Goal: Task Accomplishment & Management: Manage account settings

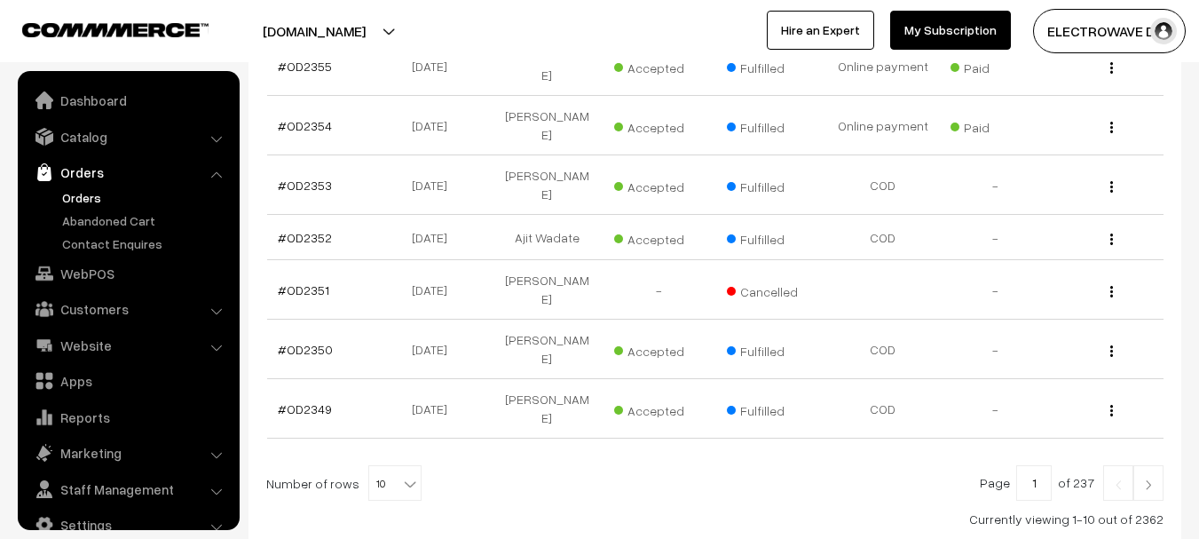
scroll to position [28, 0]
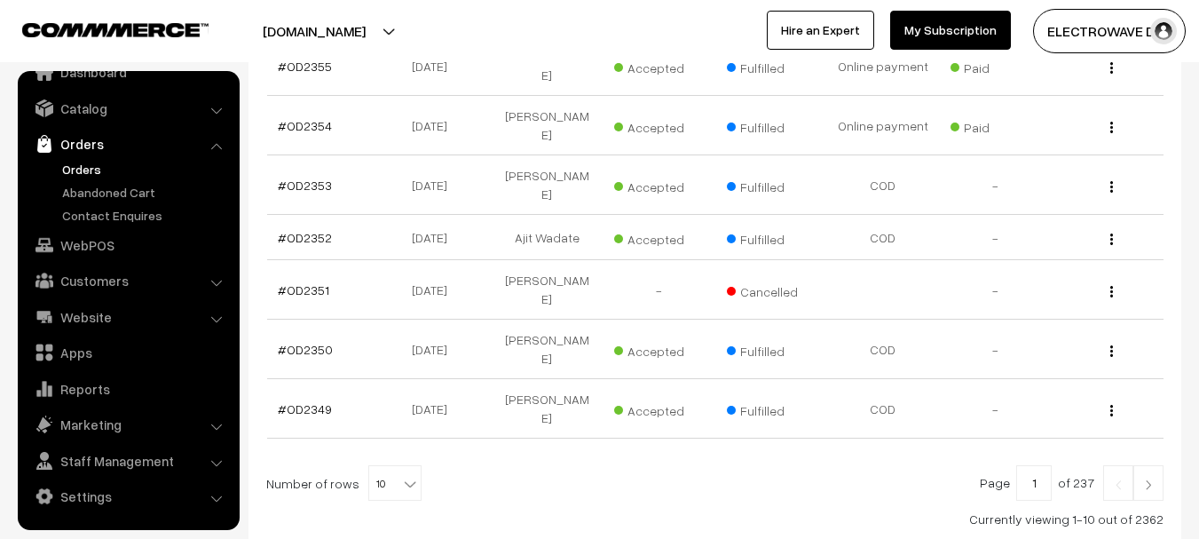
click at [83, 160] on link "Orders" at bounding box center [146, 169] width 176 height 19
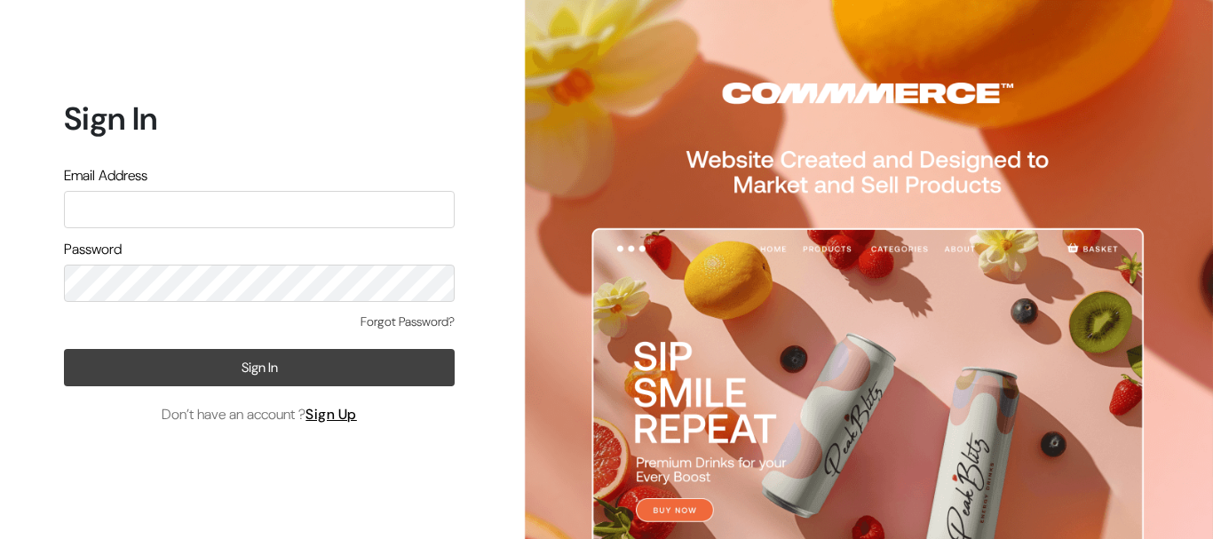
type input "[EMAIL_ADDRESS][DOMAIN_NAME]"
click at [258, 362] on button "Sign In" at bounding box center [259, 367] width 391 height 37
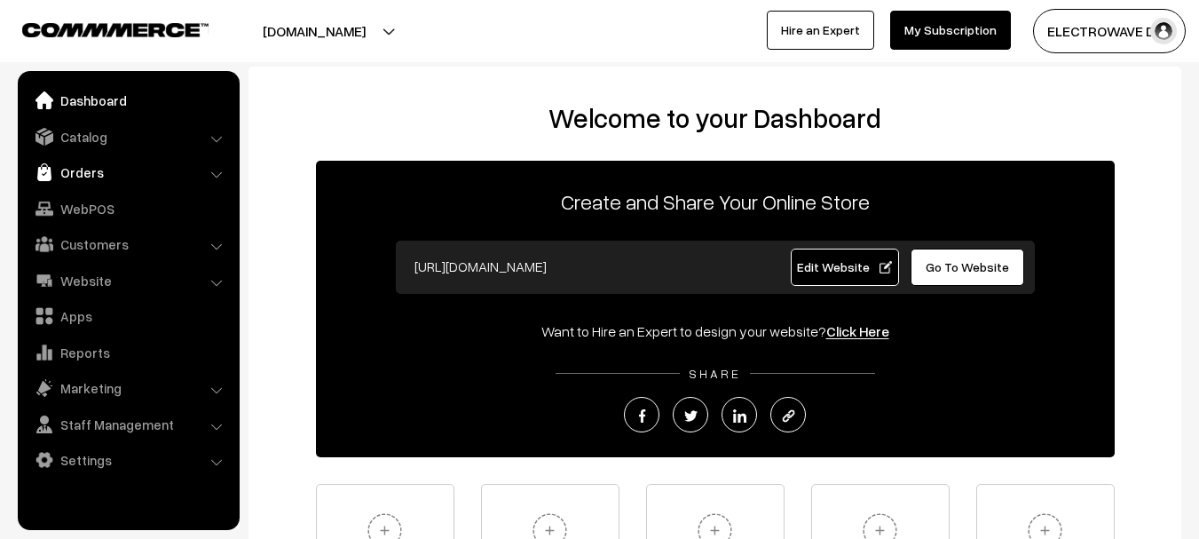
click at [61, 171] on link "Orders" at bounding box center [127, 172] width 211 height 32
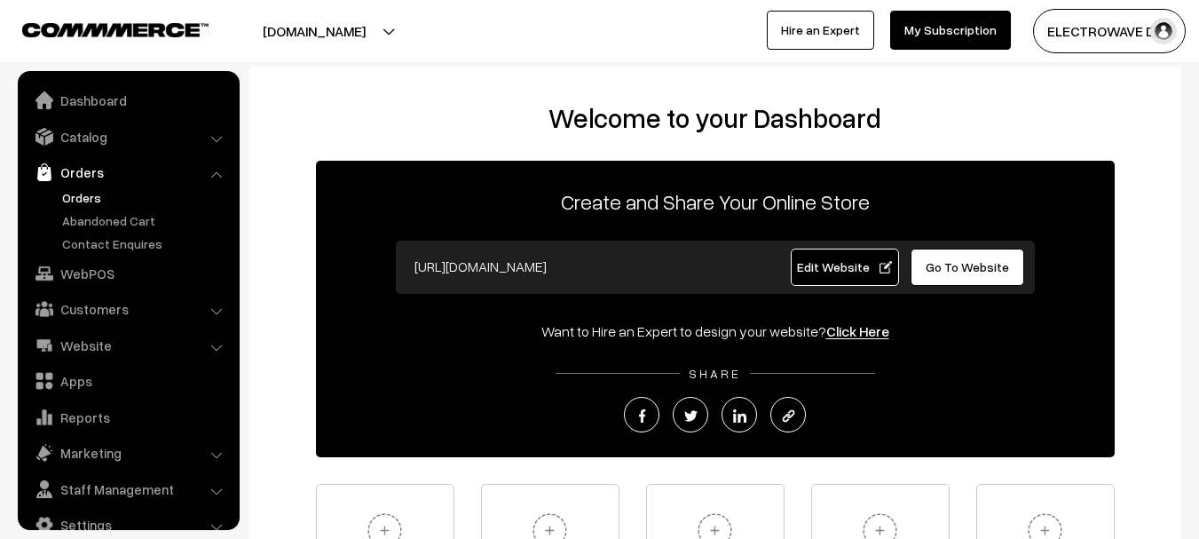
click at [71, 197] on link "Orders" at bounding box center [146, 197] width 176 height 19
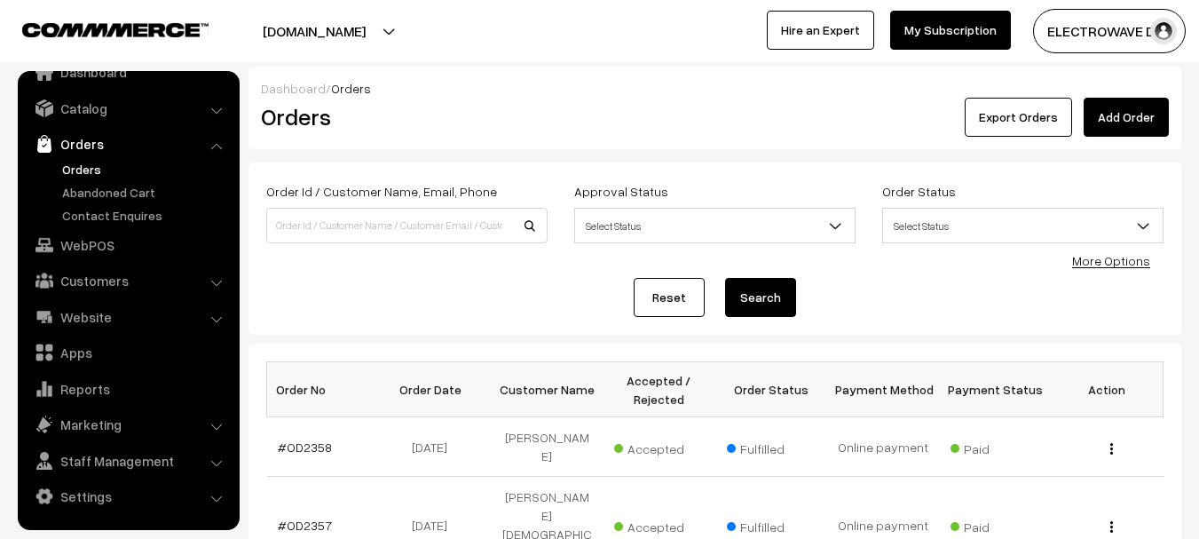
click at [1089, 38] on button "ELECTROWAVE DE…" at bounding box center [1109, 31] width 153 height 44
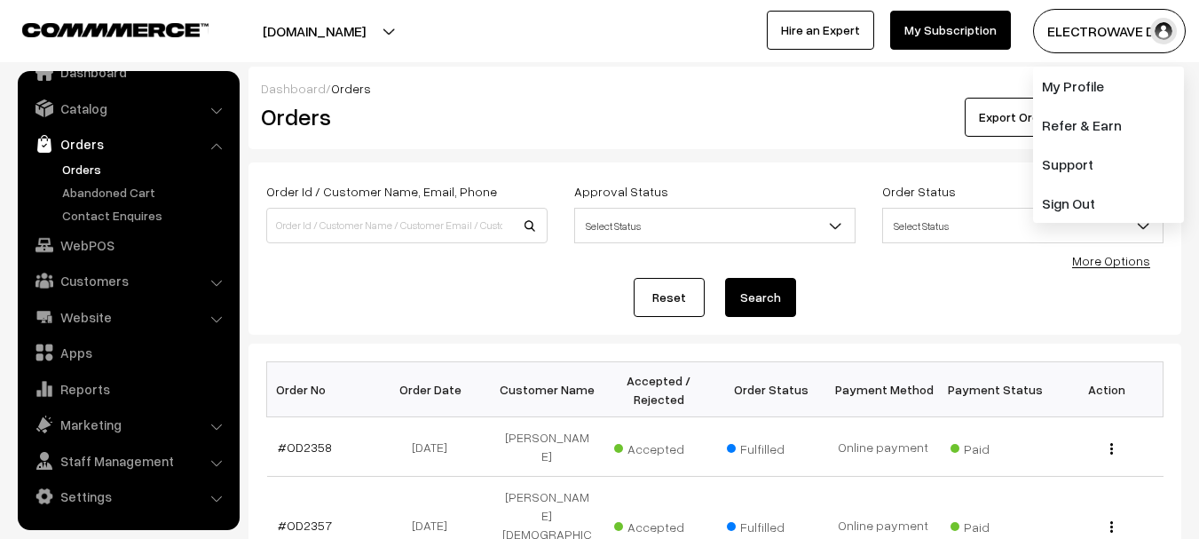
click at [405, 112] on h2 "Orders" at bounding box center [403, 117] width 285 height 28
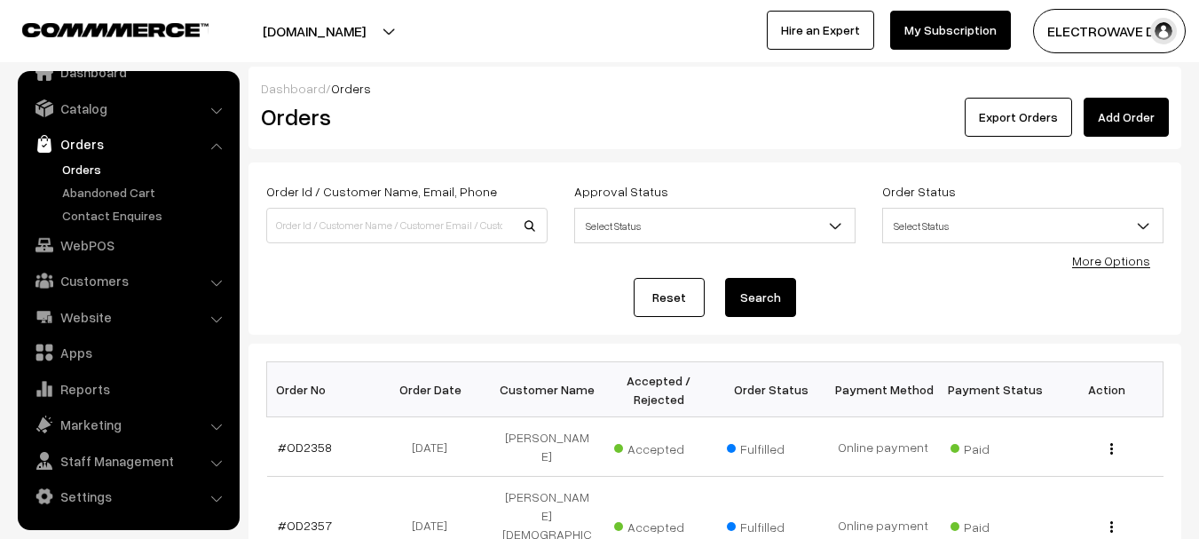
click at [344, 87] on span "Orders" at bounding box center [351, 88] width 40 height 15
click at [315, 94] on link "Dashboard" at bounding box center [293, 88] width 65 height 15
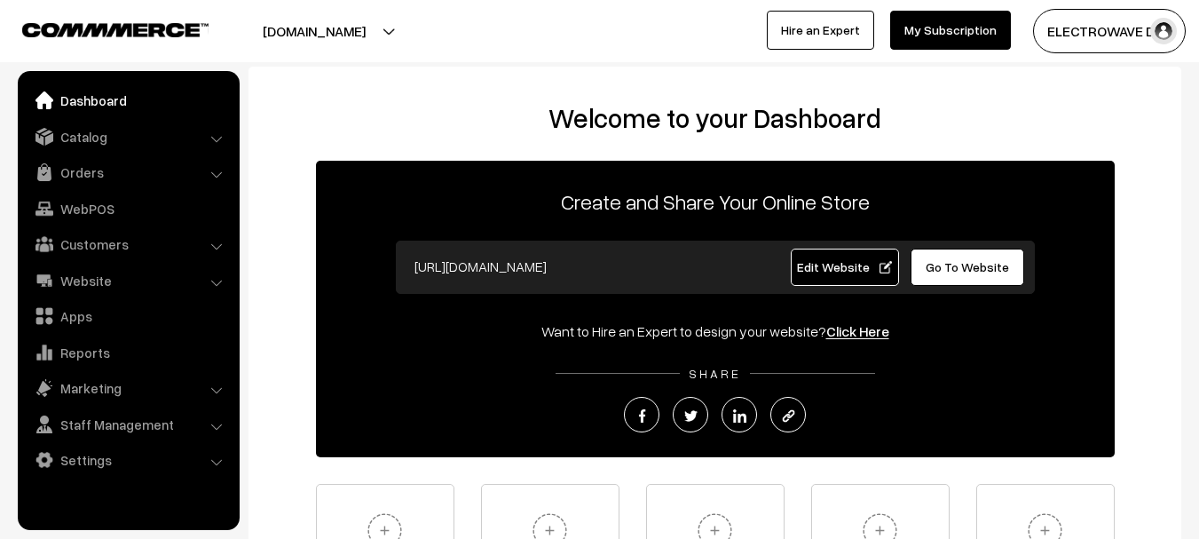
click at [672, 265] on input "[URL][DOMAIN_NAME]" at bounding box center [581, 267] width 351 height 36
click at [859, 262] on span "Edit Website" at bounding box center [844, 266] width 95 height 15
click at [140, 186] on link "Orders" at bounding box center [127, 172] width 211 height 32
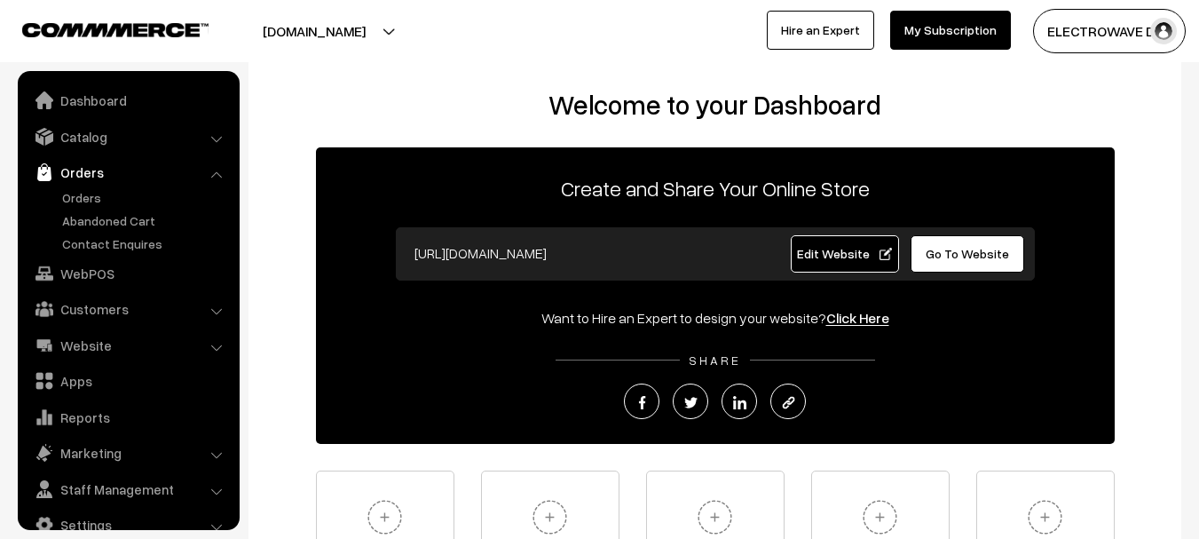
scroll to position [238, 0]
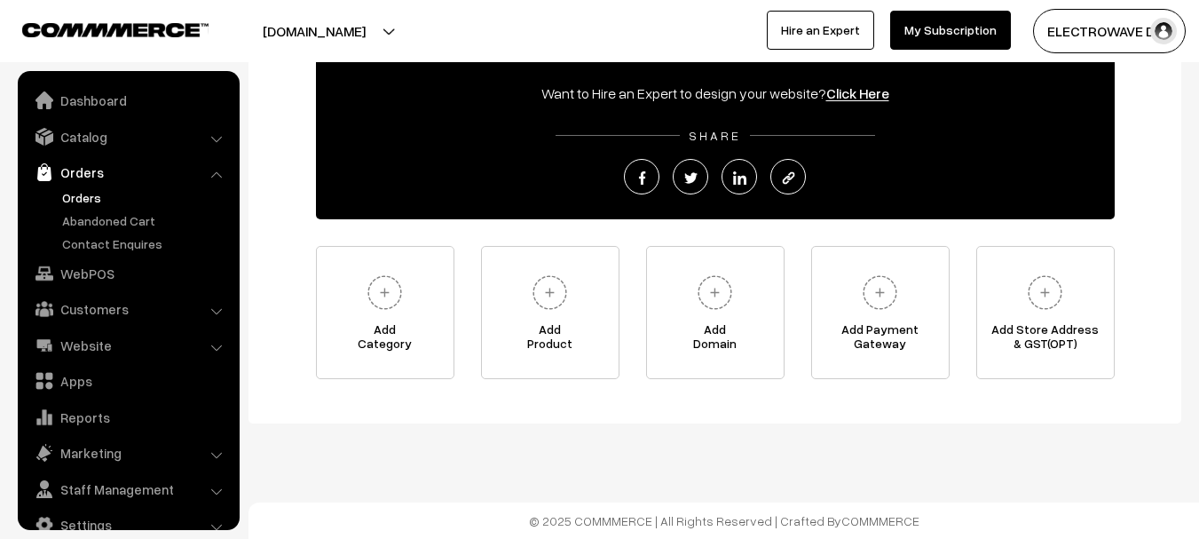
click at [92, 191] on link "Orders" at bounding box center [146, 197] width 176 height 19
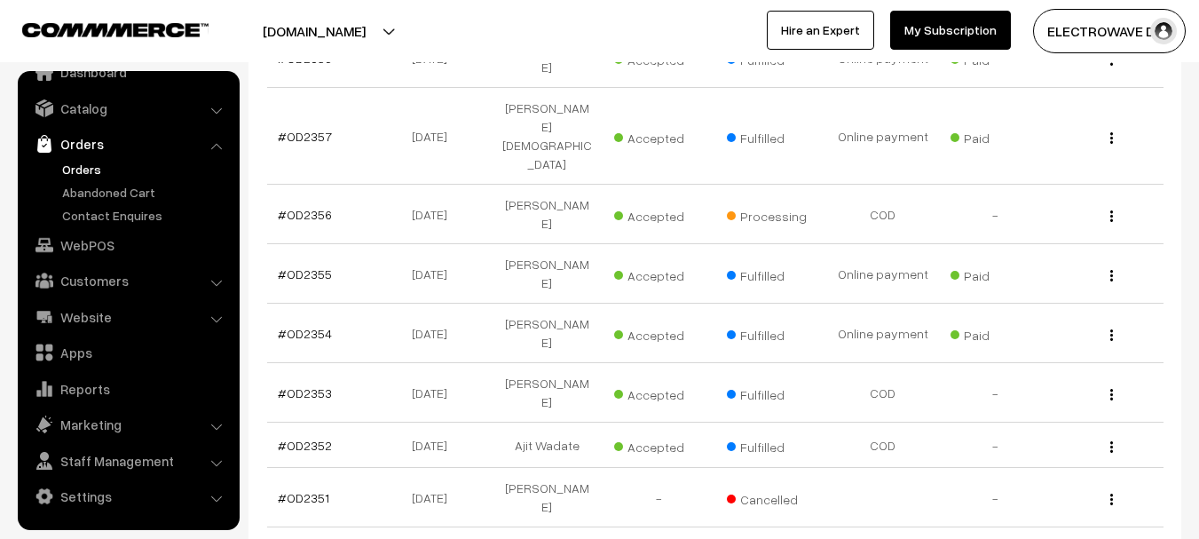
scroll to position [597, 0]
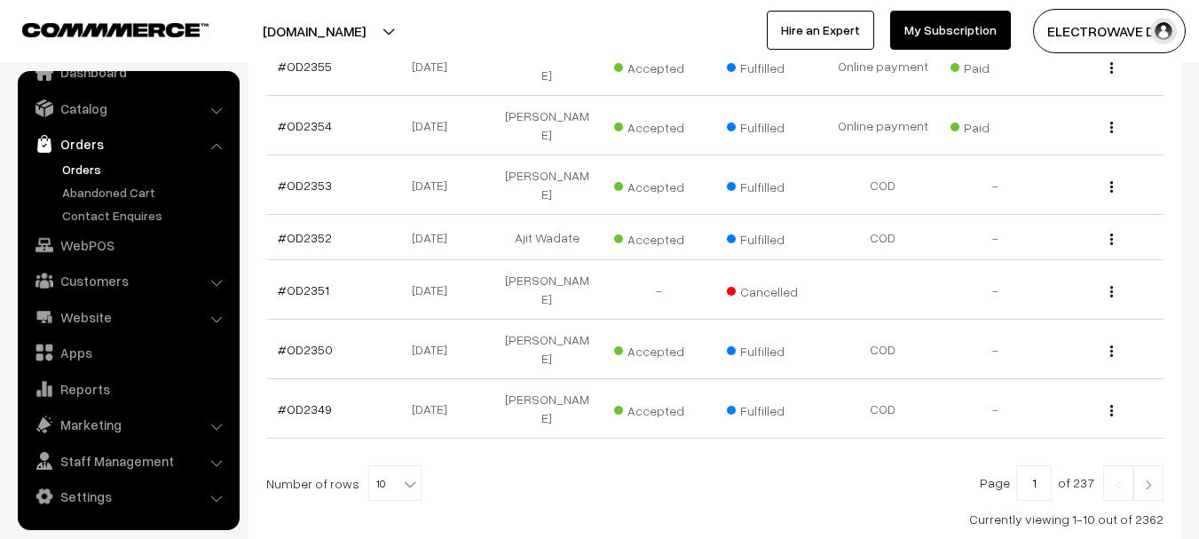
click at [401, 475] on b at bounding box center [410, 484] width 18 height 18
select select "100"
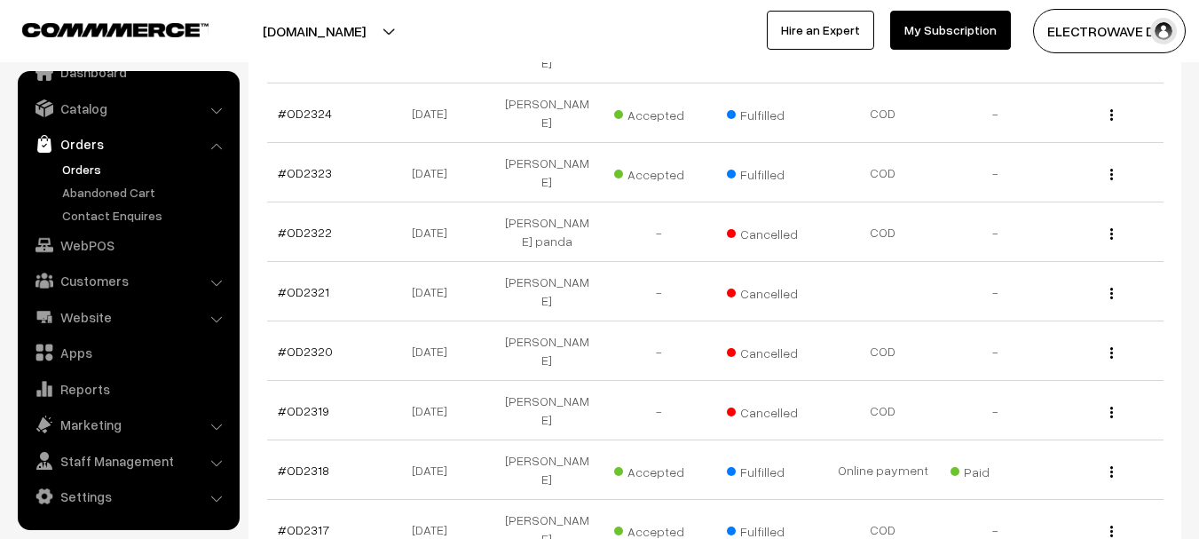
scroll to position [2308, 0]
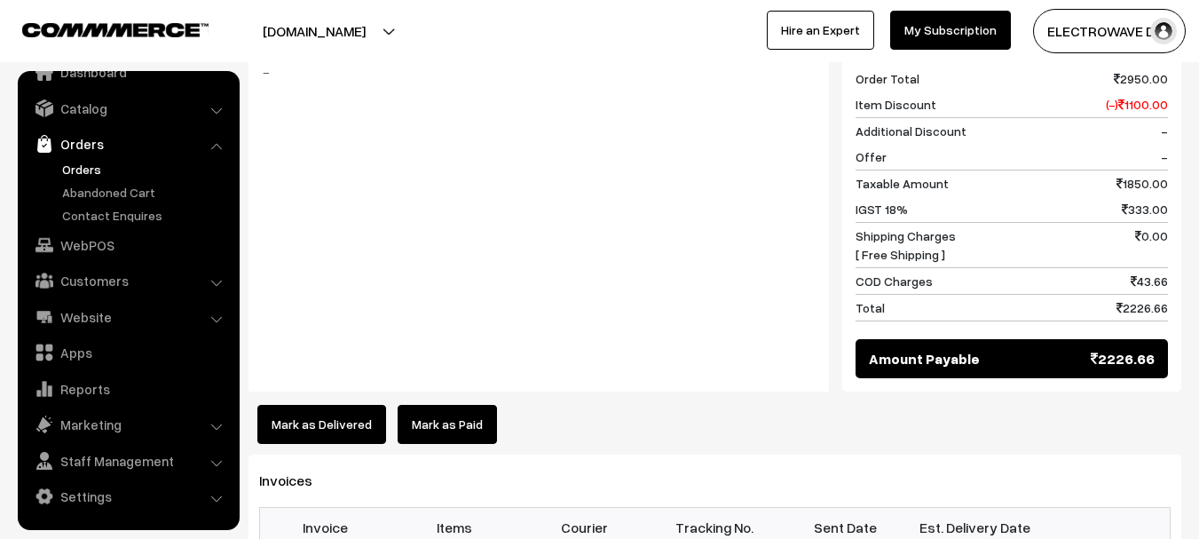
scroll to position [888, 0]
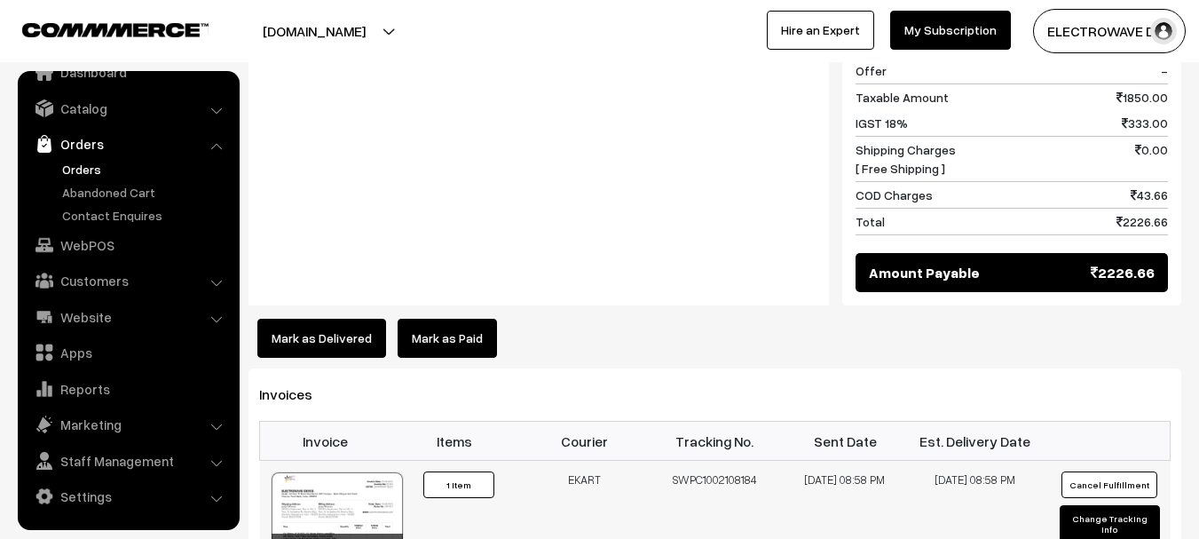
click at [739, 461] on td "SWPC1002108184" at bounding box center [715, 517] width 131 height 113
click at [740, 461] on td "SWPC1002108184" at bounding box center [715, 517] width 131 height 113
copy td "SWPC1002108184"
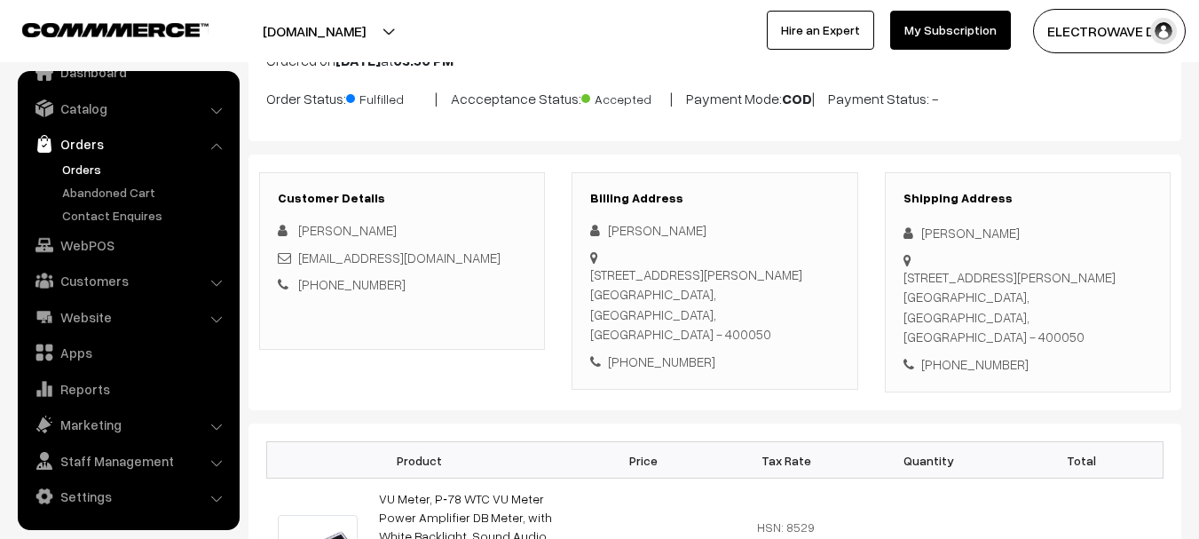
scroll to position [0, 0]
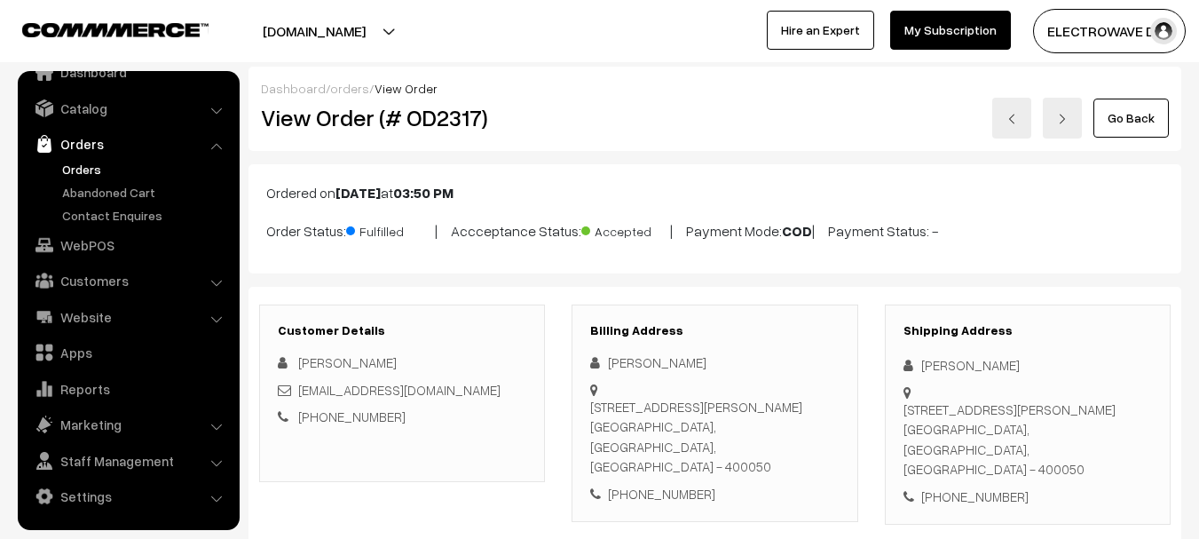
click at [437, 119] on h2 "View Order (# OD2317)" at bounding box center [403, 118] width 285 height 28
click at [439, 120] on h2 "View Order (# OD2317)" at bounding box center [403, 118] width 285 height 28
copy h2 "OD2317"
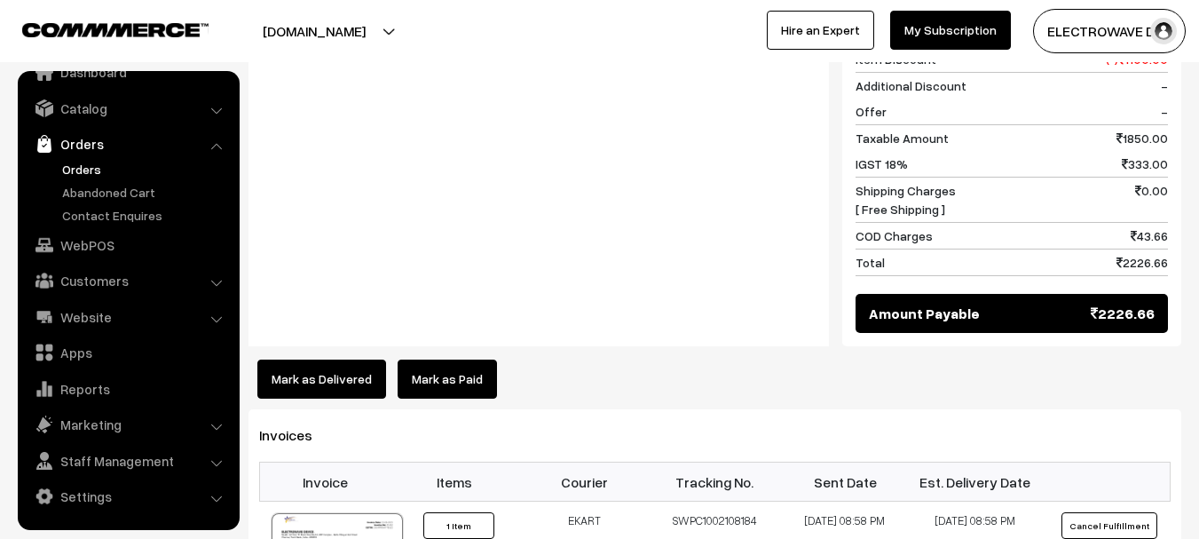
scroll to position [977, 0]
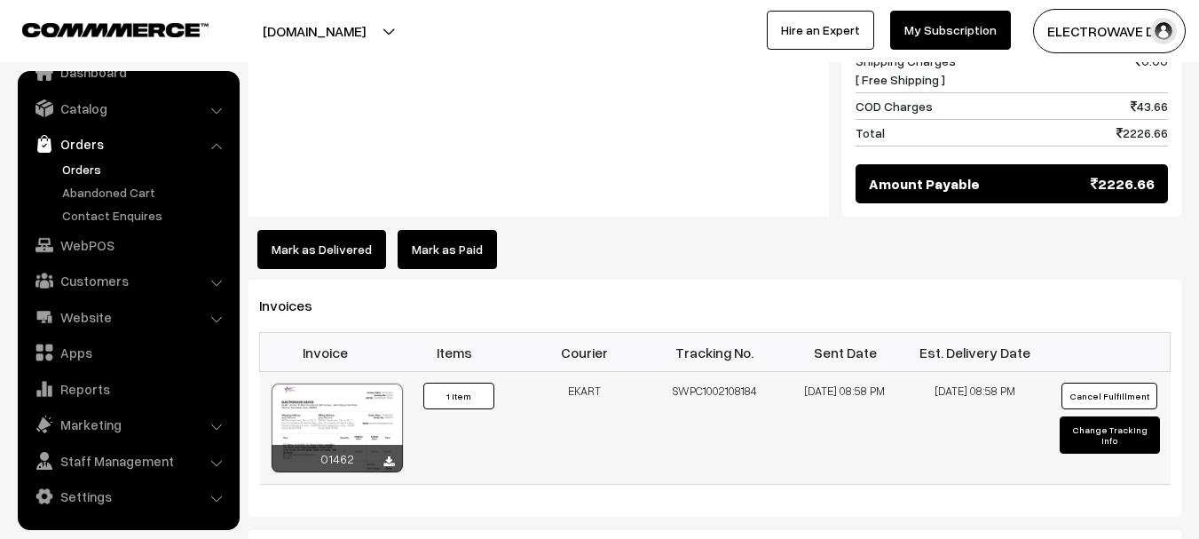
copy tr "EKART SWPC1002108184"
drag, startPoint x: 722, startPoint y: 367, endPoint x: 773, endPoint y: 365, distance: 51.5
click at [773, 372] on tr "01462 Invoice #01462 ×" at bounding box center [715, 428] width 911 height 113
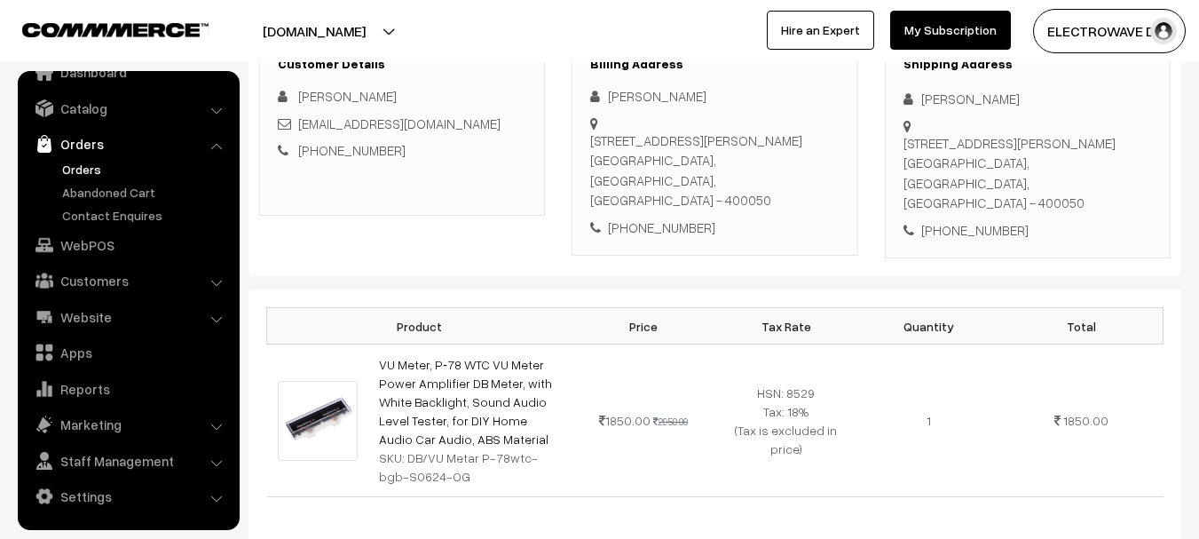
scroll to position [0, 0]
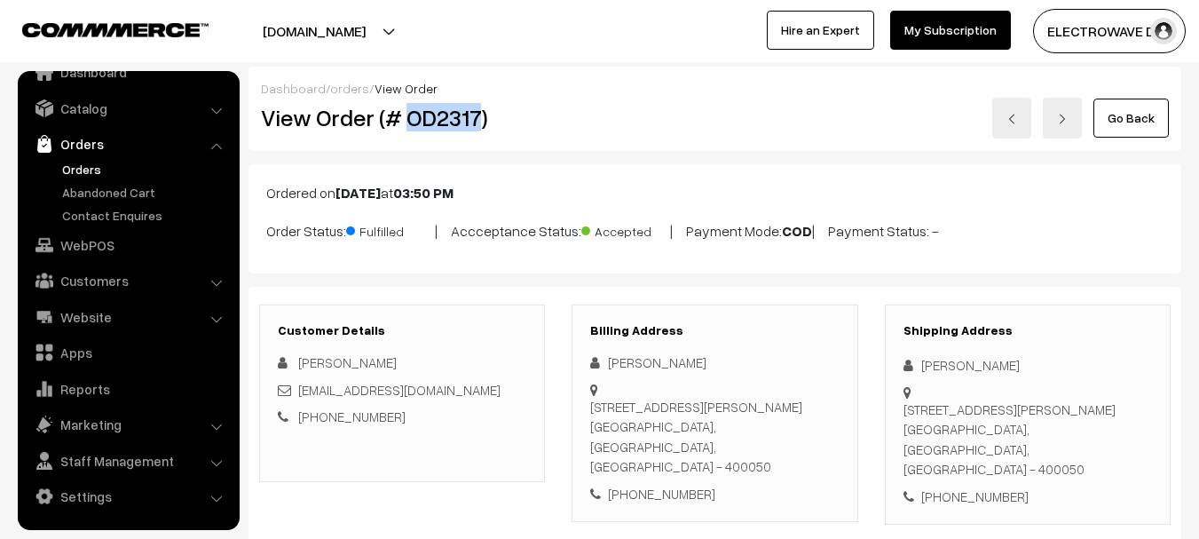
click at [1008, 127] on link at bounding box center [1012, 118] width 39 height 41
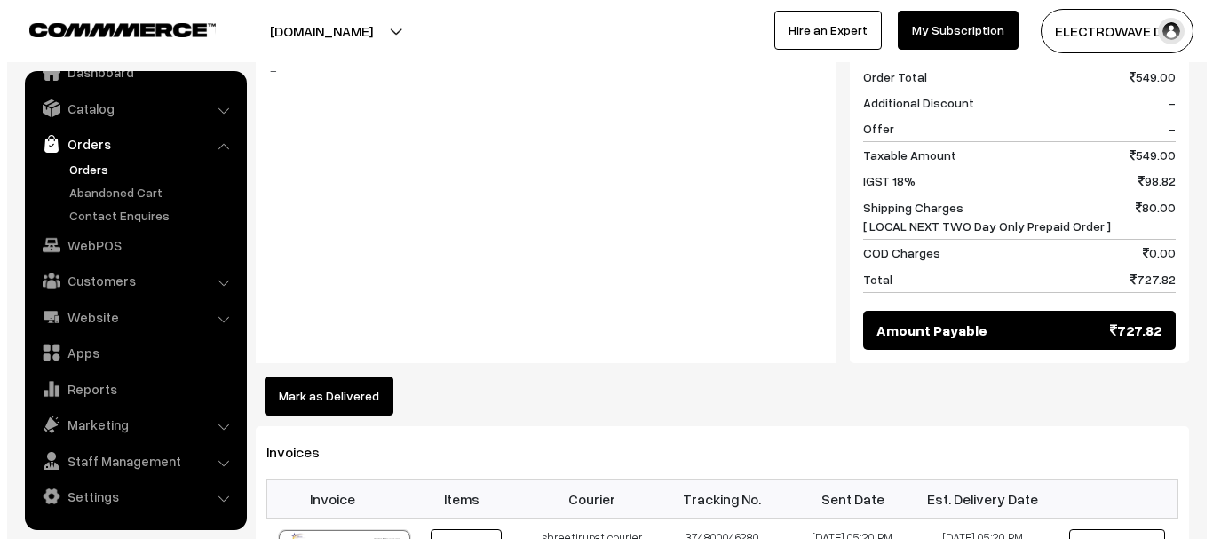
scroll to position [1065, 0]
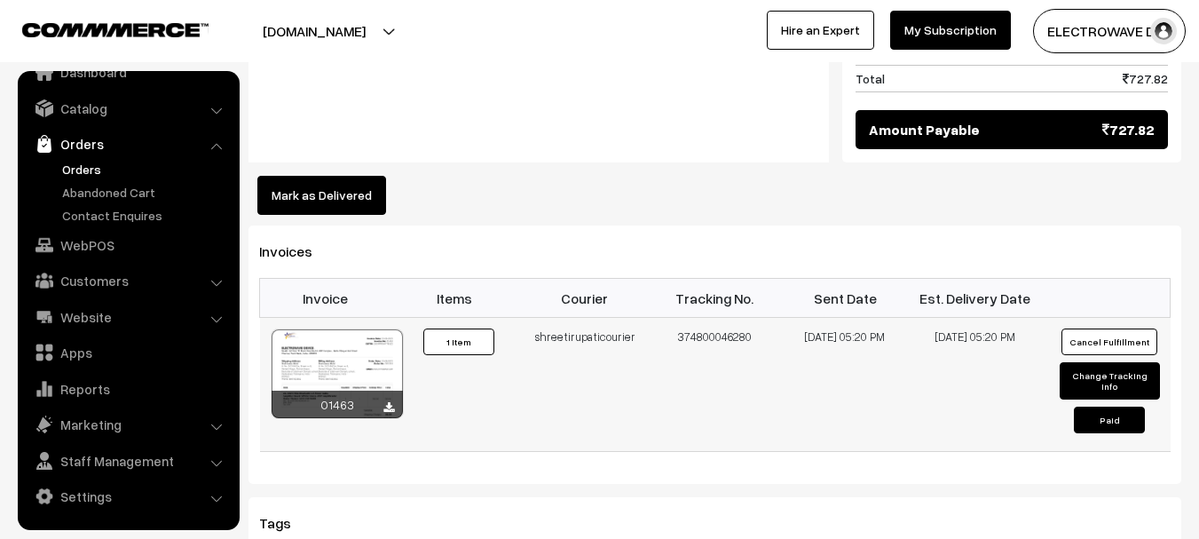
click at [720, 318] on td "374800046280" at bounding box center [715, 385] width 131 height 134
copy td "374800046280"
click at [349, 176] on button "Mark as Delivered" at bounding box center [321, 195] width 129 height 39
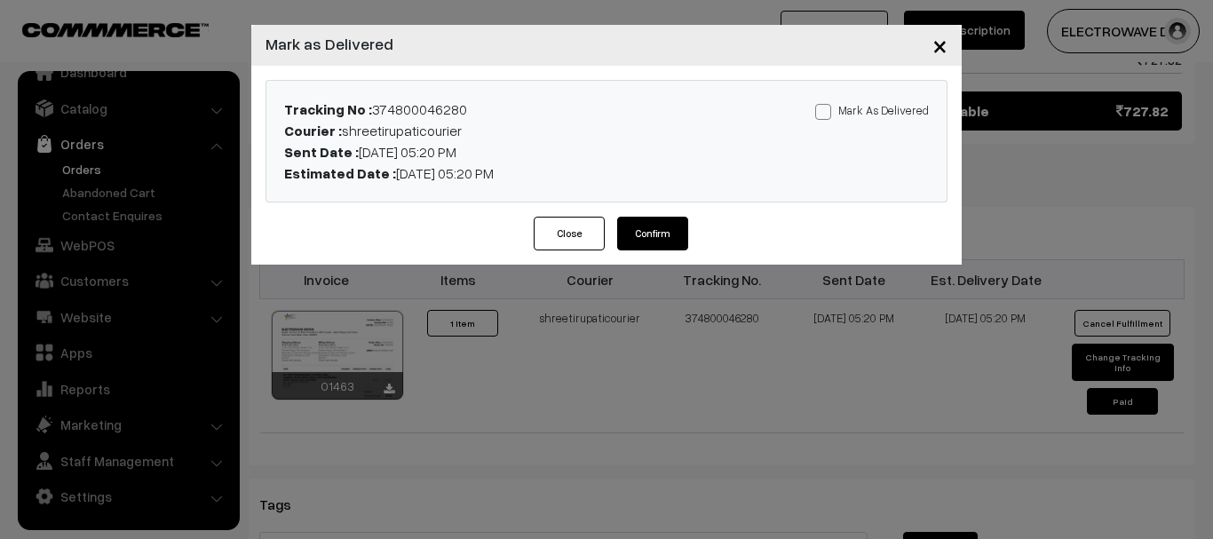
click at [827, 115] on span at bounding box center [823, 112] width 16 height 16
click at [827, 115] on input "Mark As Delivered" at bounding box center [821, 109] width 12 height 12
checkbox input "true"
click at [661, 240] on button "Confirm" at bounding box center [652, 234] width 71 height 34
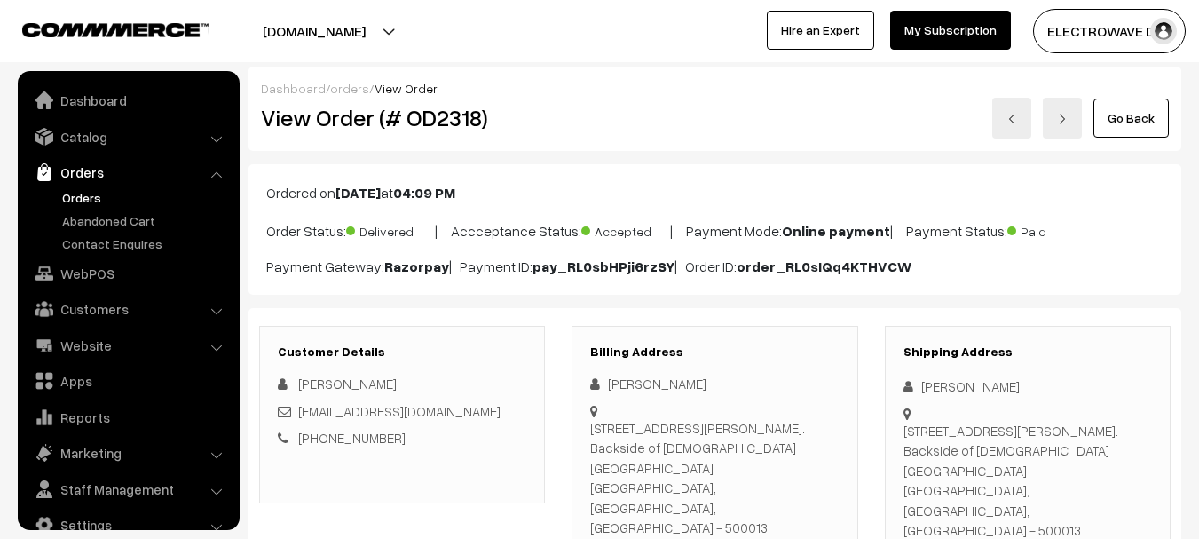
scroll to position [28, 0]
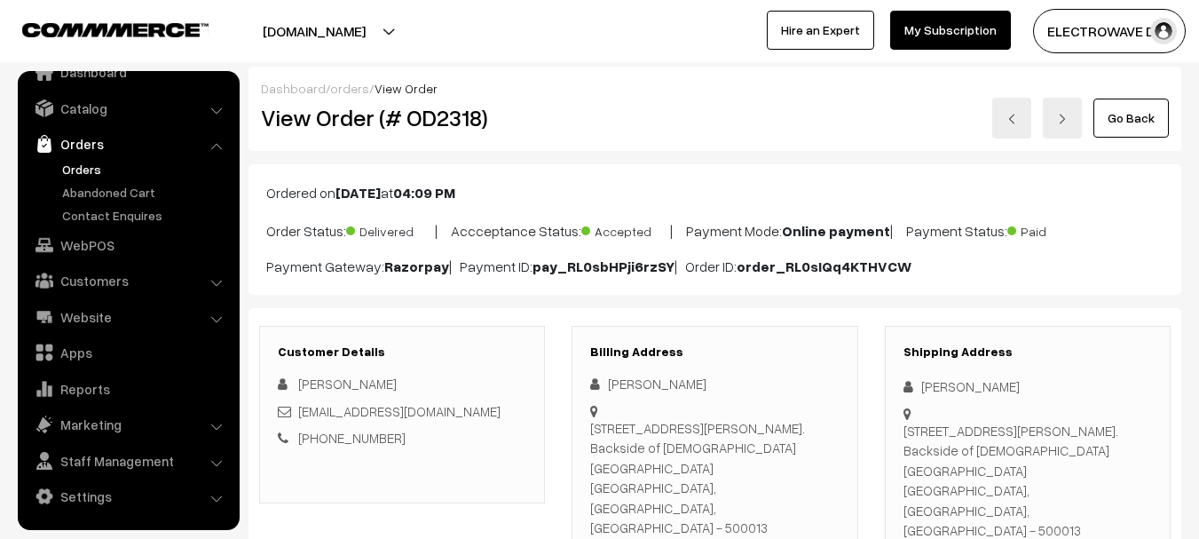
click at [434, 126] on h2 "View Order (# OD2318)" at bounding box center [403, 118] width 285 height 28
click at [435, 126] on h2 "View Order (# OD2318)" at bounding box center [403, 118] width 285 height 28
copy h2 "OD2318"
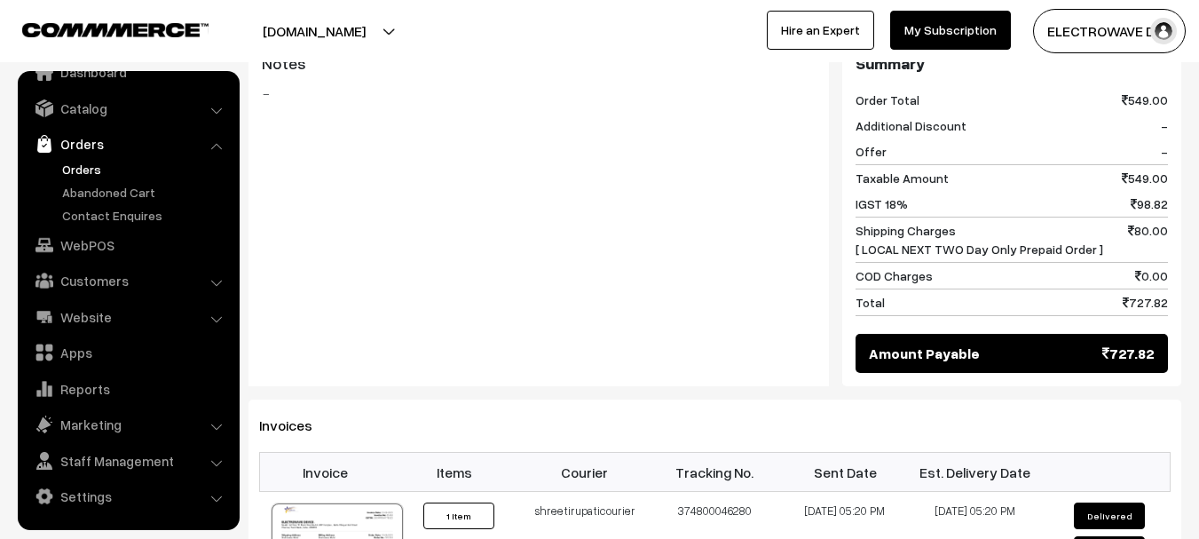
scroll to position [977, 0]
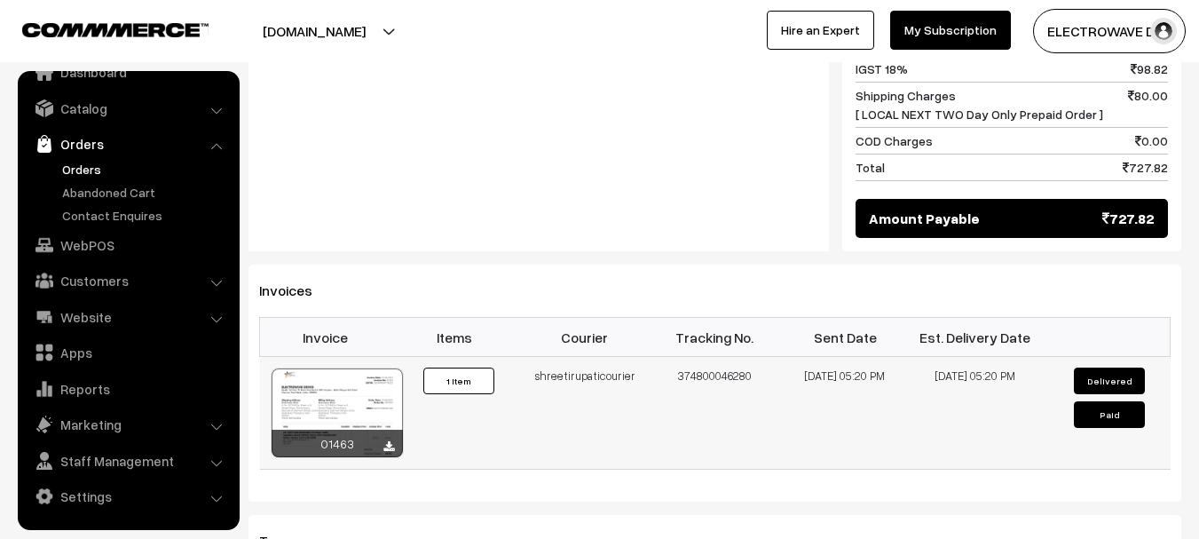
click at [721, 357] on td "374800046280" at bounding box center [715, 413] width 131 height 113
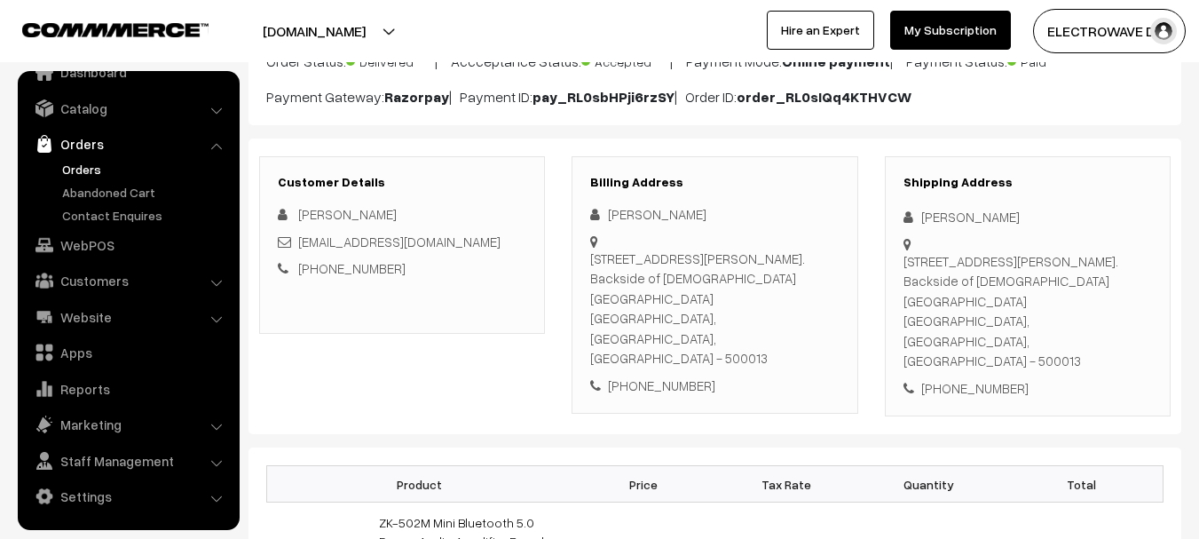
scroll to position [0, 0]
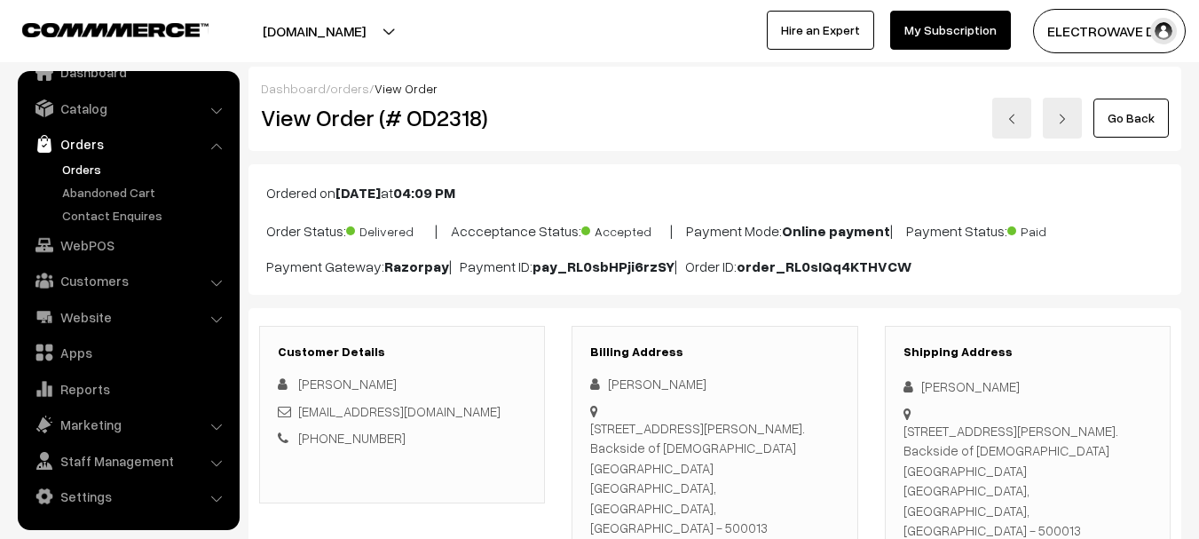
click at [1027, 115] on link at bounding box center [1012, 118] width 39 height 41
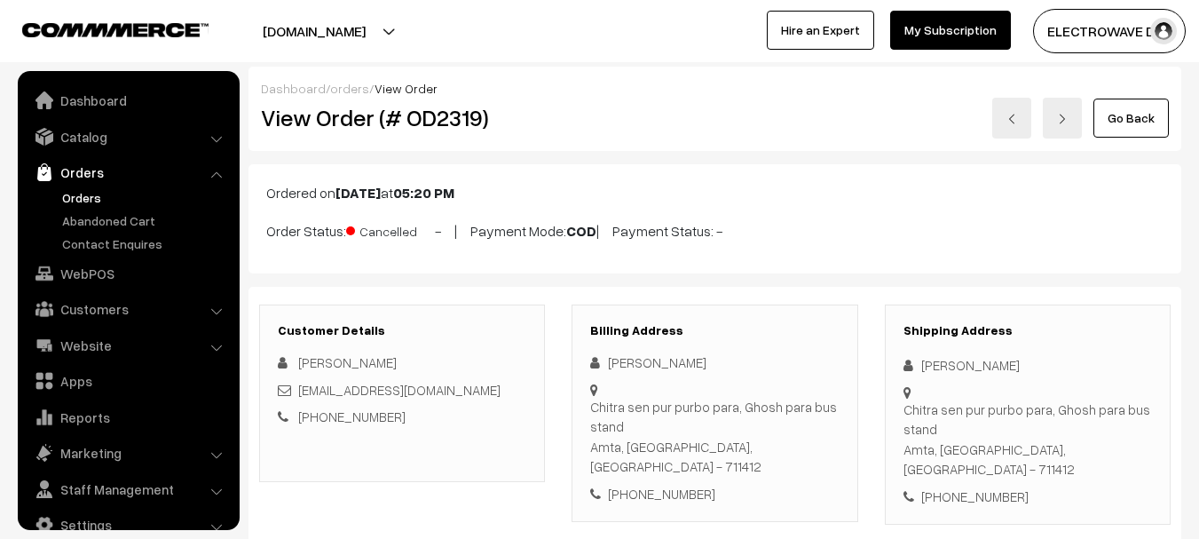
scroll to position [28, 0]
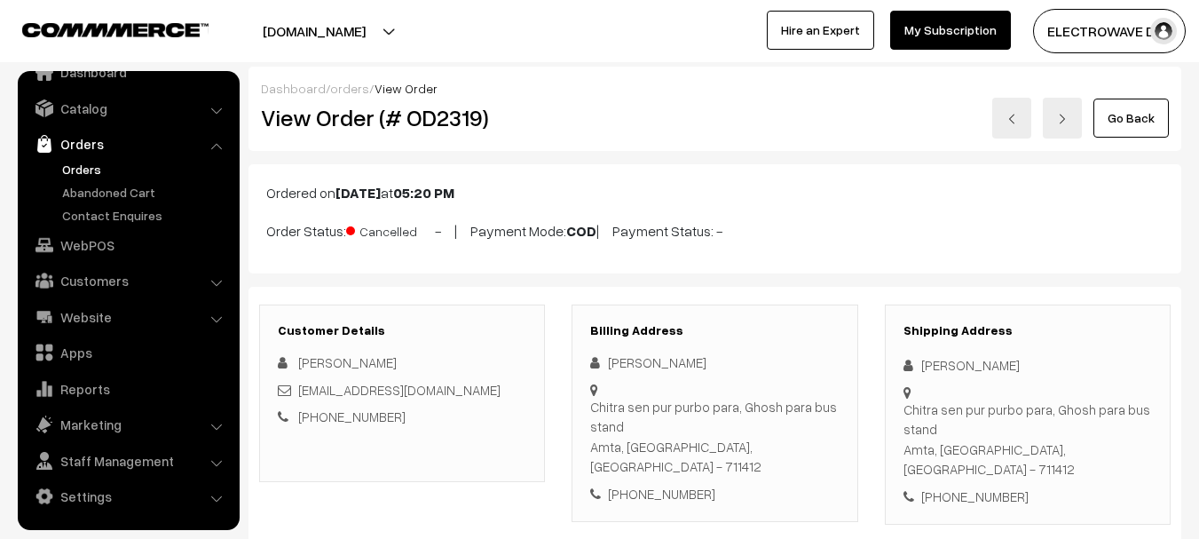
click at [1006, 114] on link at bounding box center [1012, 118] width 39 height 41
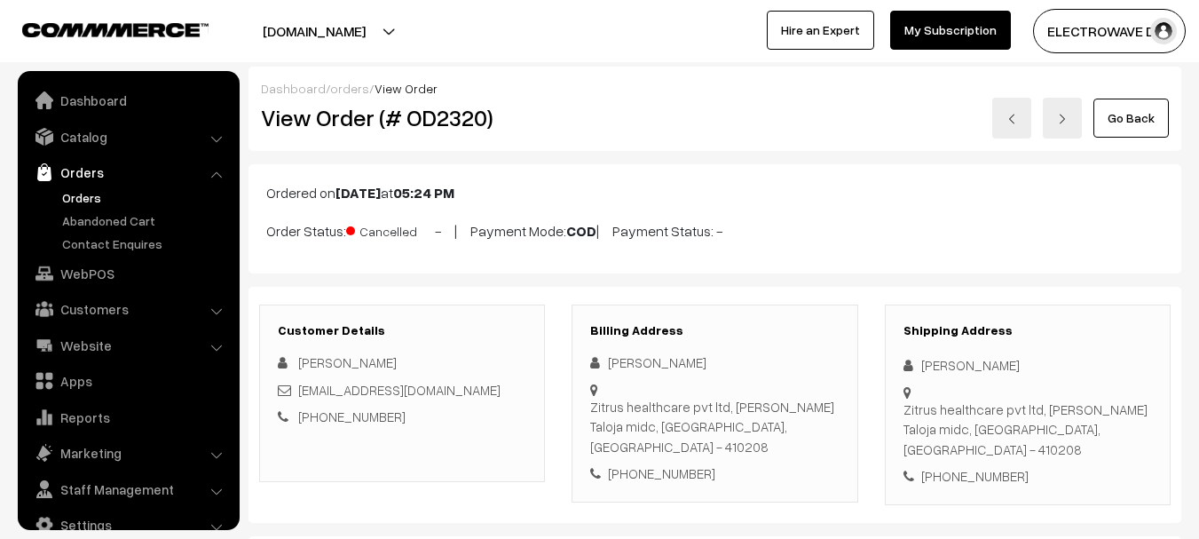
click at [1006, 114] on link at bounding box center [1012, 118] width 39 height 41
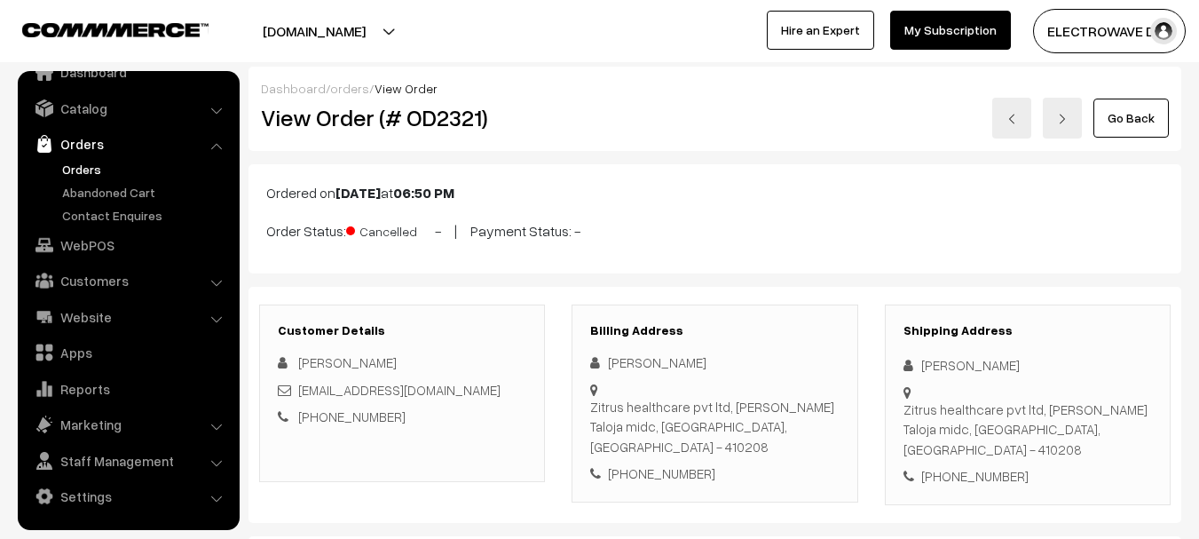
click at [1009, 124] on link at bounding box center [1012, 118] width 39 height 41
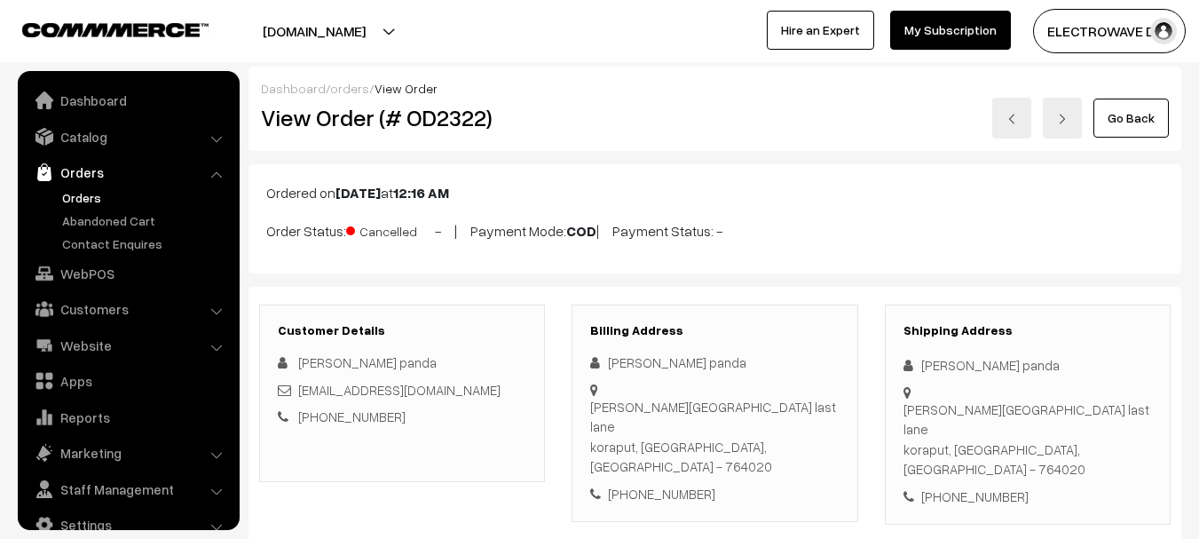
click at [1009, 124] on link at bounding box center [1012, 118] width 39 height 41
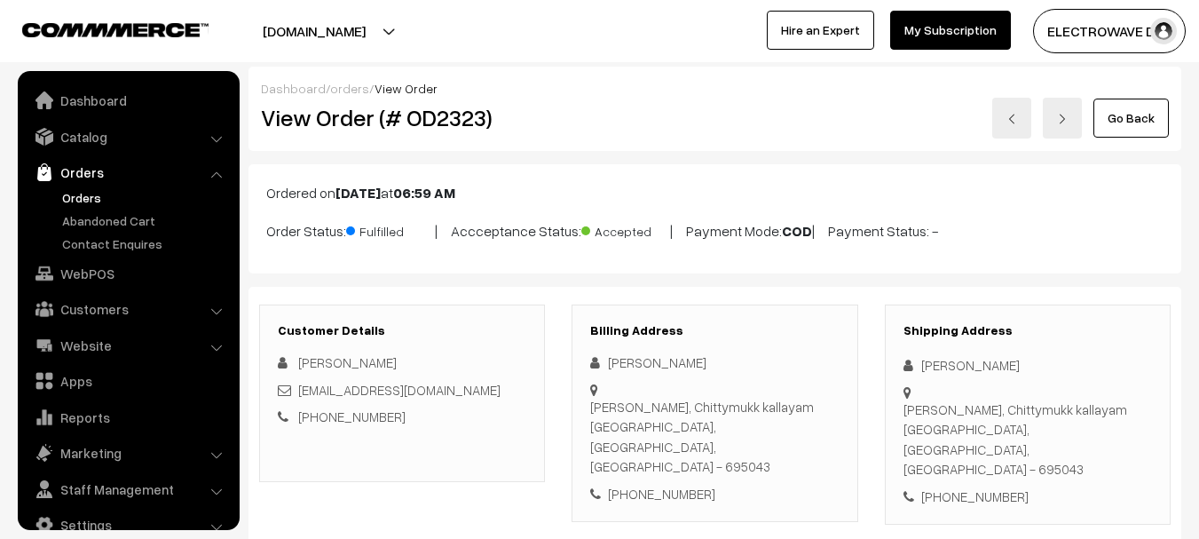
scroll to position [28, 0]
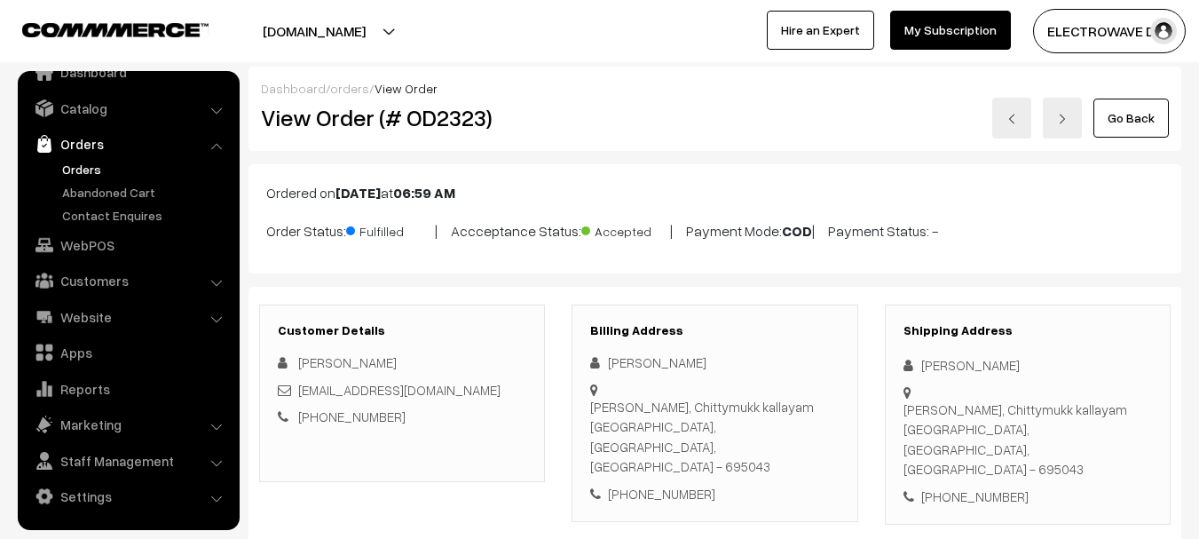
click at [442, 122] on h2 "View Order (# OD2323)" at bounding box center [403, 118] width 285 height 28
copy h2 "OD2323"
drag, startPoint x: 827, startPoint y: 107, endPoint x: 814, endPoint y: 95, distance: 17.0
drag, startPoint x: 814, startPoint y: 95, endPoint x: 575, endPoint y: 361, distance: 357.7
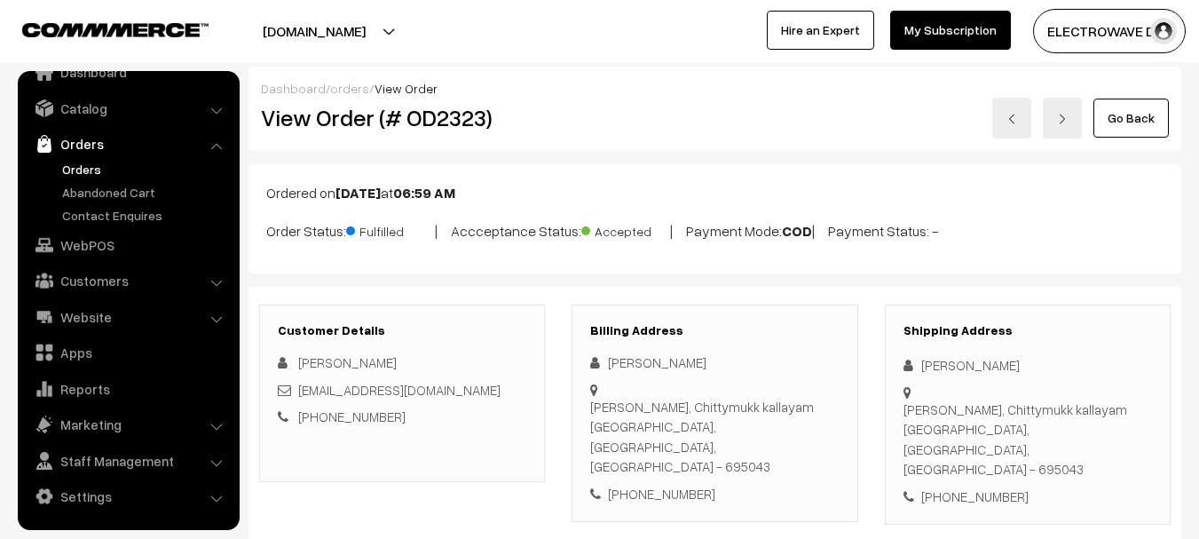
click at [573, 361] on div "Billing Address Jeferson Sebastian Diya bhavan, Chittymukk kallayam Thiruvanant…" at bounding box center [715, 414] width 286 height 218
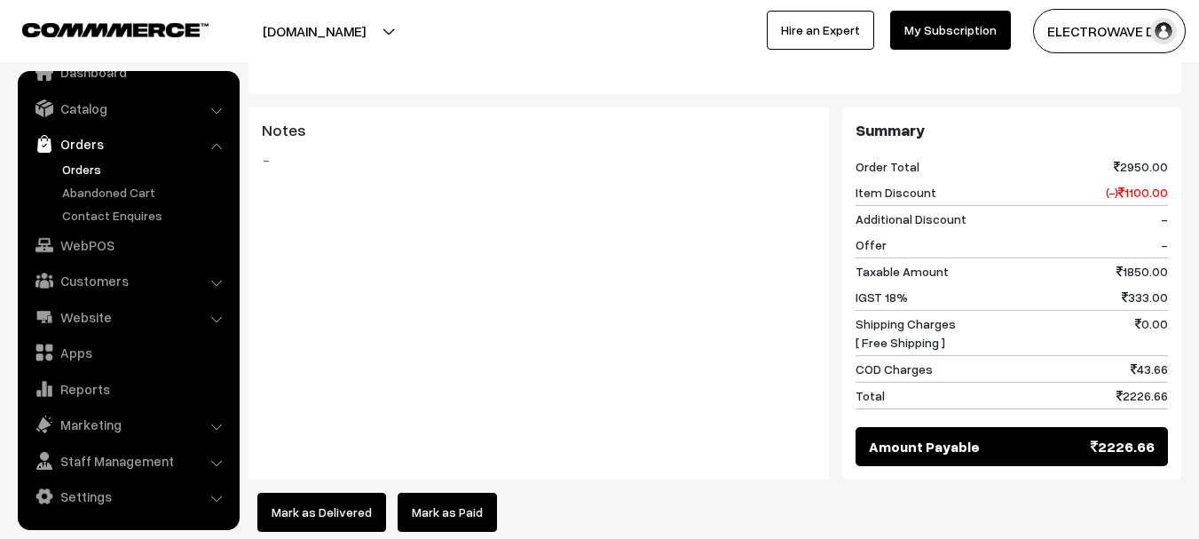
scroll to position [799, 0]
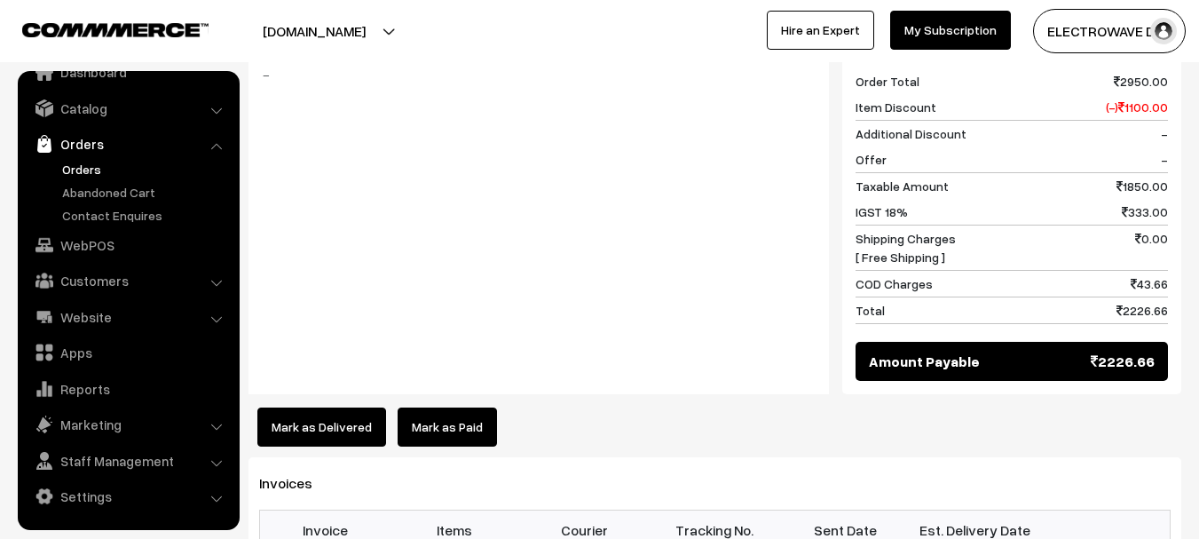
copy td "78021061414"
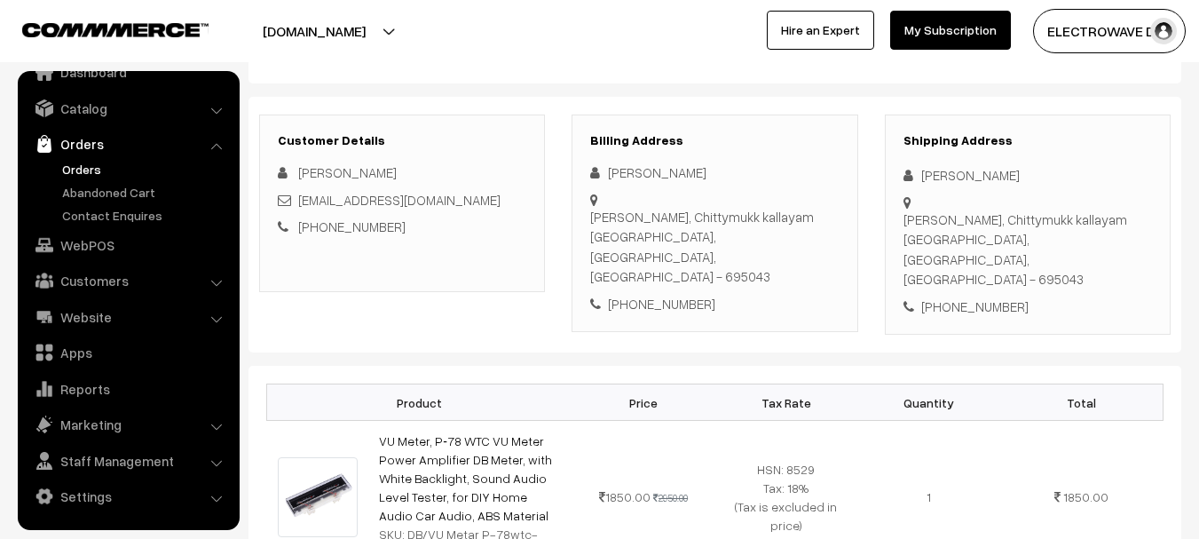
scroll to position [0, 0]
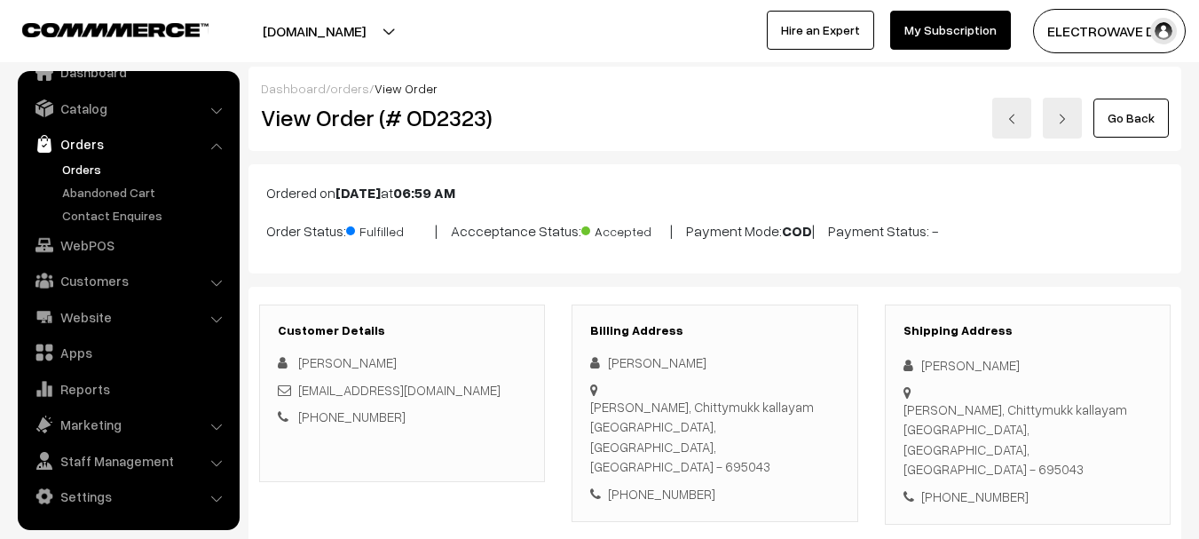
click at [474, 117] on h2 "View Order (# OD2323)" at bounding box center [403, 118] width 285 height 28
copy h2 "OD2323"
click at [474, 117] on h2 "View Order (# OD2323)" at bounding box center [403, 118] width 285 height 28
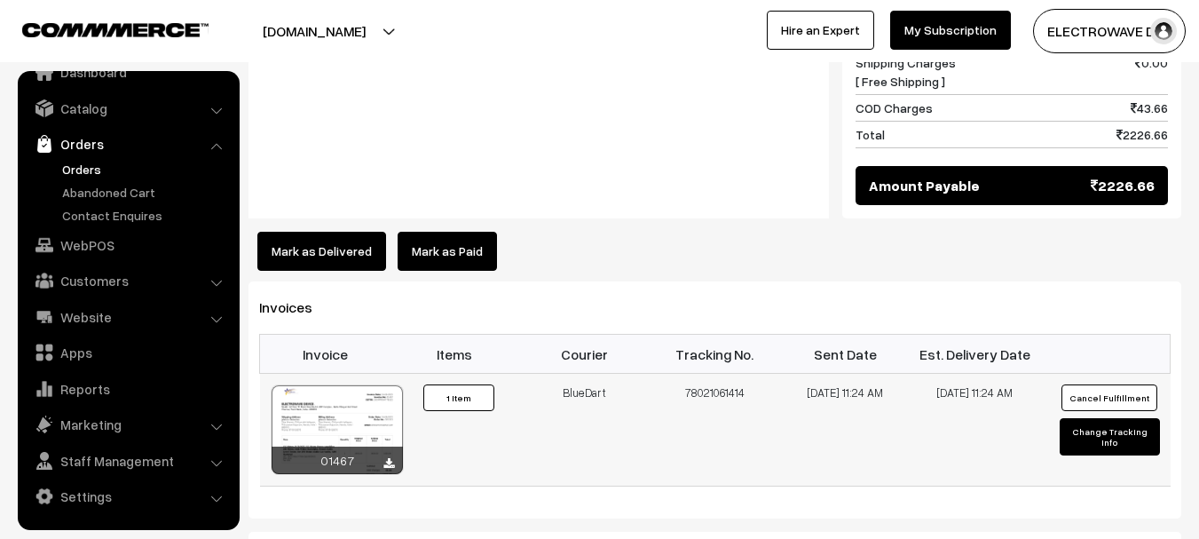
scroll to position [977, 0]
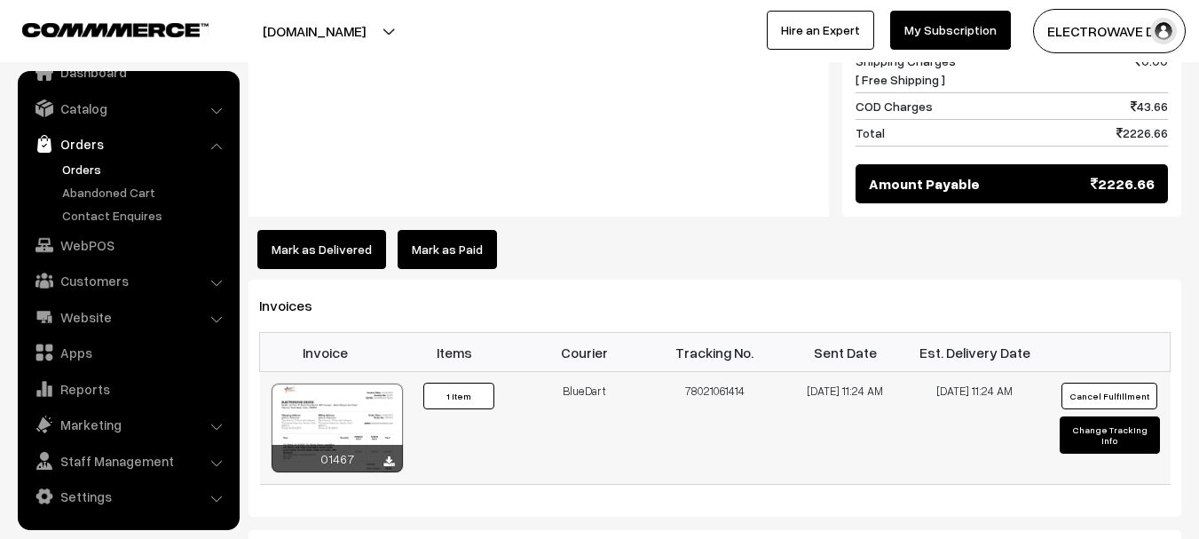
copy tr "BlueDart 78021061414"
drag, startPoint x: 562, startPoint y: 347, endPoint x: 776, endPoint y: 349, distance: 214.0
click at [776, 372] on tr "01467 Invoice #01467 ×" at bounding box center [715, 428] width 911 height 113
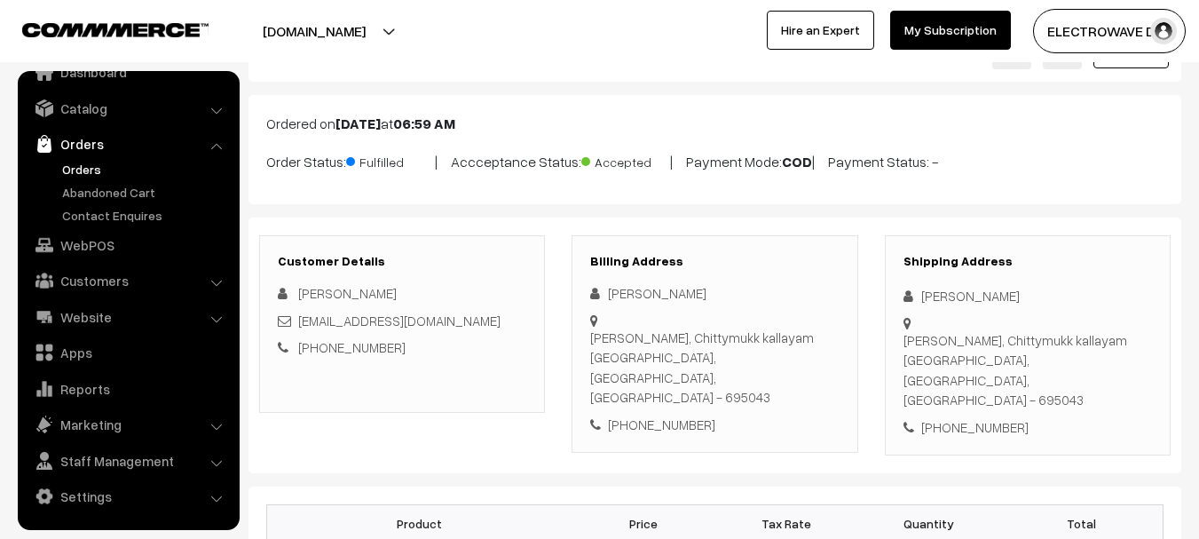
scroll to position [0, 0]
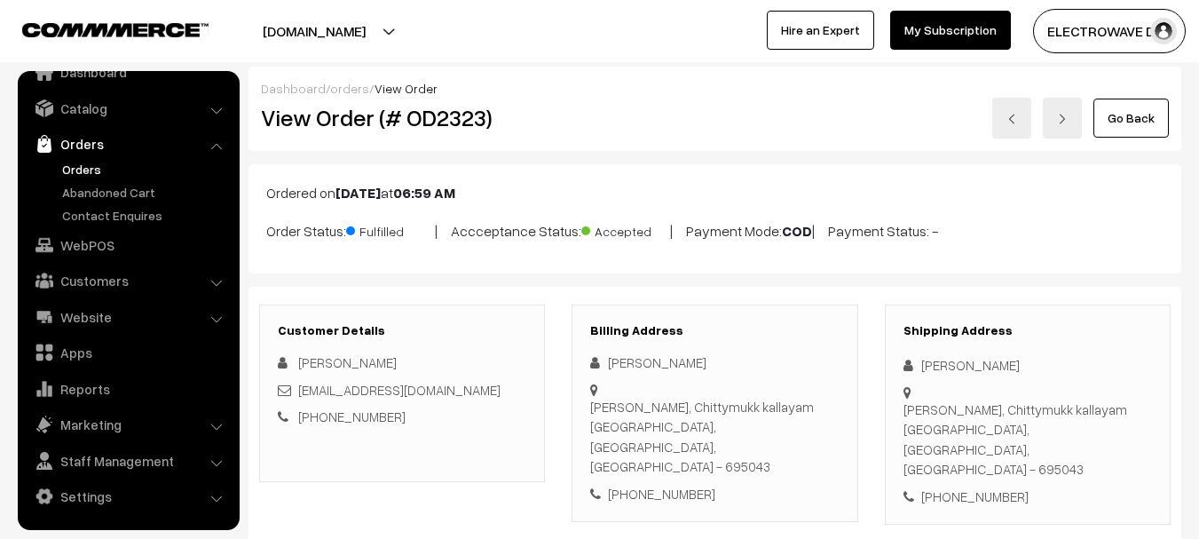
click at [439, 117] on h2 "View Order (# OD2323)" at bounding box center [403, 118] width 285 height 28
copy h2 "OD2323"
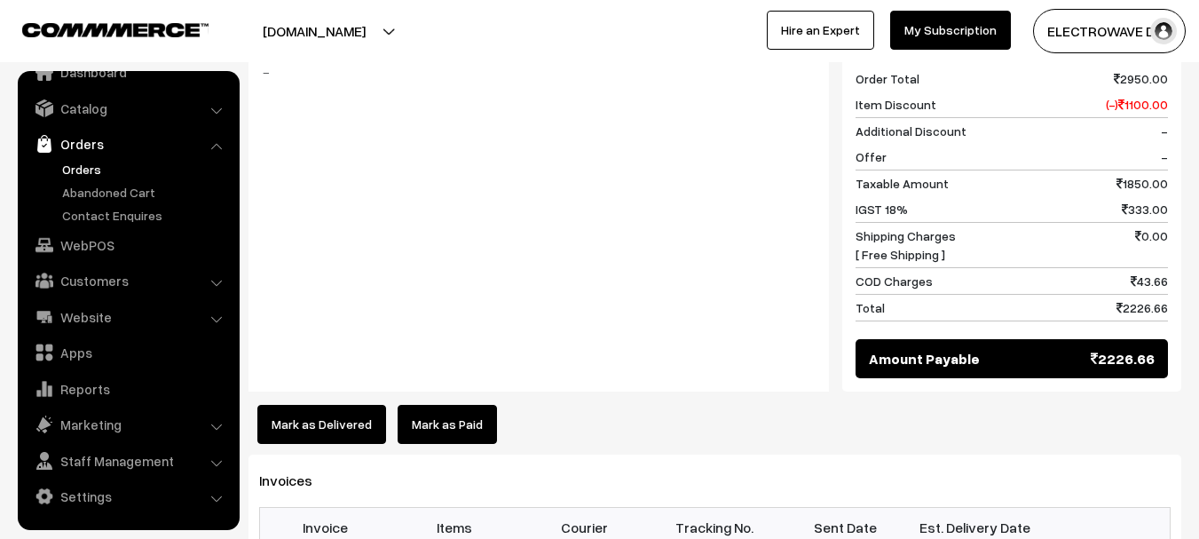
scroll to position [888, 0]
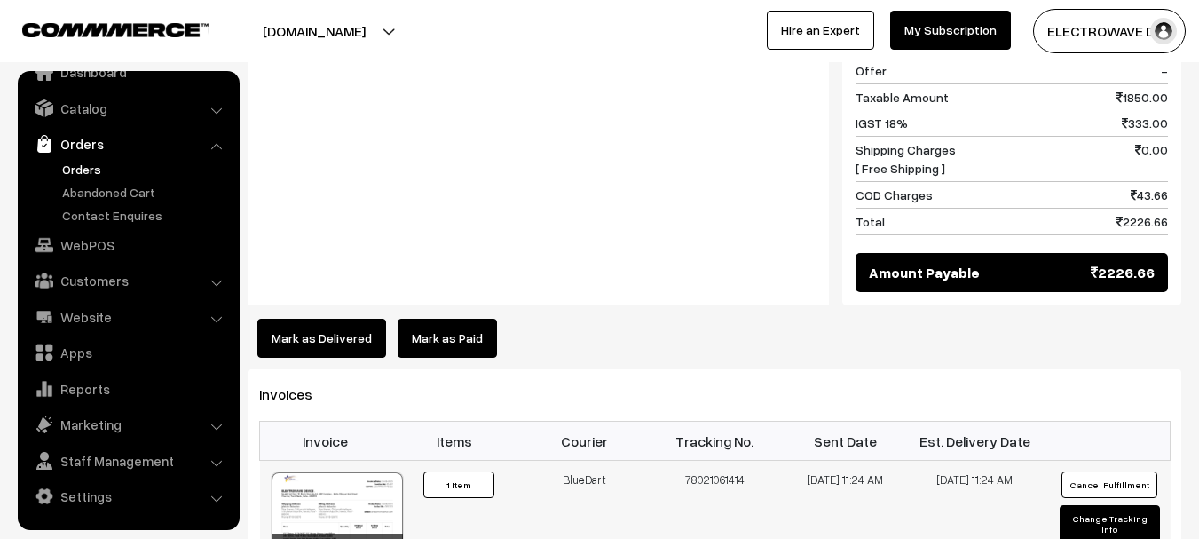
copy tr "BlueDart 780210614"
copy tr "BlueDart 78021061414"
drag, startPoint x: 558, startPoint y: 451, endPoint x: 749, endPoint y: 446, distance: 191.8
click at [749, 461] on tr "01467 Invoice #01467 ×" at bounding box center [715, 517] width 911 height 113
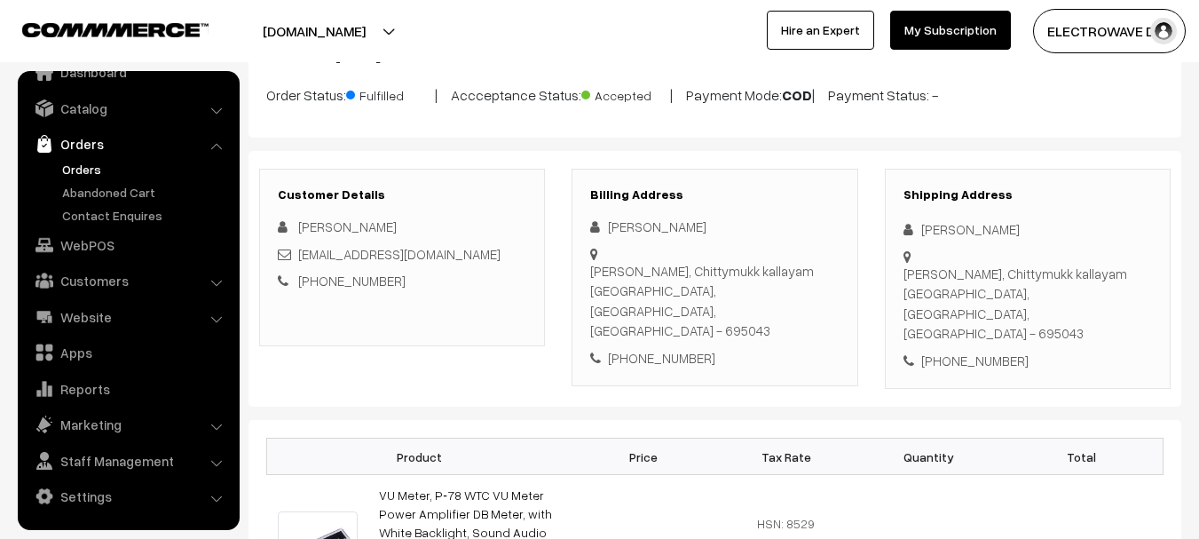
scroll to position [0, 0]
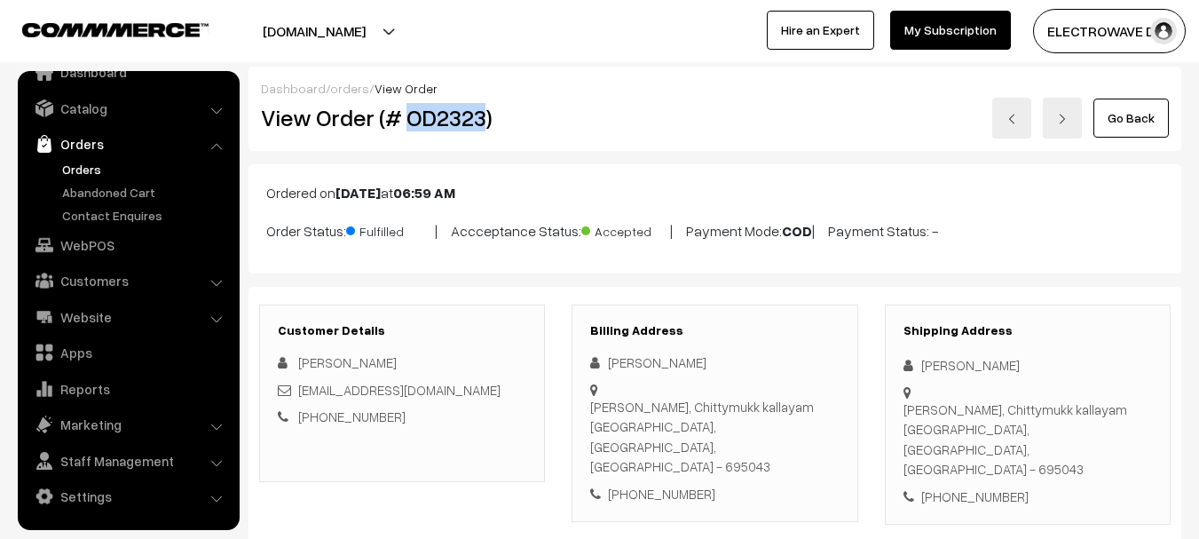
click at [1003, 111] on link at bounding box center [1012, 118] width 39 height 41
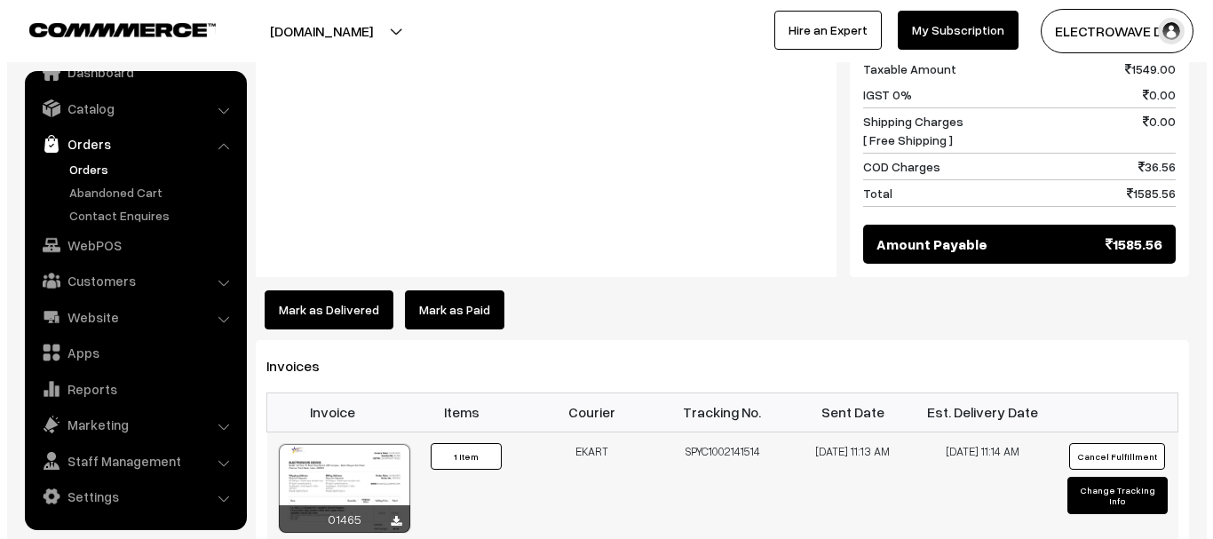
scroll to position [977, 0]
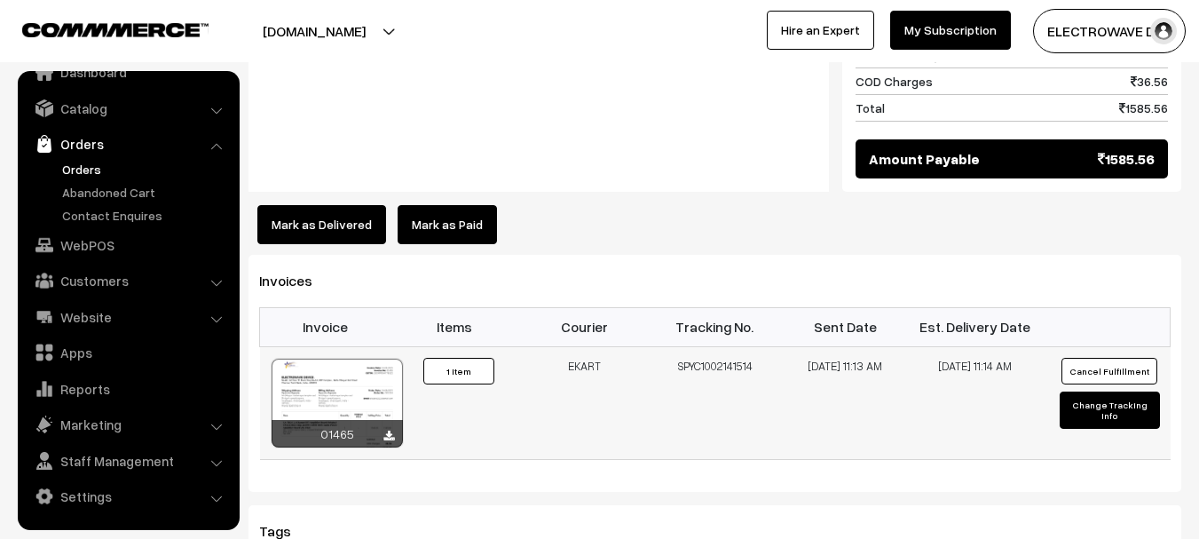
click at [695, 346] on td "SPYC1002141514" at bounding box center [715, 402] width 131 height 113
copy td "SPYC1002141514"
click at [351, 205] on button "Mark as Delivered" at bounding box center [321, 224] width 129 height 39
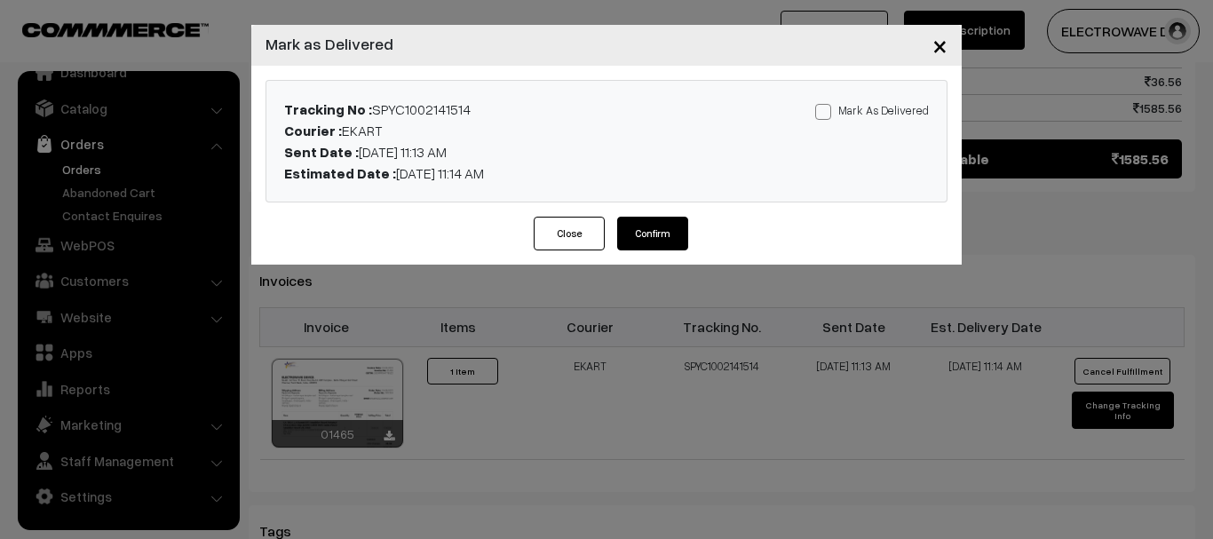
click at [854, 110] on label "Mark As Delivered" at bounding box center [872, 110] width 114 height 20
click at [827, 110] on input "Mark As Delivered" at bounding box center [821, 109] width 12 height 12
checkbox input "true"
click at [661, 234] on button "Confirm" at bounding box center [652, 234] width 71 height 34
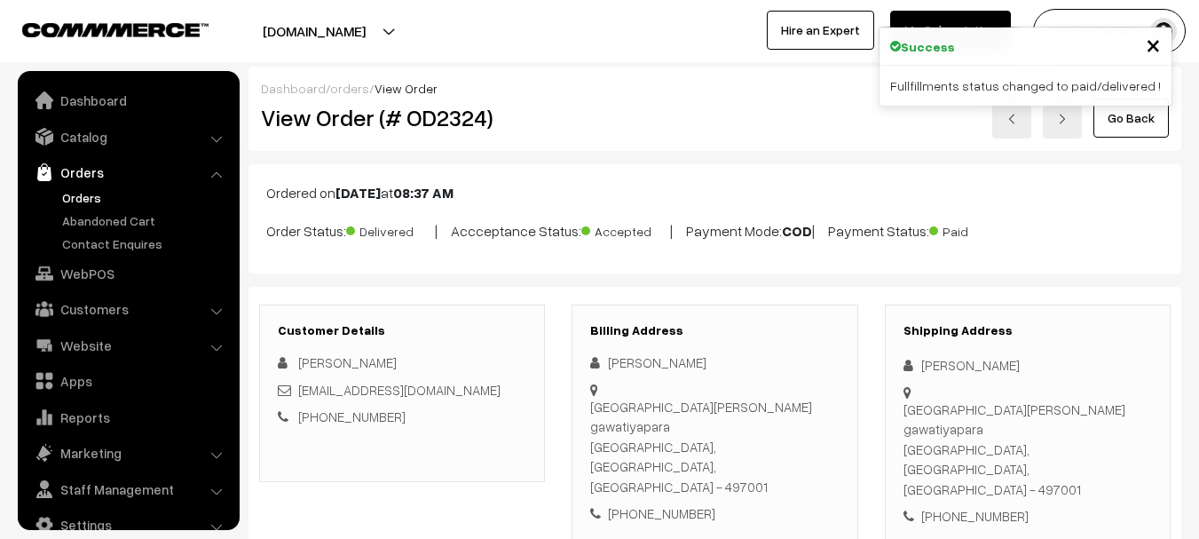
click at [458, 123] on h2 "View Order (# OD2324)" at bounding box center [403, 118] width 285 height 28
copy h2 "OD2324"
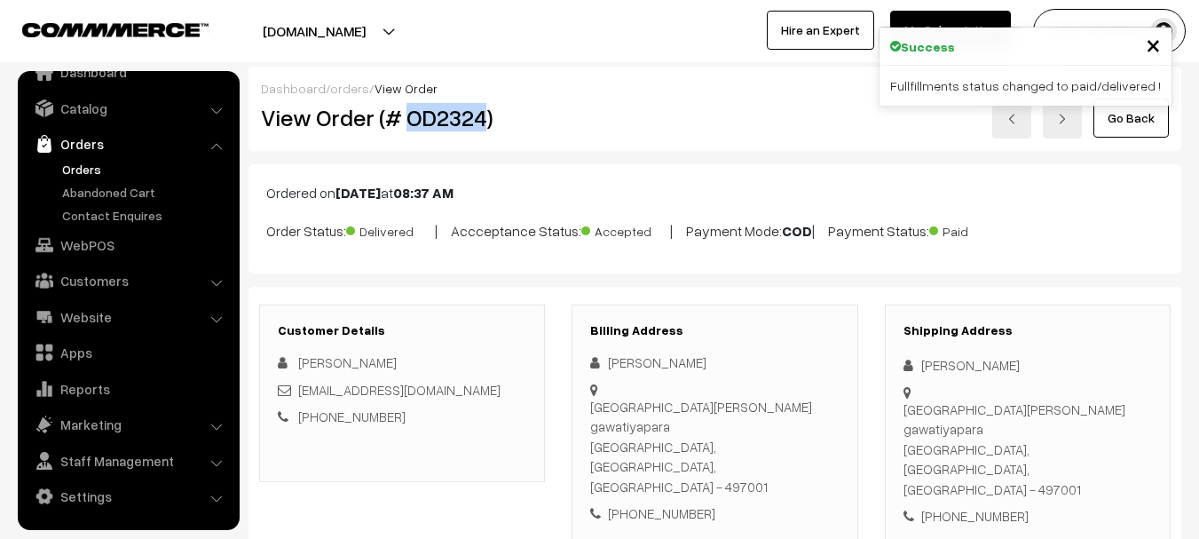
click at [458, 123] on h2 "View Order (# OD2324)" at bounding box center [403, 118] width 285 height 28
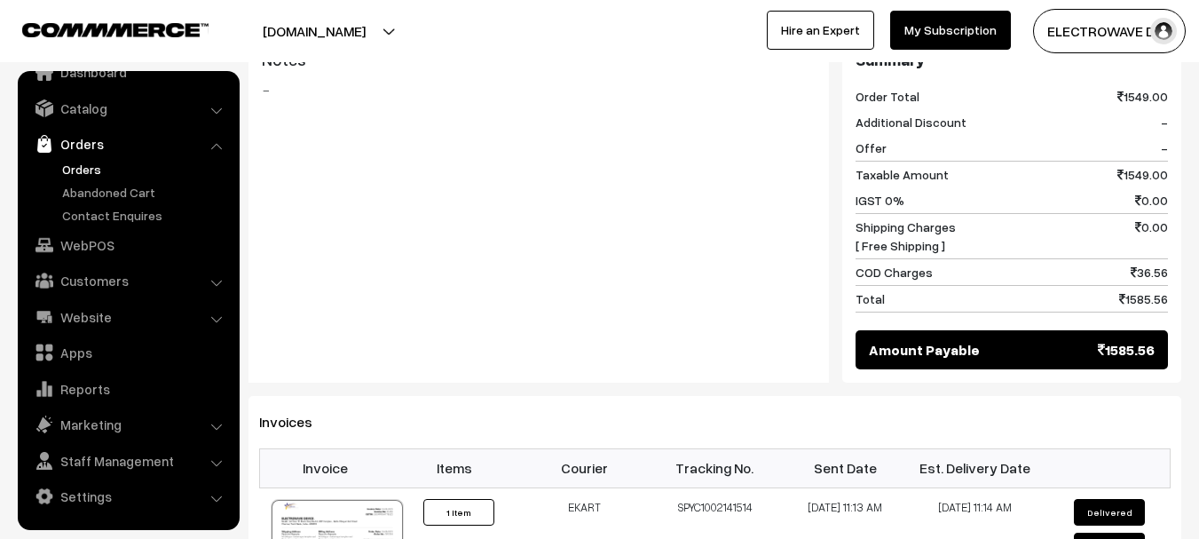
scroll to position [888, 0]
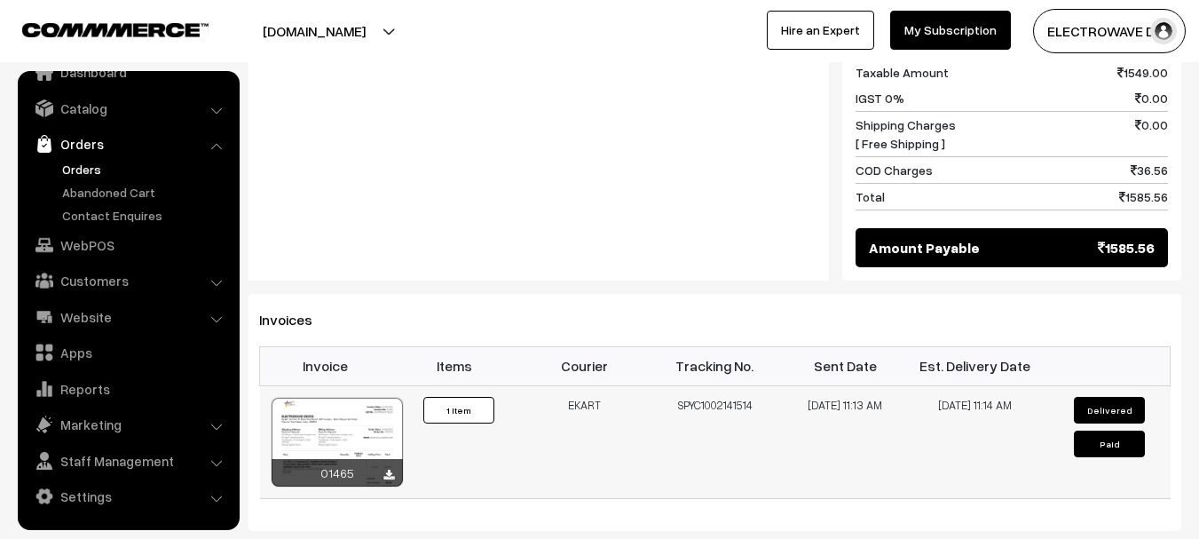
click at [672, 385] on td "SPYC1002141514" at bounding box center [715, 441] width 131 height 113
copy td "SPYC1002141514"
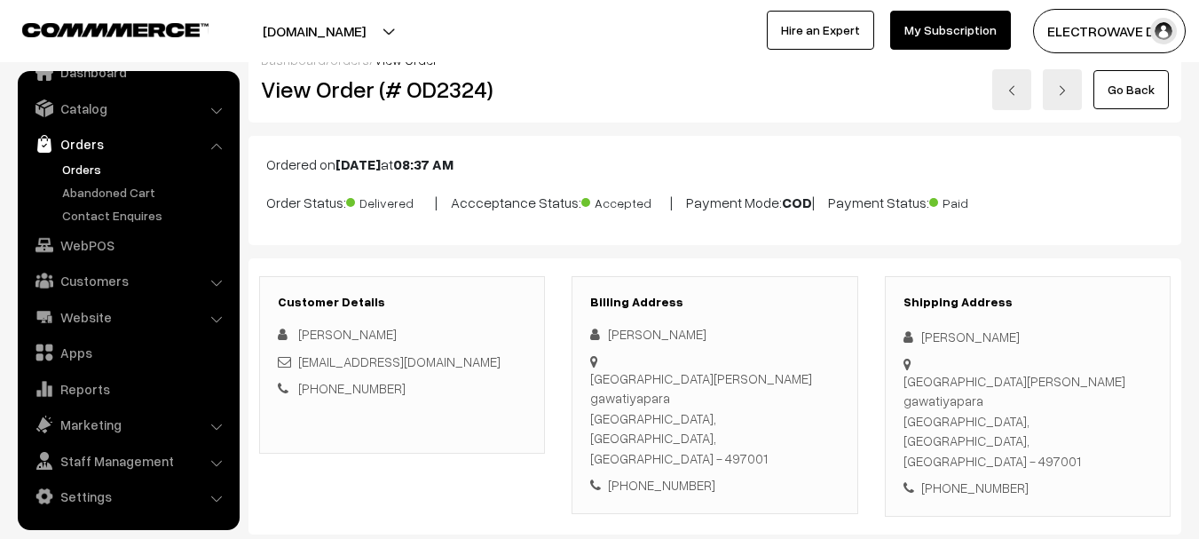
scroll to position [0, 0]
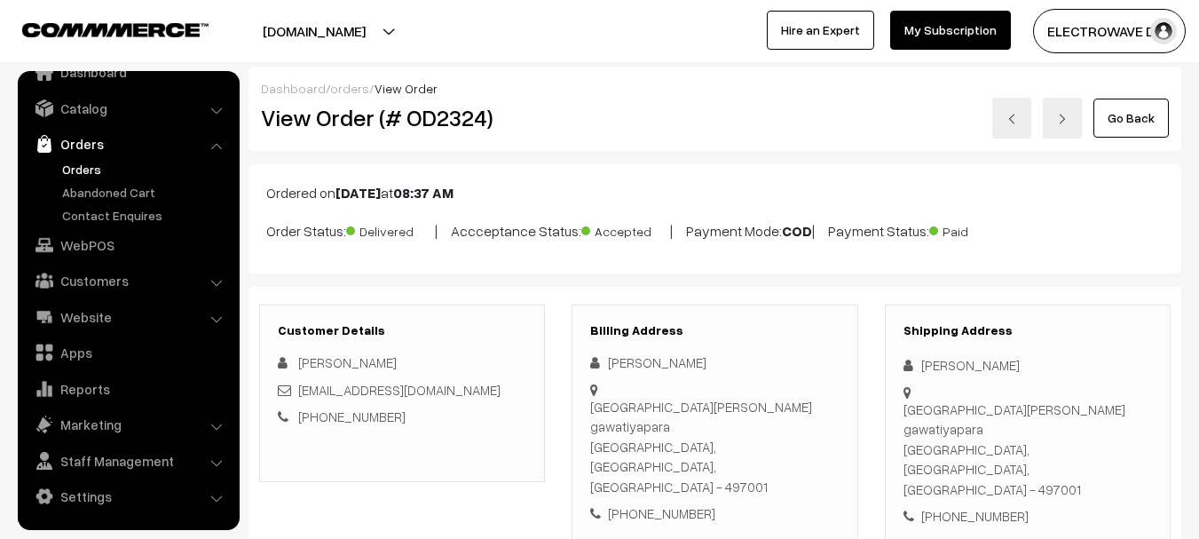
click at [1009, 120] on img at bounding box center [1012, 119] width 11 height 11
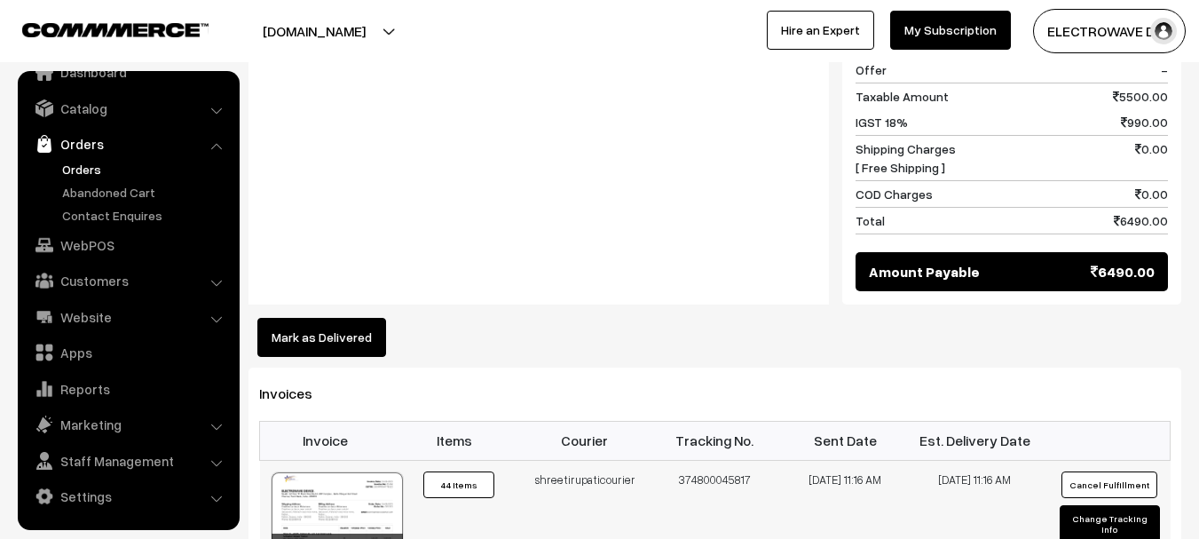
scroll to position [977, 0]
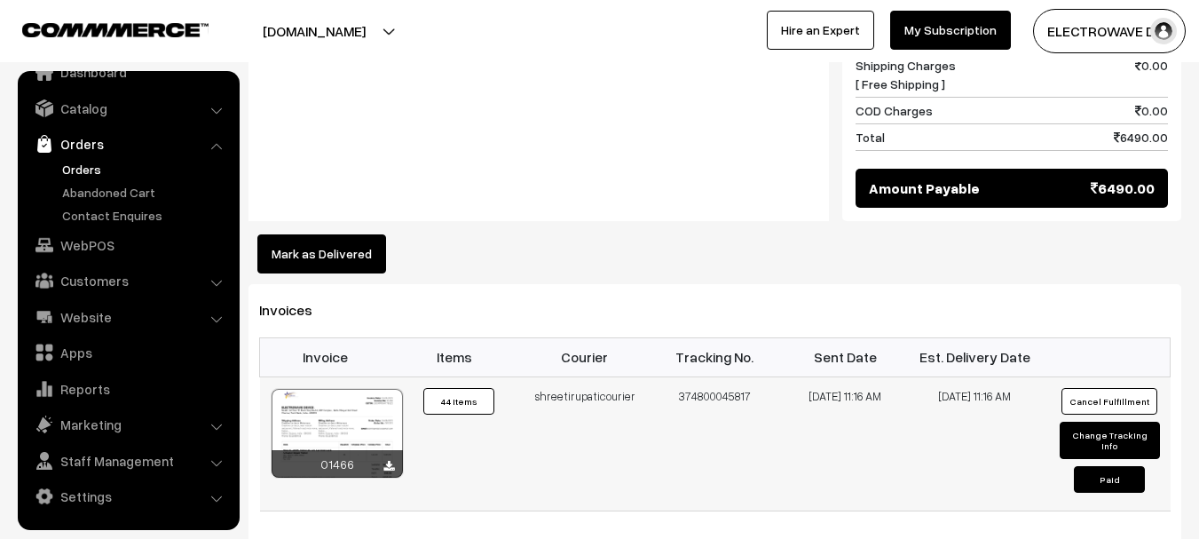
click at [717, 376] on td "374800045817" at bounding box center [715, 443] width 131 height 134
copy td "374800045817"
click at [266, 234] on button "Mark as Delivered" at bounding box center [321, 253] width 129 height 39
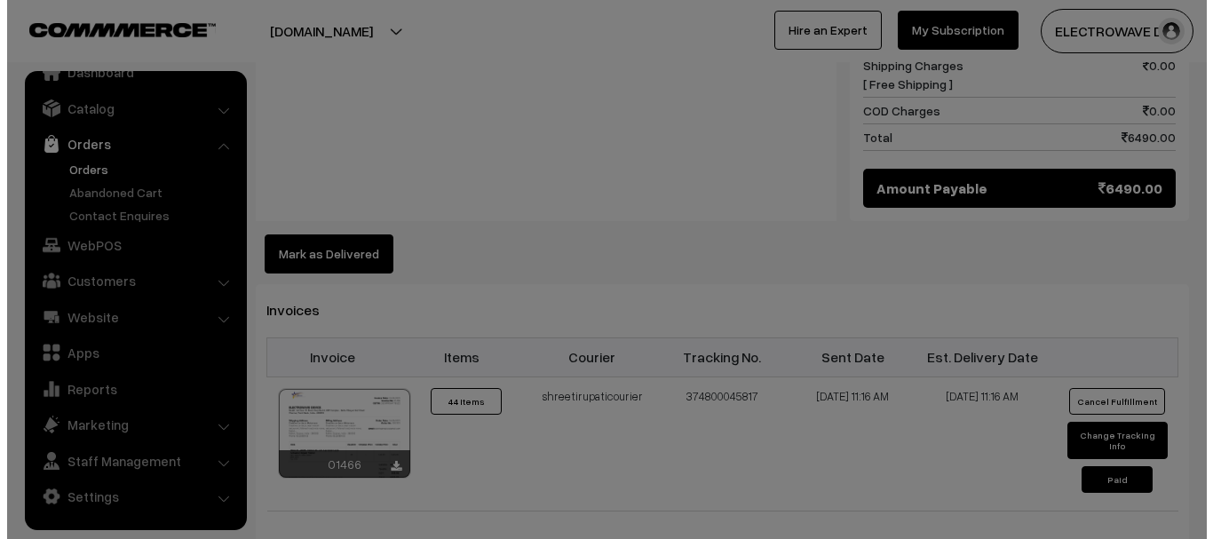
scroll to position [977, 0]
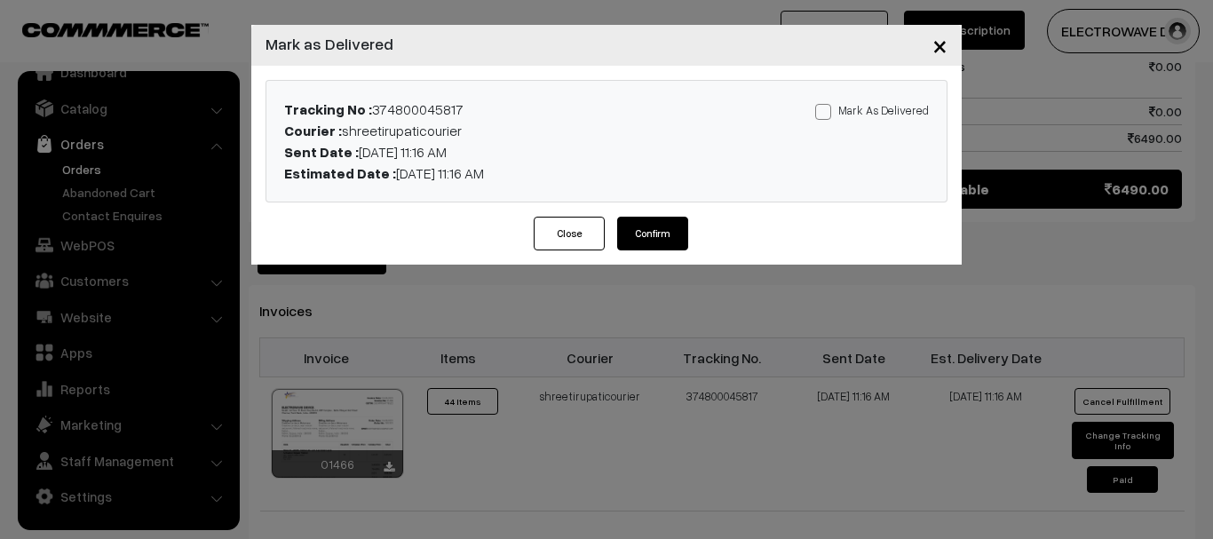
click at [868, 111] on label "Mark As Delivered" at bounding box center [872, 110] width 114 height 20
click at [827, 111] on input "Mark As Delivered" at bounding box center [821, 109] width 12 height 12
checkbox input "true"
click at [657, 228] on button "Confirm" at bounding box center [652, 234] width 71 height 34
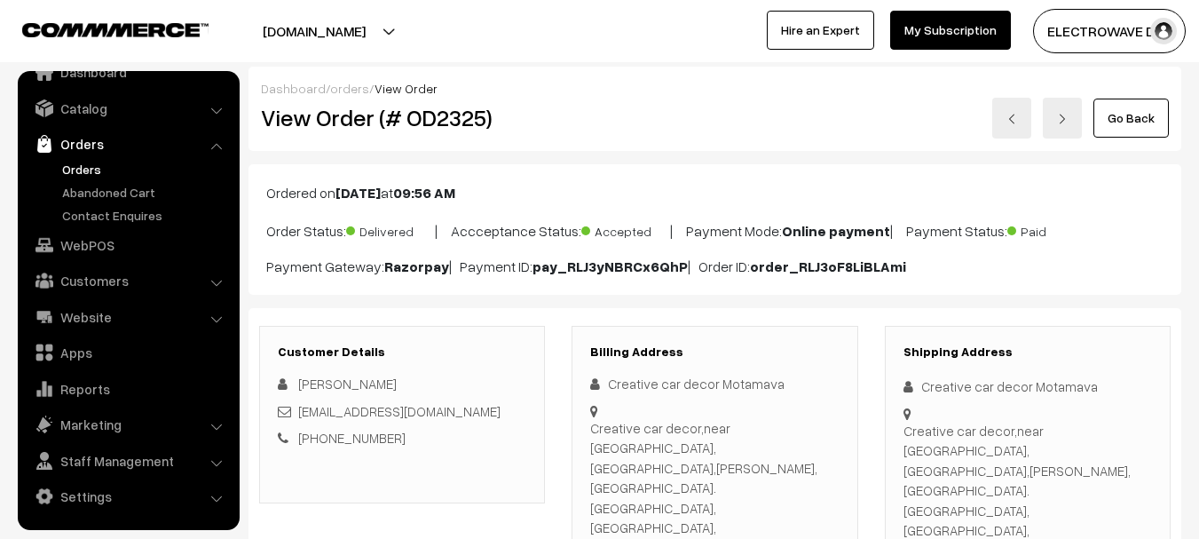
click at [1010, 130] on link at bounding box center [1012, 118] width 39 height 41
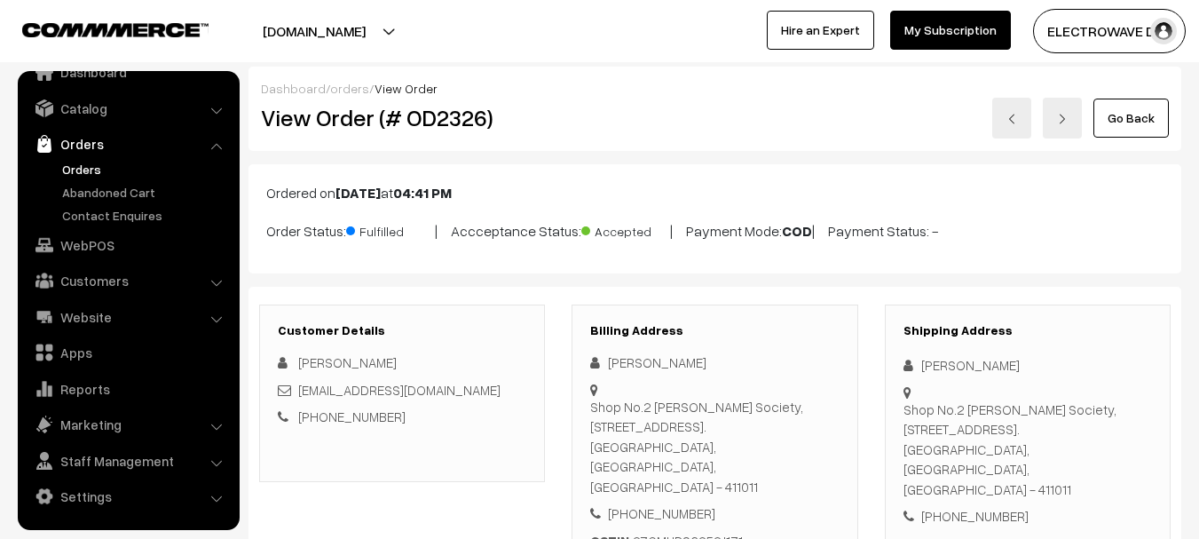
click at [455, 123] on h2 "View Order (# OD2326)" at bounding box center [403, 118] width 285 height 28
copy h2 "OD2326"
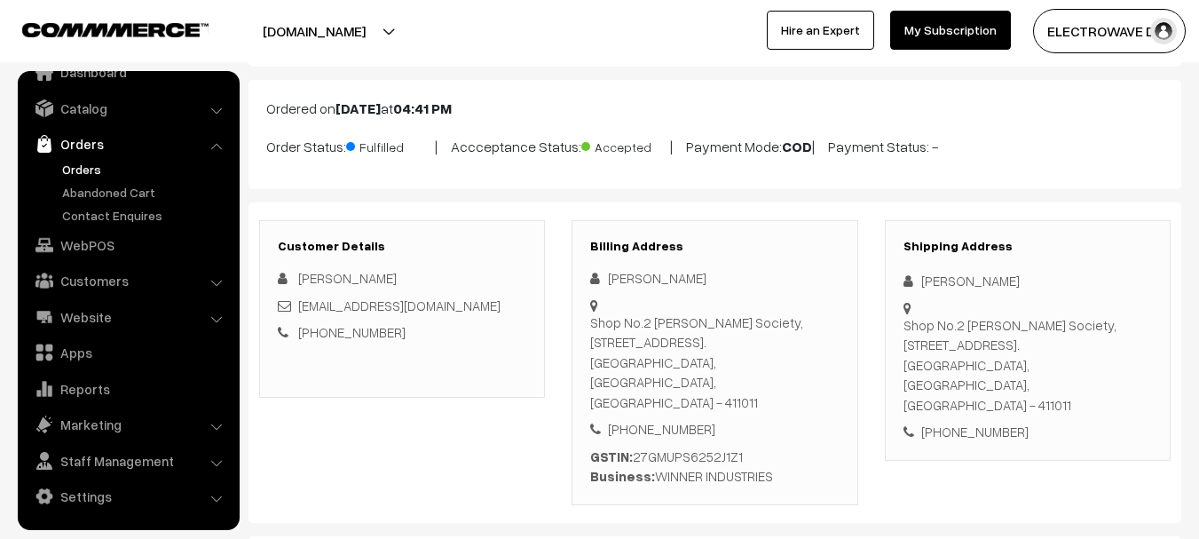
scroll to position [178, 0]
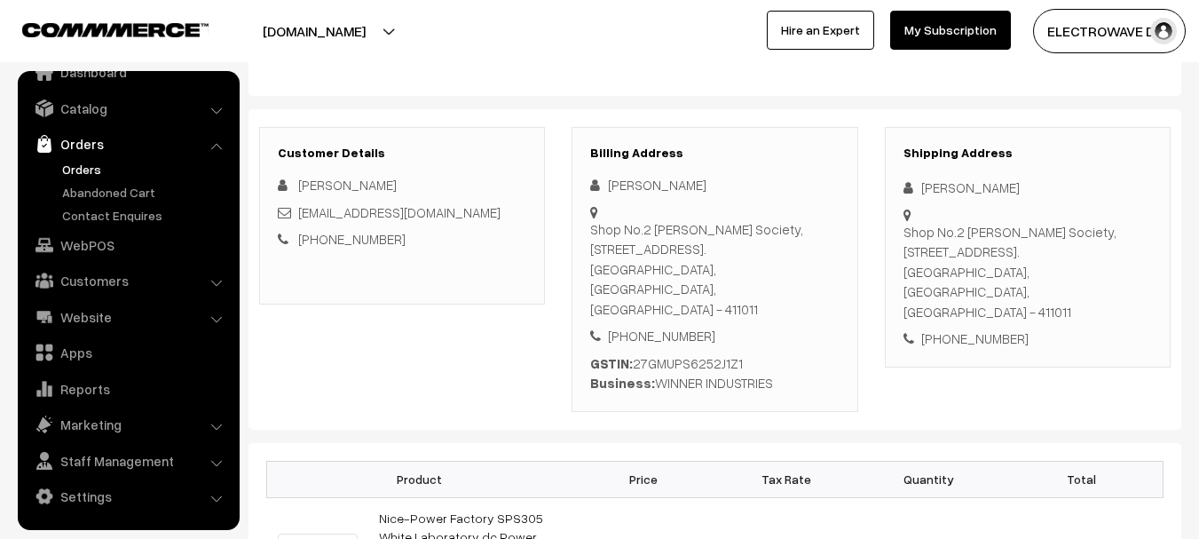
copy div "WINNER INDUSTRIES"
drag, startPoint x: 655, startPoint y: 344, endPoint x: 792, endPoint y: 331, distance: 137.3
click at [795, 353] on div "GSTIN: 27GMUPS6252J1Z1 Business: WINNER INDUSTRIES" at bounding box center [714, 373] width 249 height 40
click at [696, 353] on div "GSTIN: 27GMUPS6252J1Z1 Business: WINNER INDUSTRIES" at bounding box center [714, 373] width 249 height 40
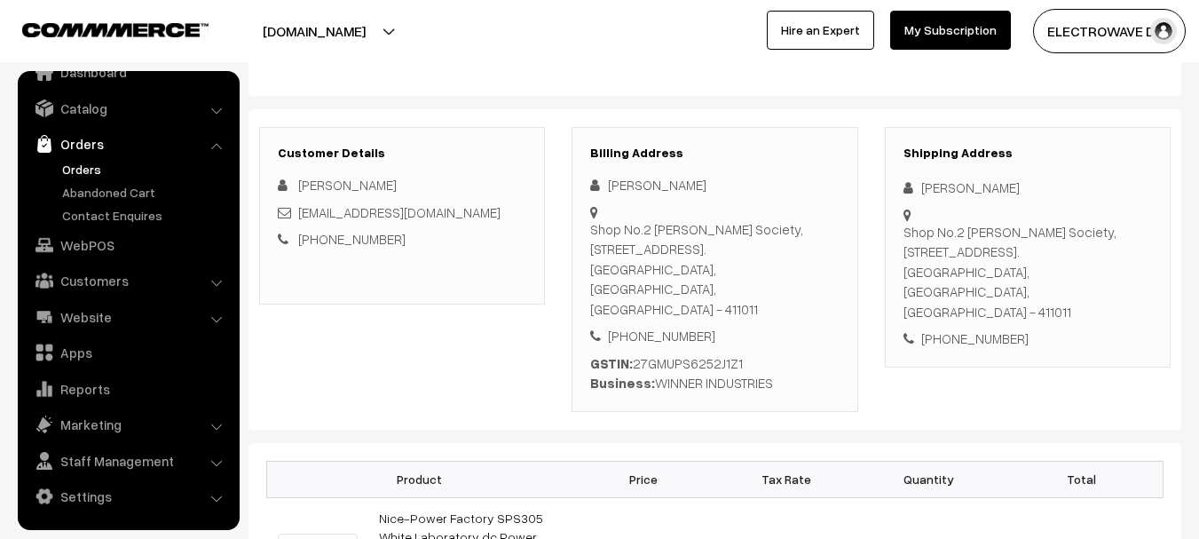
copy div "27GMUPS6252J1Z1"
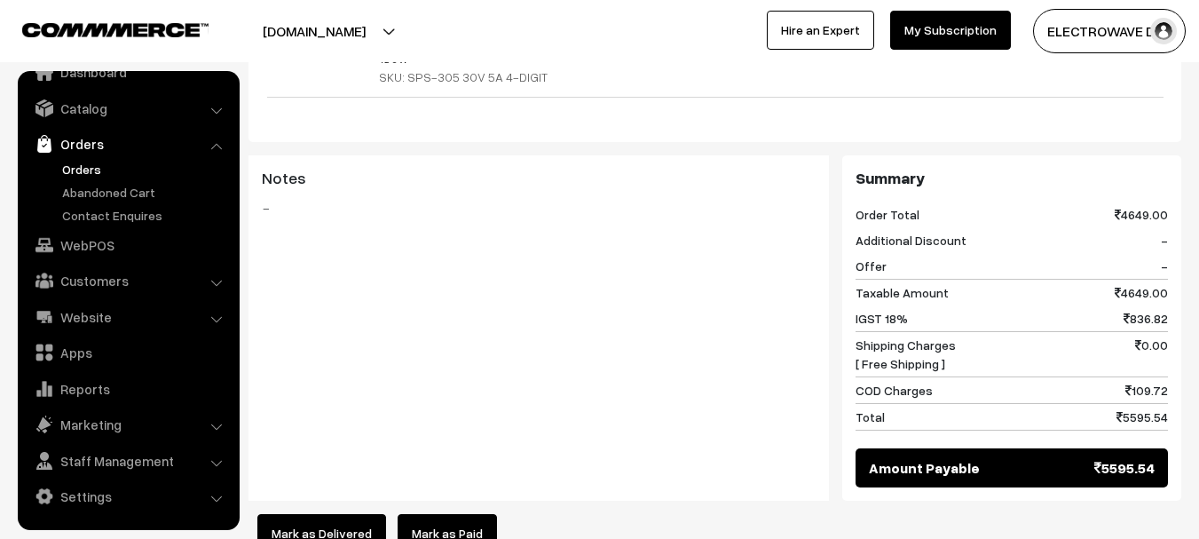
scroll to position [888, 0]
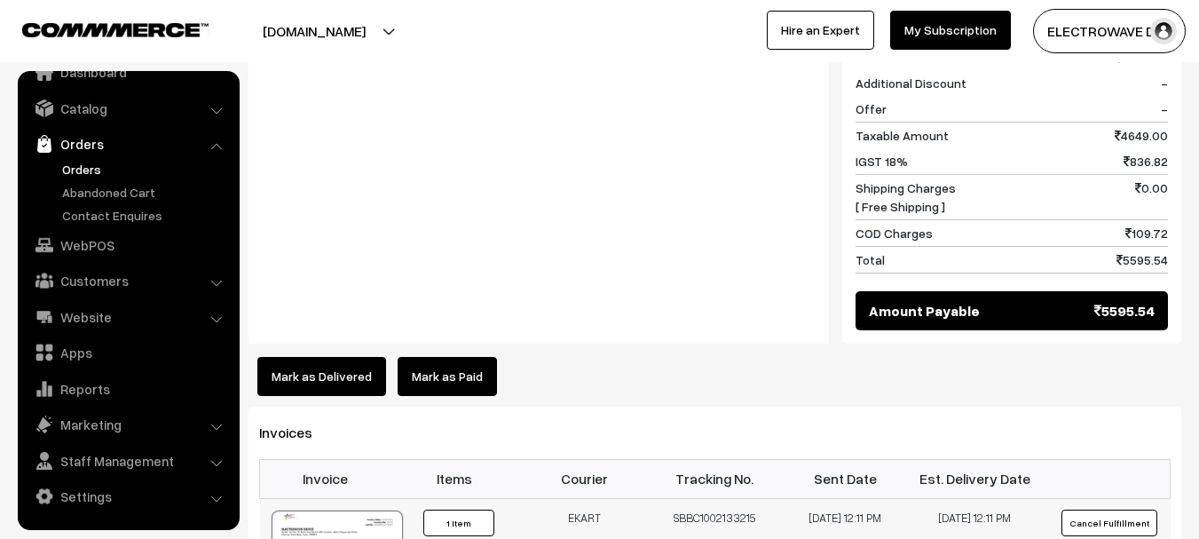
copy td "SBBC1002133215"
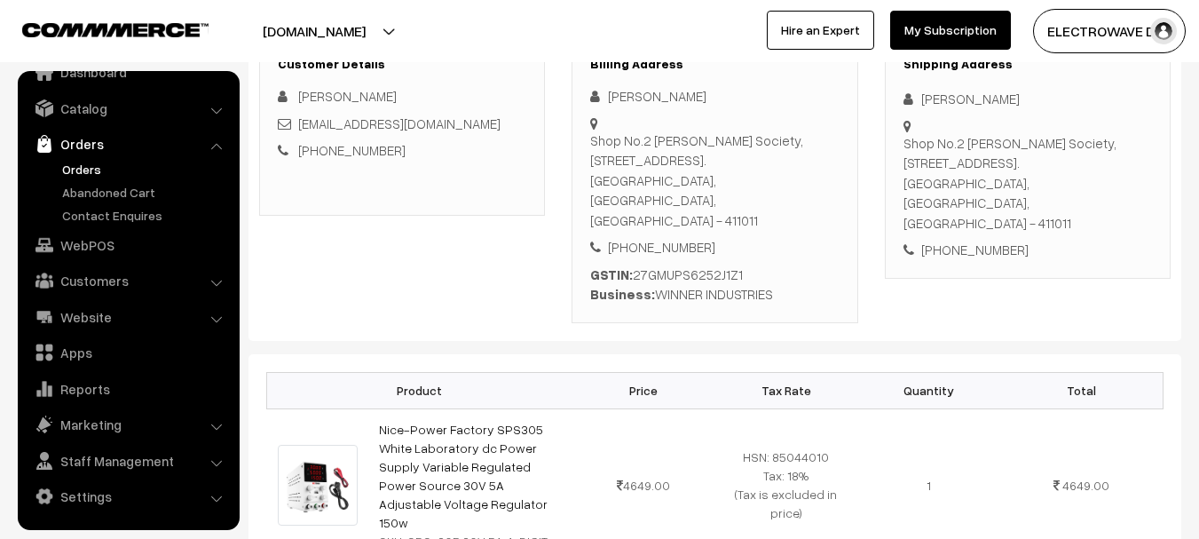
scroll to position [0, 0]
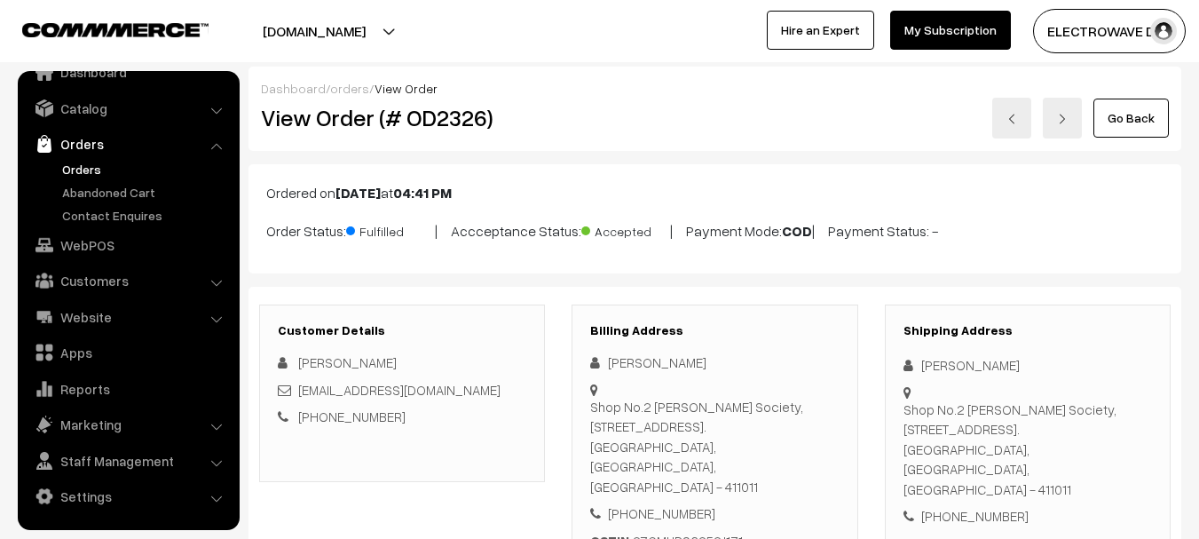
click at [441, 136] on div "View Order (# OD2326)" at bounding box center [404, 118] width 312 height 41
copy h2 "OD2326"
click at [441, 136] on div "View Order (# OD2326)" at bounding box center [404, 118] width 312 height 41
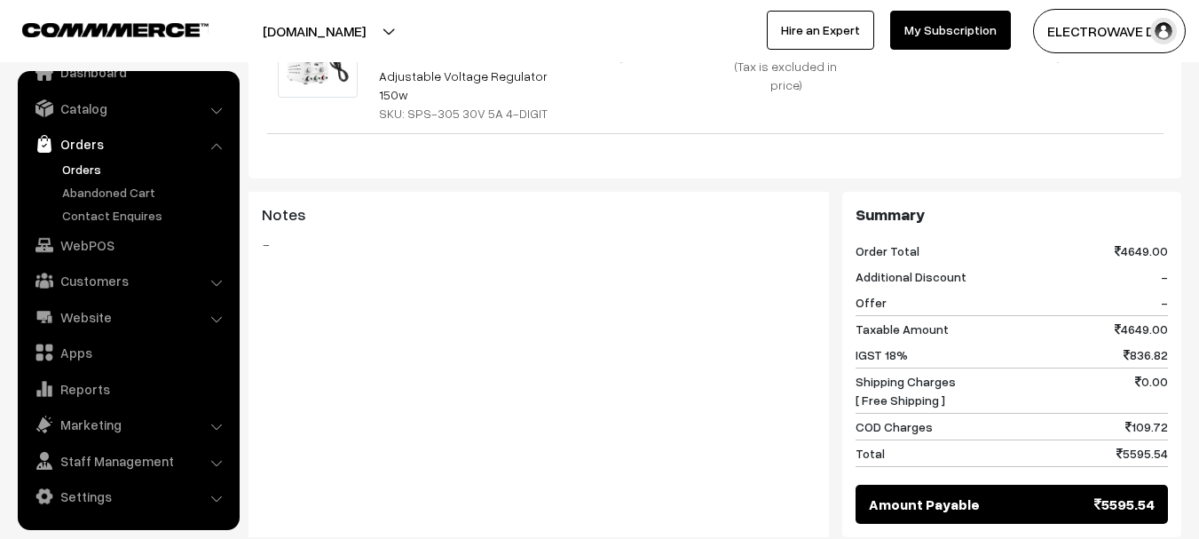
scroll to position [888, 0]
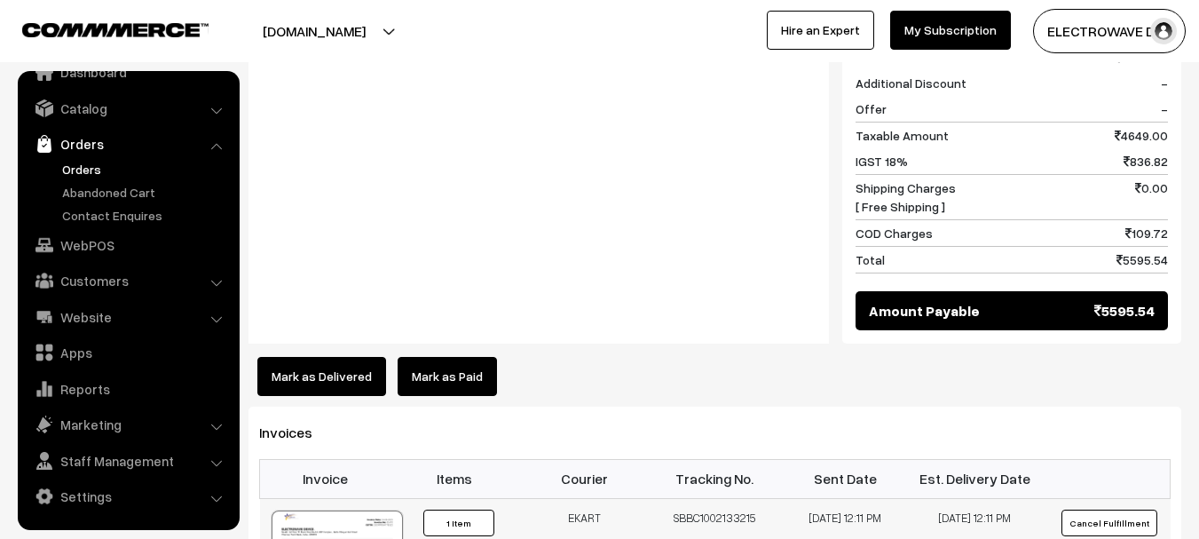
copy tr "[PERSON_NAME] SBBC1002133215"
drag, startPoint x: 573, startPoint y: 462, endPoint x: 775, endPoint y: 463, distance: 201.5
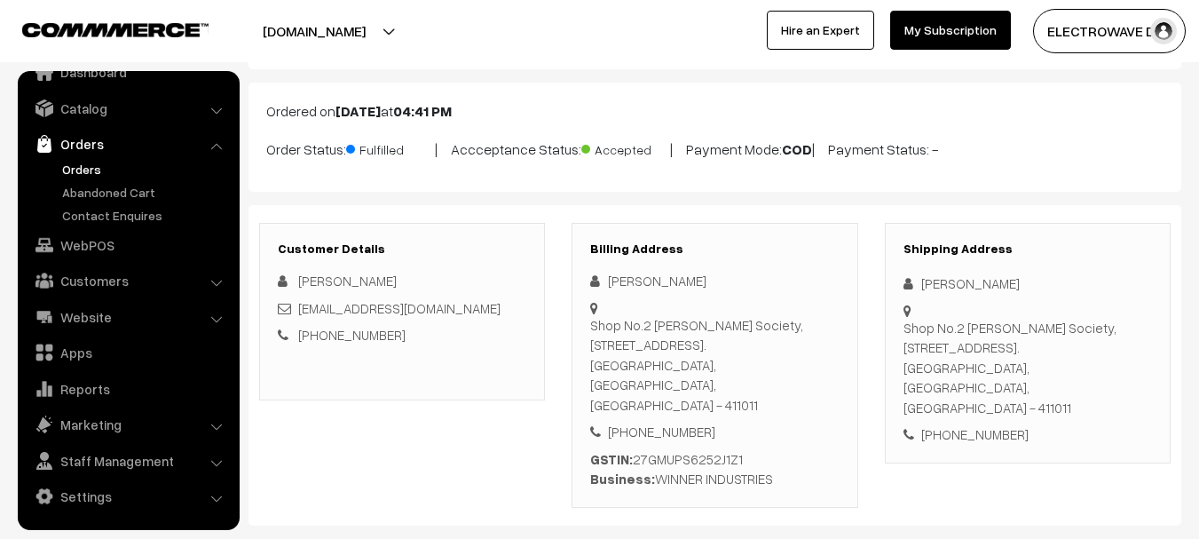
scroll to position [0, 0]
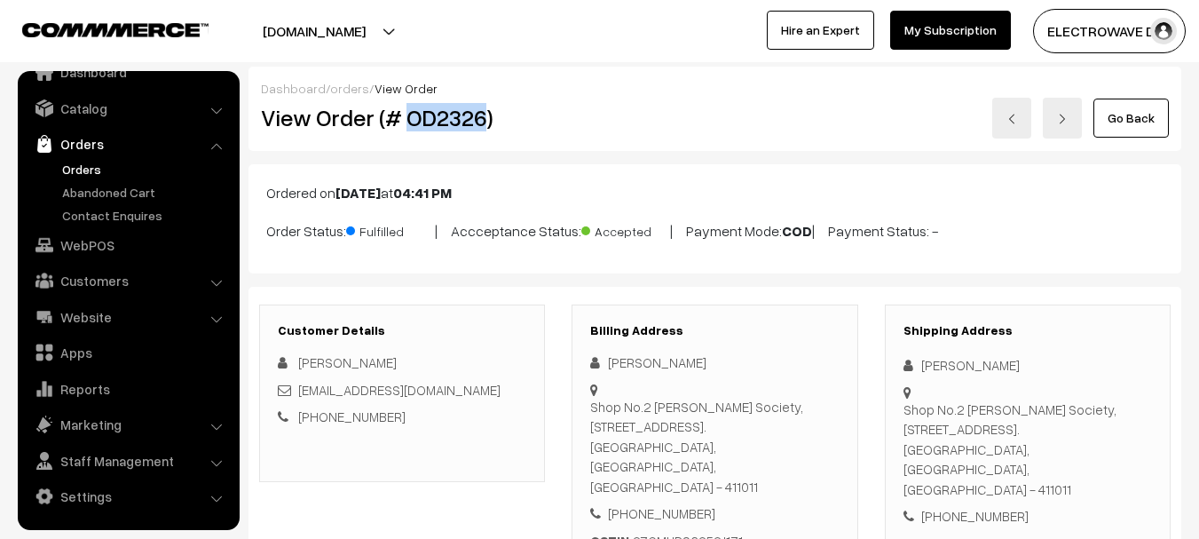
click at [1016, 123] on img at bounding box center [1012, 119] width 11 height 11
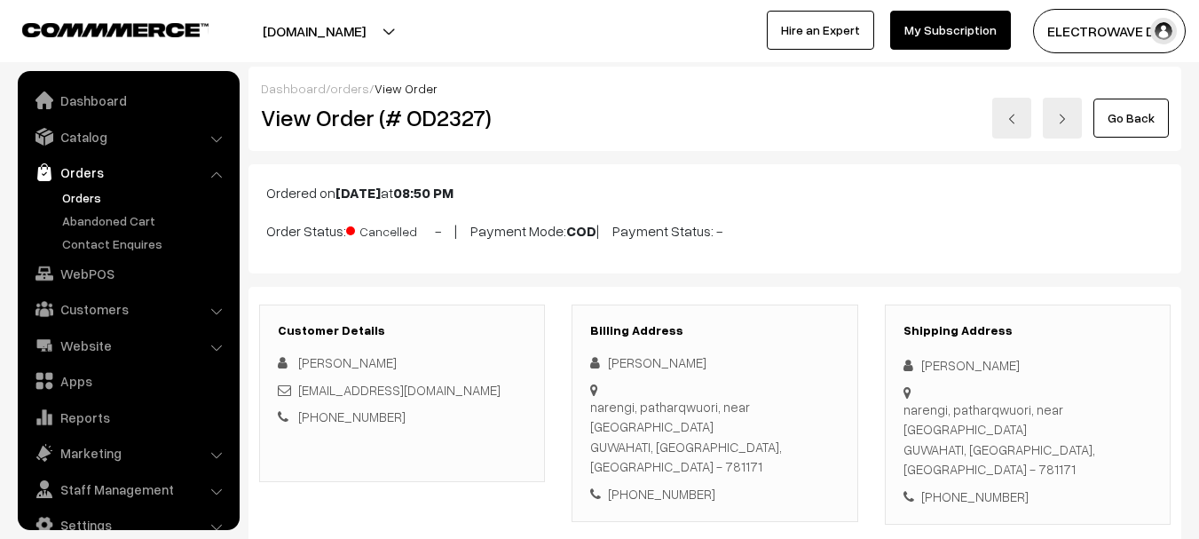
scroll to position [28, 0]
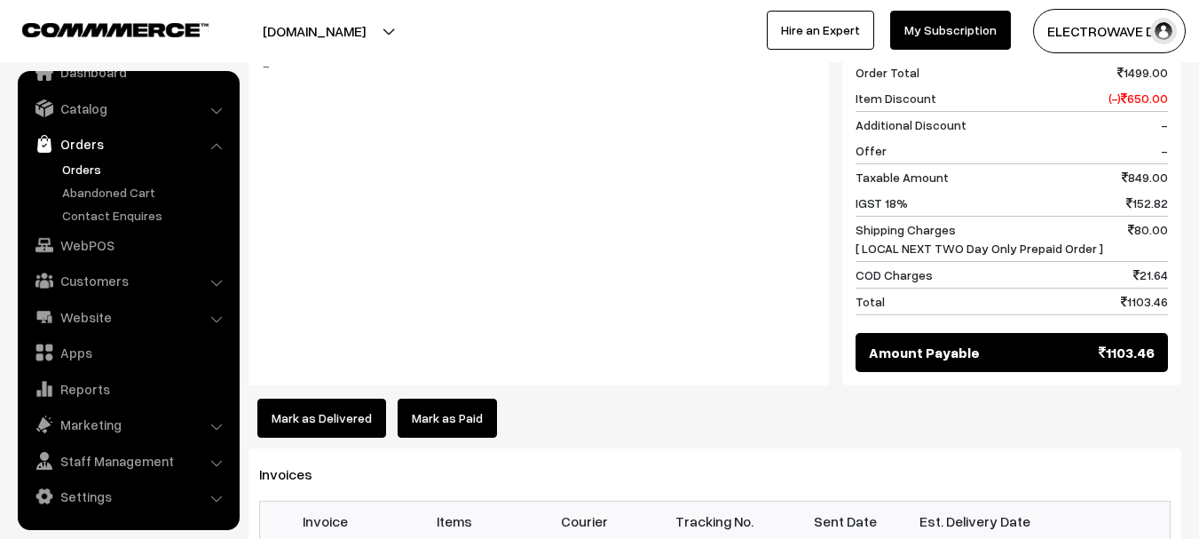
scroll to position [977, 0]
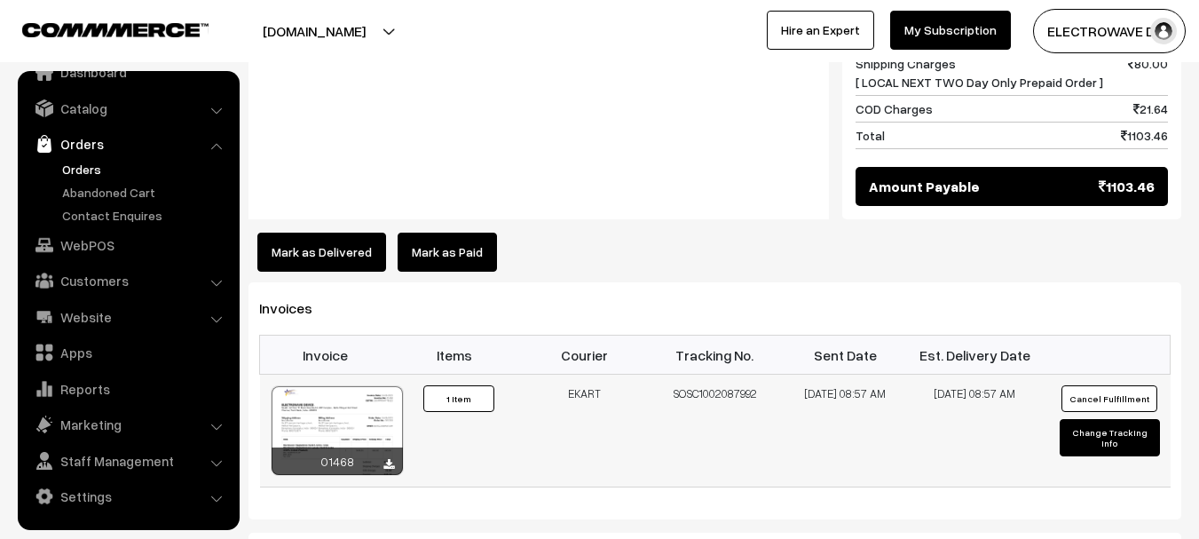
click at [716, 375] on td "SOSC1002087992" at bounding box center [715, 431] width 131 height 113
copy td "SOSC1002087992"
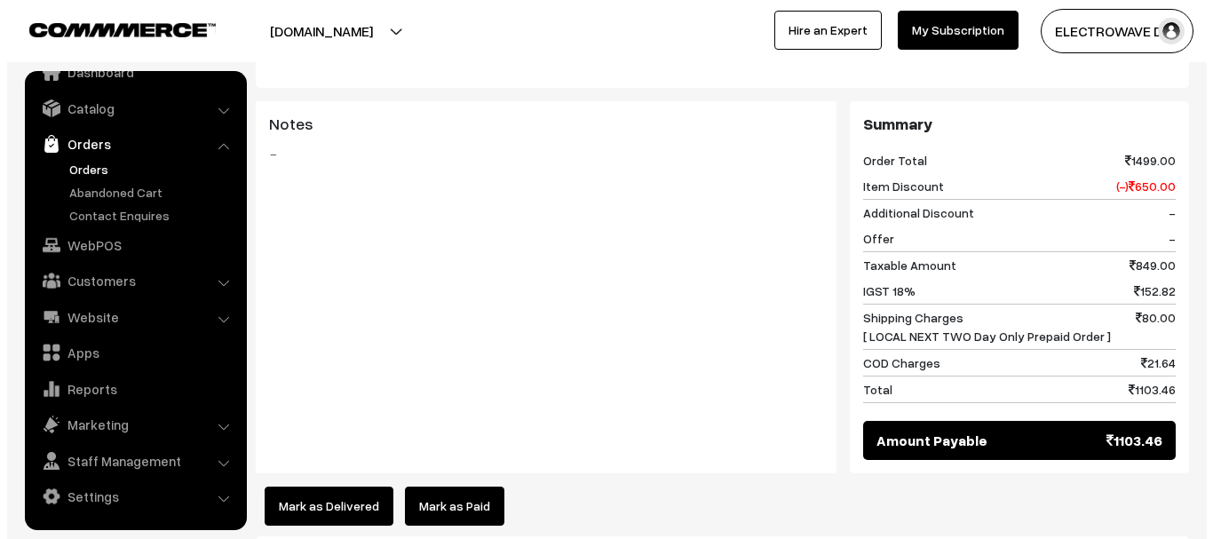
scroll to position [888, 0]
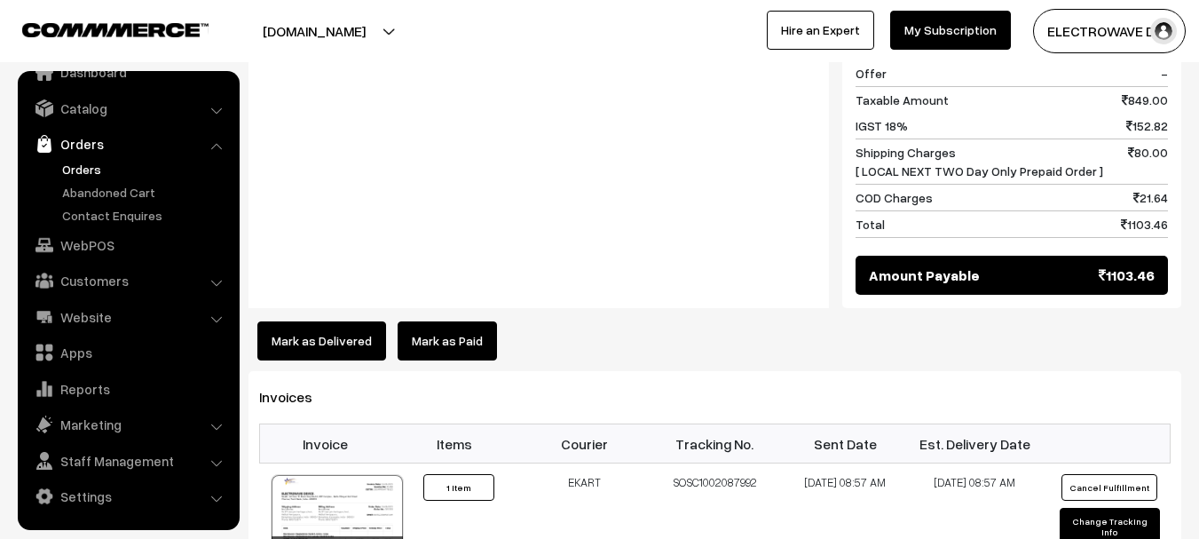
click at [351, 321] on button "Mark as Delivered" at bounding box center [321, 340] width 129 height 39
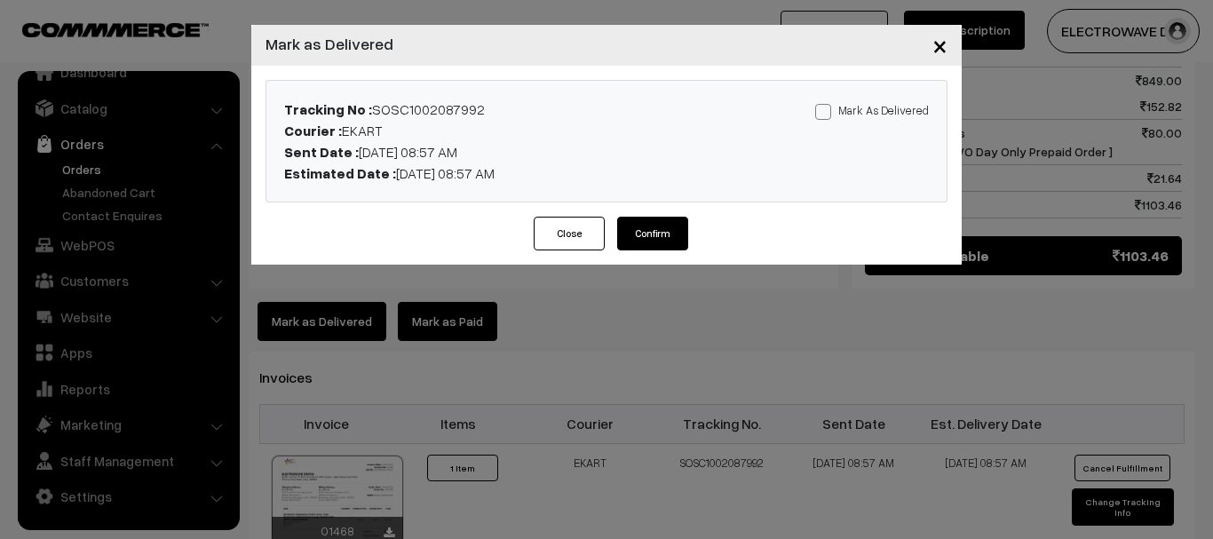
click at [826, 117] on span at bounding box center [823, 112] width 16 height 16
click at [826, 115] on input "Mark As Delivered" at bounding box center [821, 109] width 12 height 12
checkbox input "true"
click at [667, 226] on button "Confirm" at bounding box center [652, 234] width 71 height 34
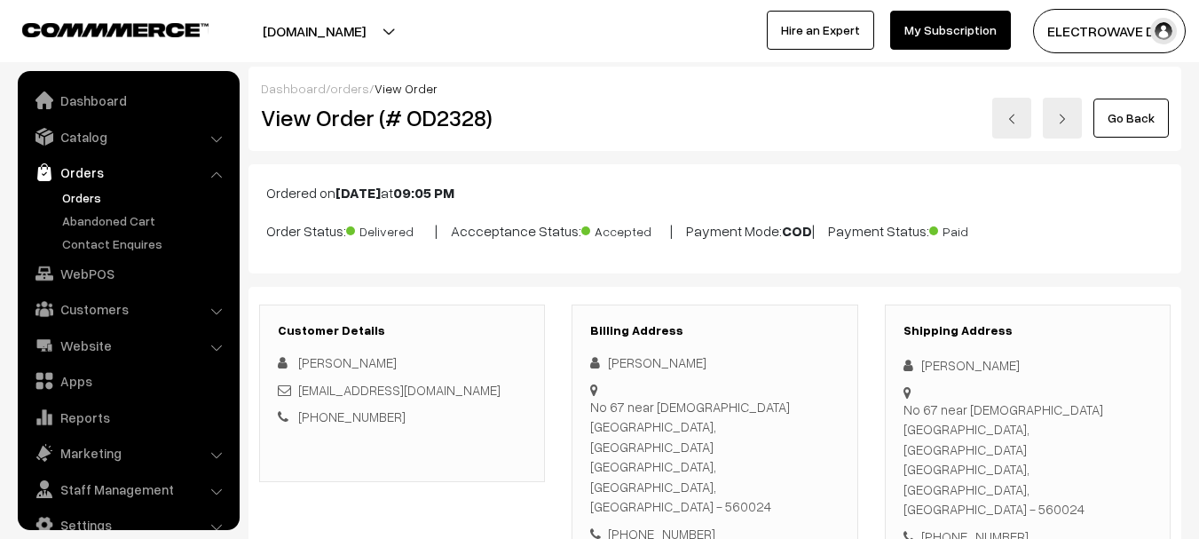
click at [446, 118] on h2 "View Order (# OD2328)" at bounding box center [403, 118] width 285 height 28
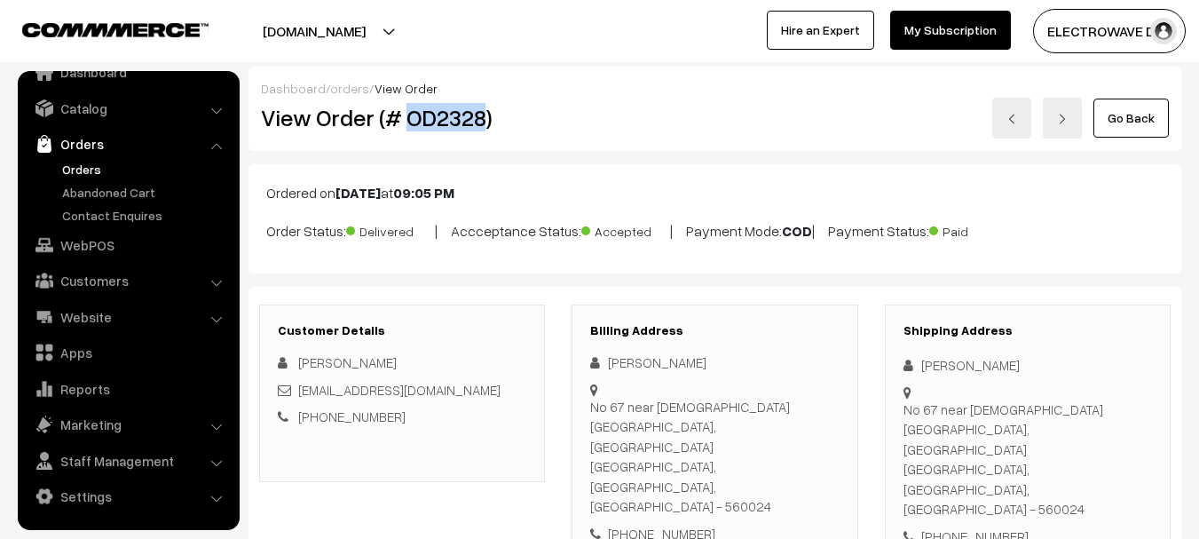
click at [446, 118] on h2 "View Order (# OD2328)" at bounding box center [403, 118] width 285 height 28
copy h2 "OD2328"
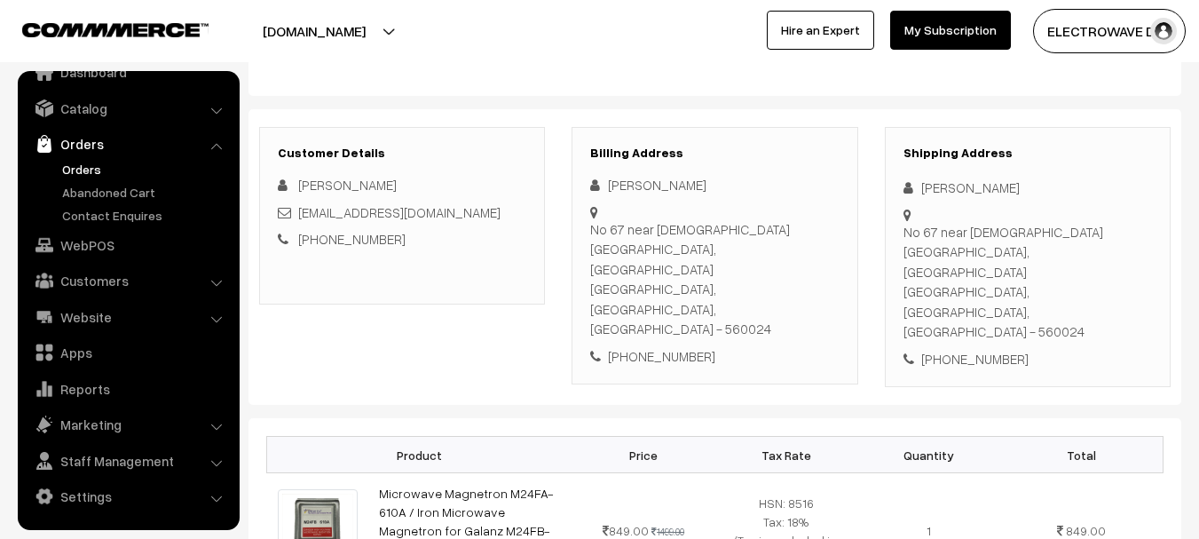
scroll to position [0, 0]
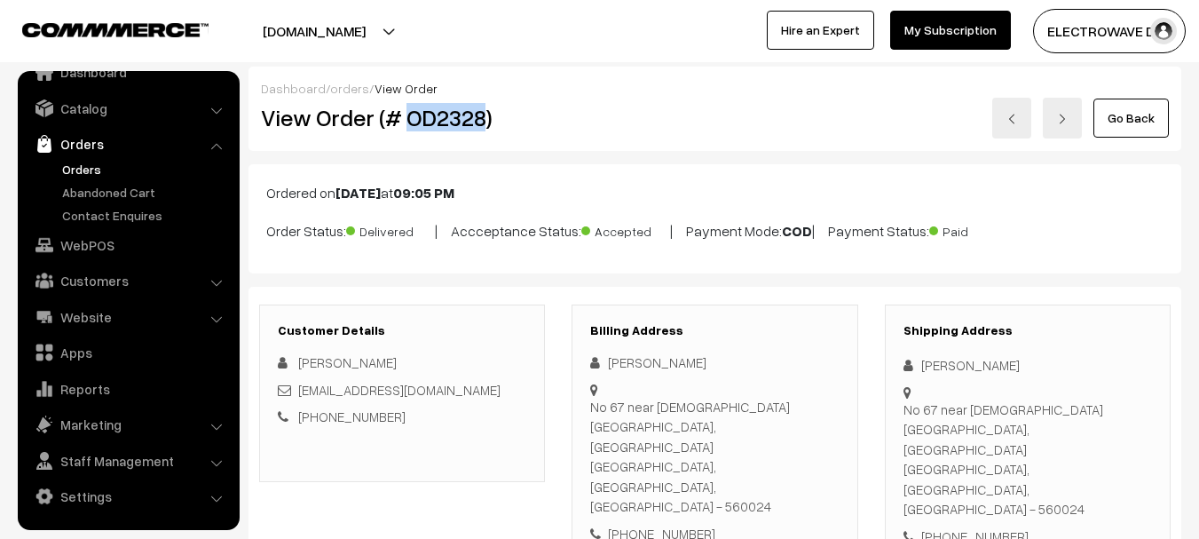
click at [1008, 117] on img at bounding box center [1012, 119] width 11 height 11
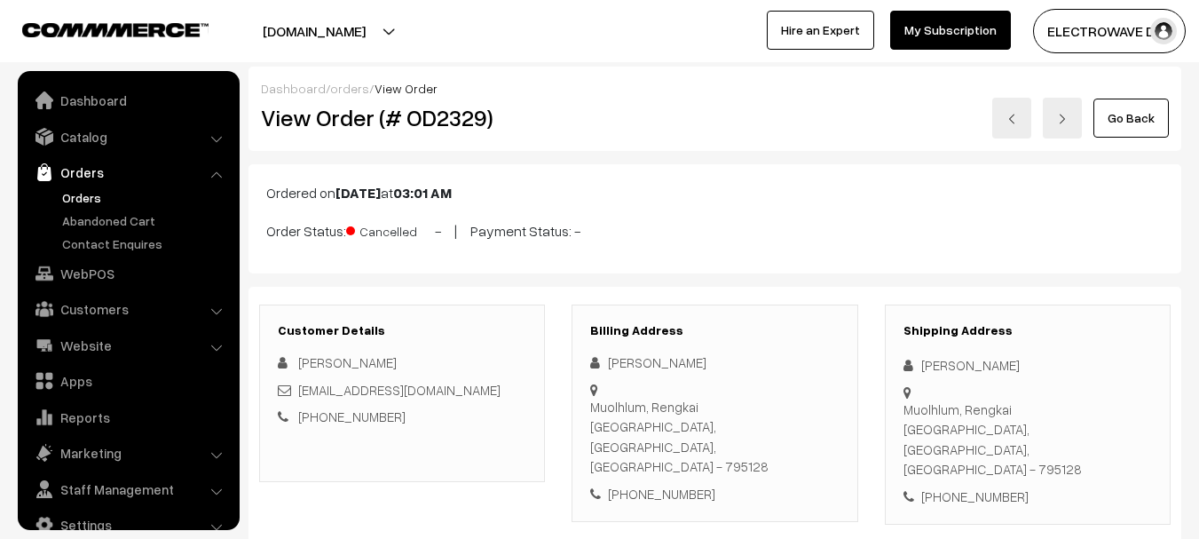
scroll to position [28, 0]
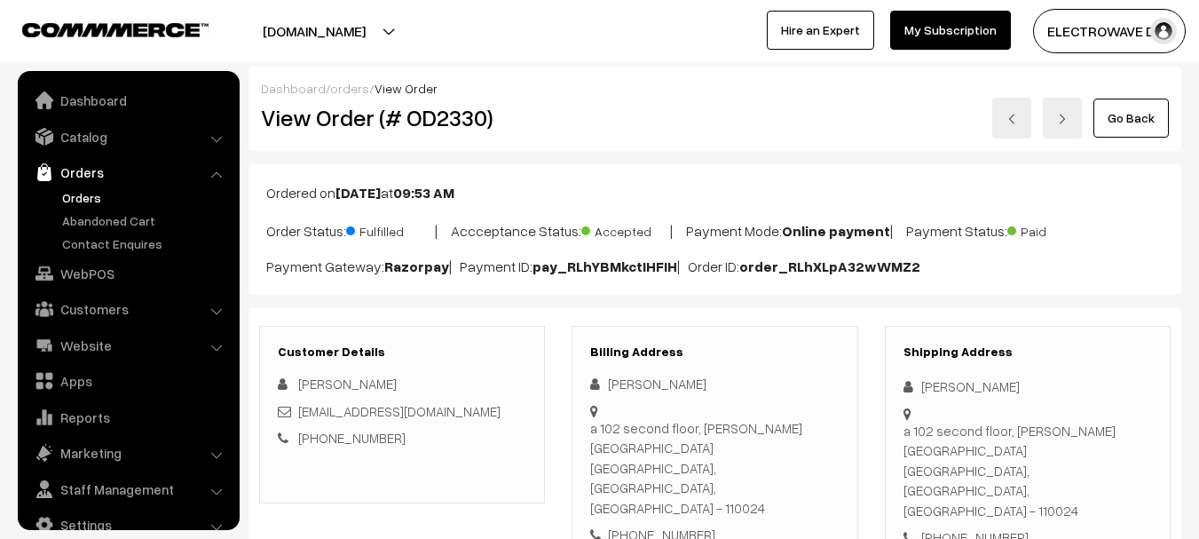
scroll to position [28, 0]
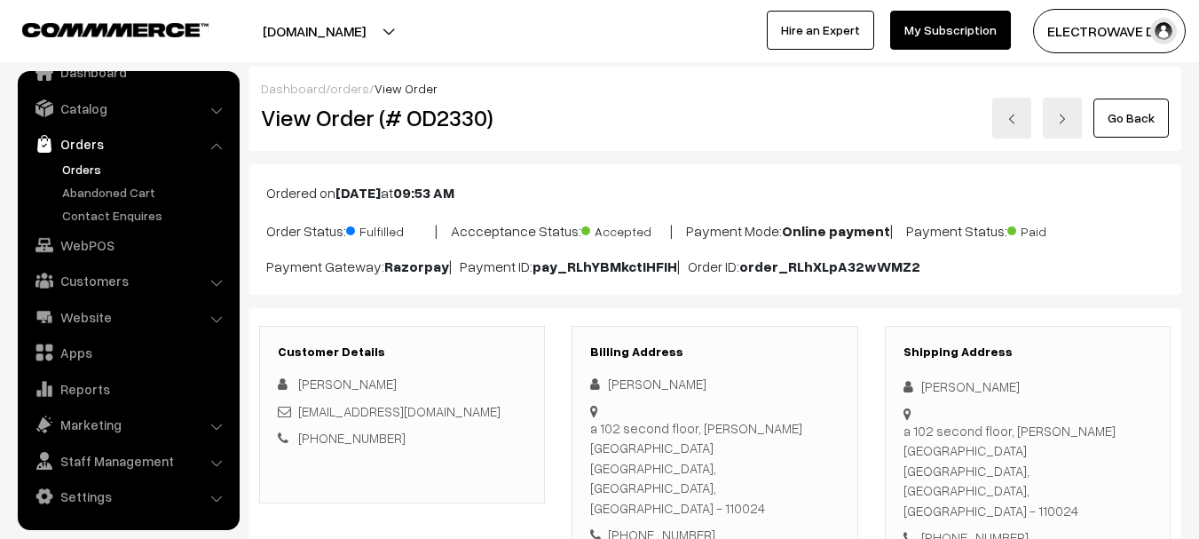
click at [437, 119] on h2 "View Order (# OD2330)" at bounding box center [403, 118] width 285 height 28
copy h2 "OD2330"
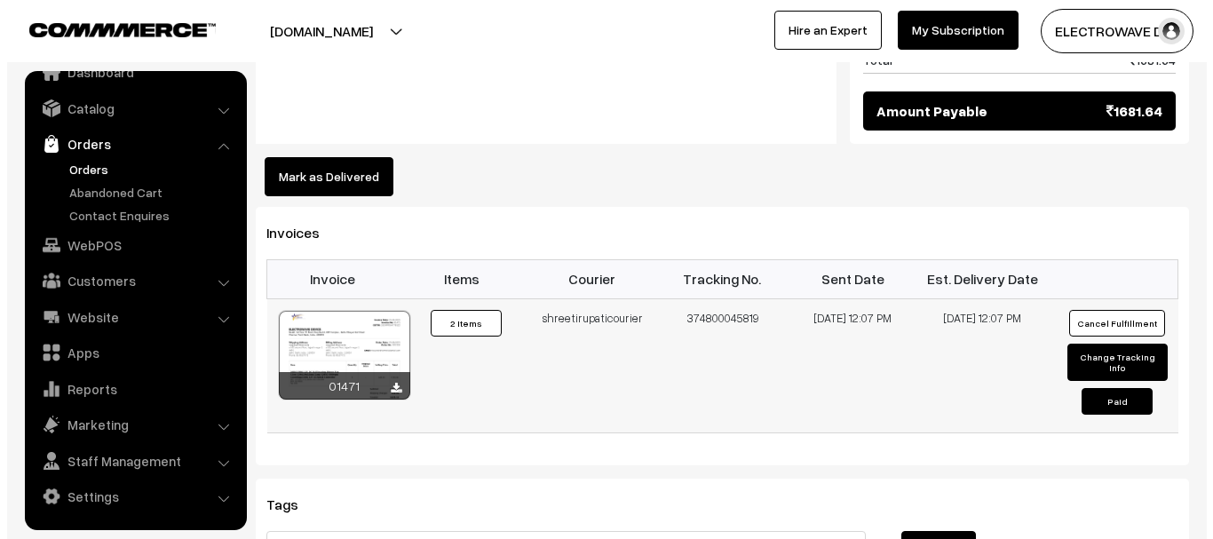
scroll to position [1065, 0]
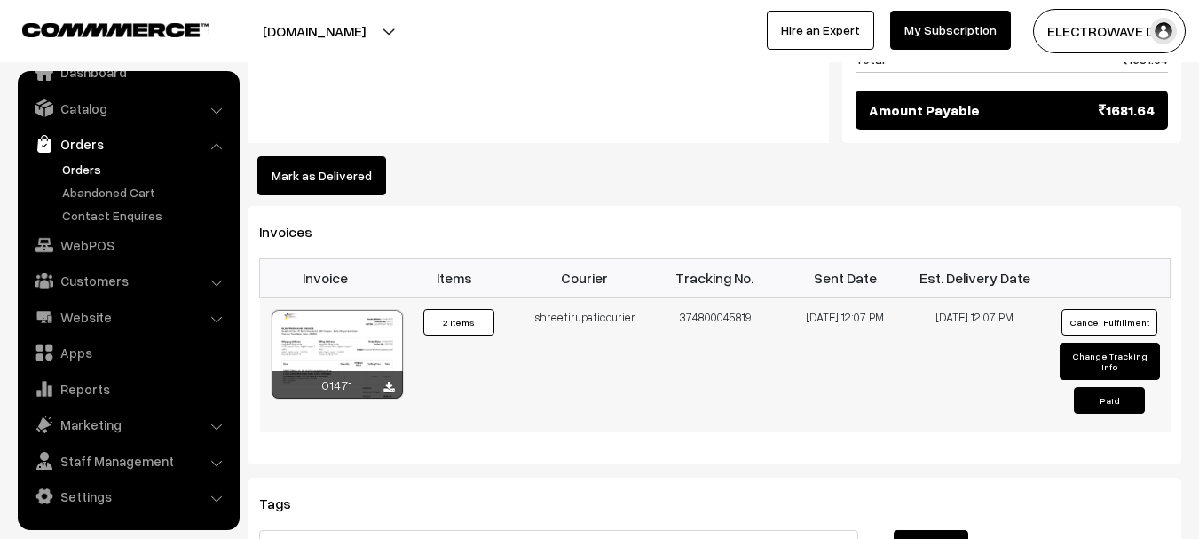
click at [729, 297] on td "374800045819" at bounding box center [715, 364] width 131 height 134
click at [730, 297] on td "374800045819" at bounding box center [715, 364] width 131 height 134
copy td "374800045819"
click at [354, 156] on button "Mark as Delivered" at bounding box center [321, 175] width 129 height 39
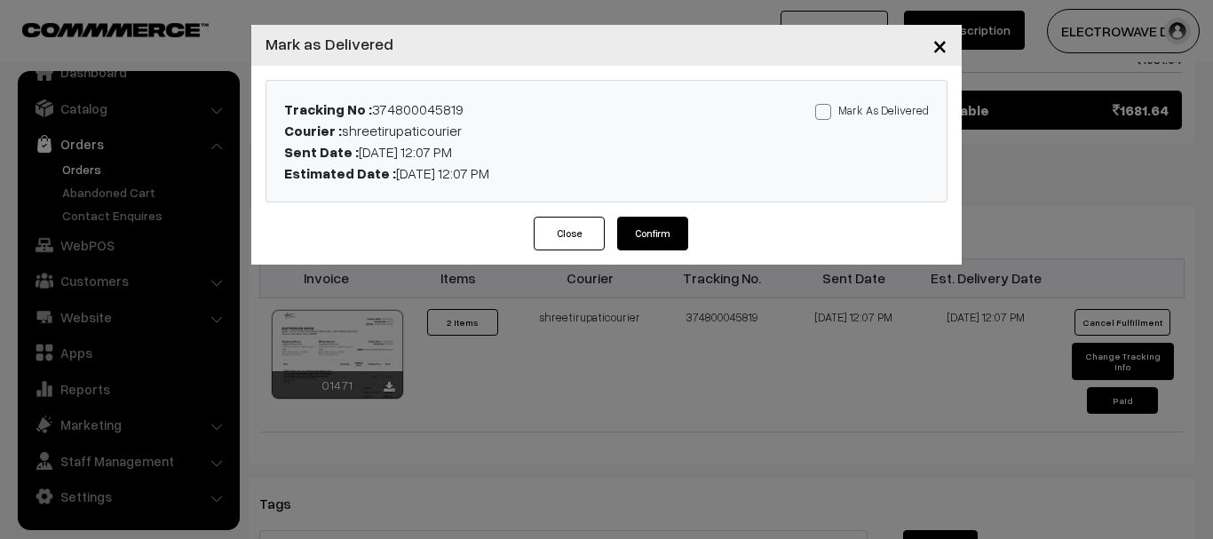
click at [855, 110] on label "Mark As Delivered" at bounding box center [872, 110] width 114 height 20
click at [827, 110] on input "Mark As Delivered" at bounding box center [821, 109] width 12 height 12
checkbox input "true"
click at [653, 233] on button "Confirm" at bounding box center [652, 234] width 71 height 34
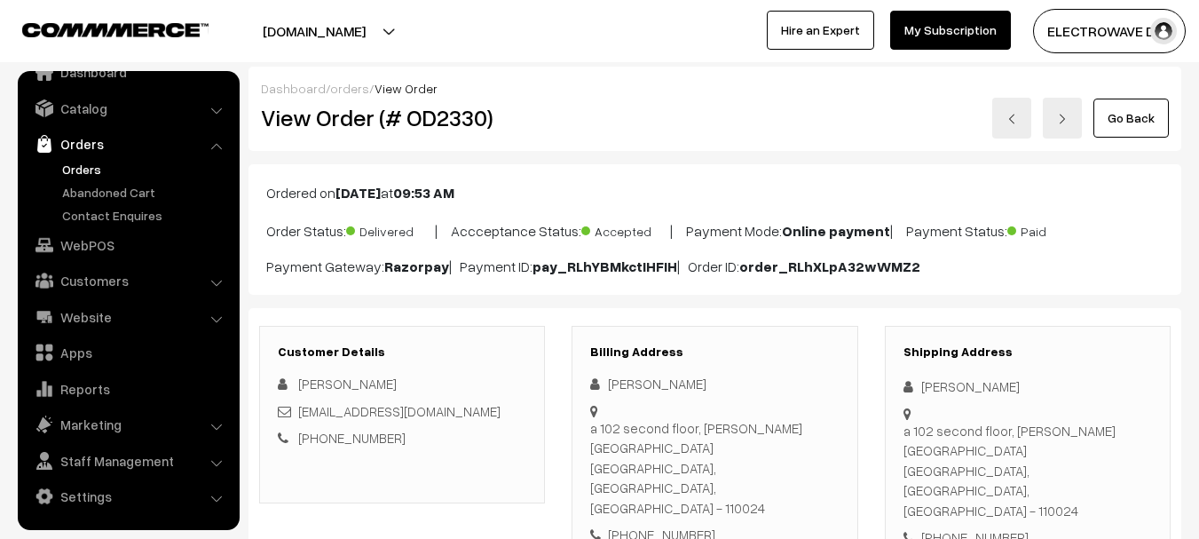
click at [1008, 114] on img at bounding box center [1012, 119] width 11 height 11
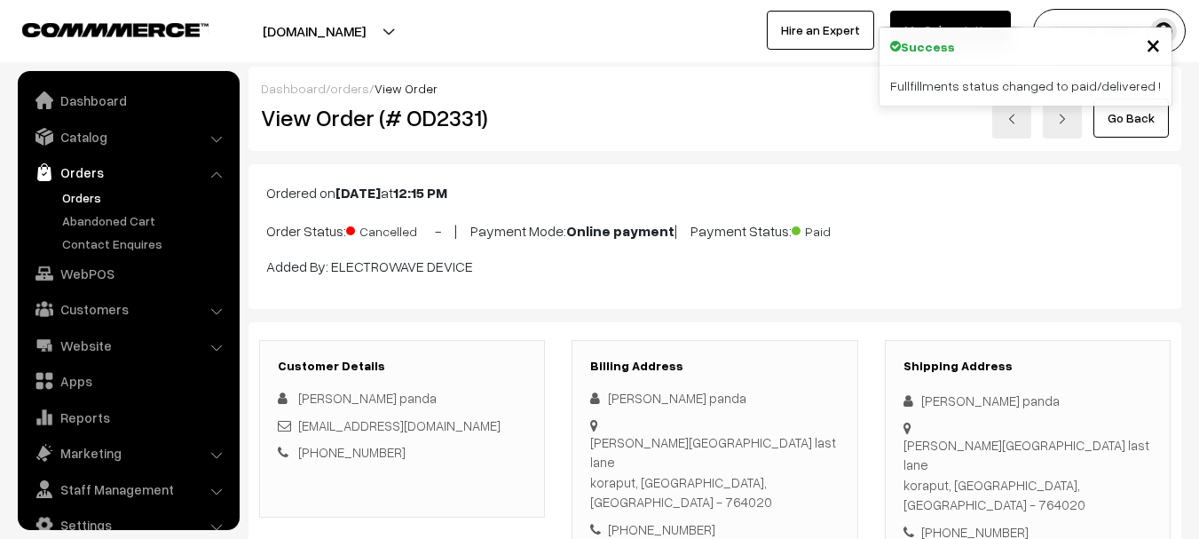
scroll to position [28, 0]
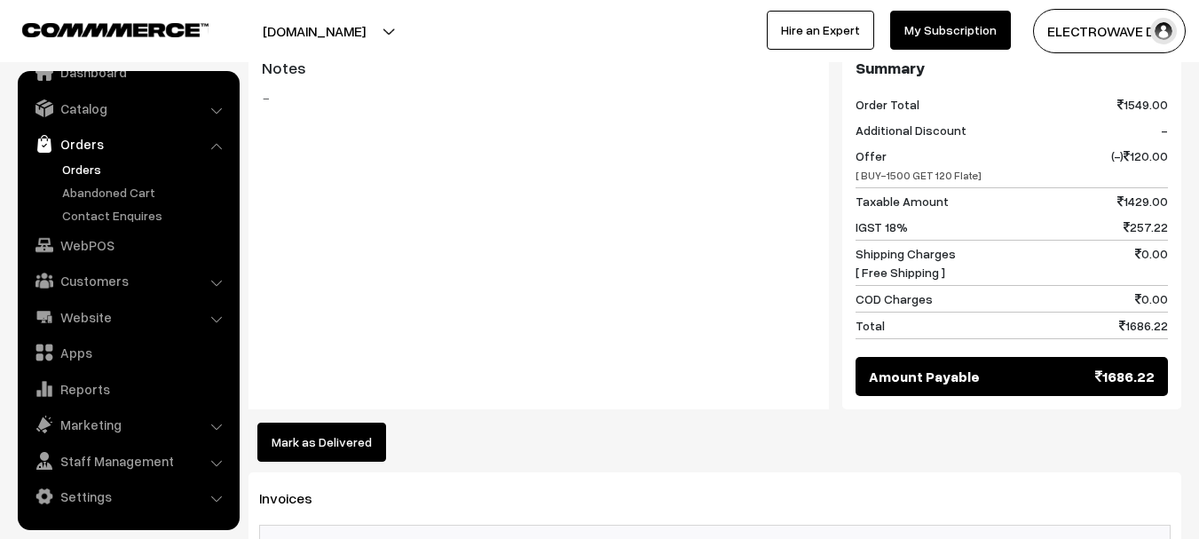
scroll to position [888, 0]
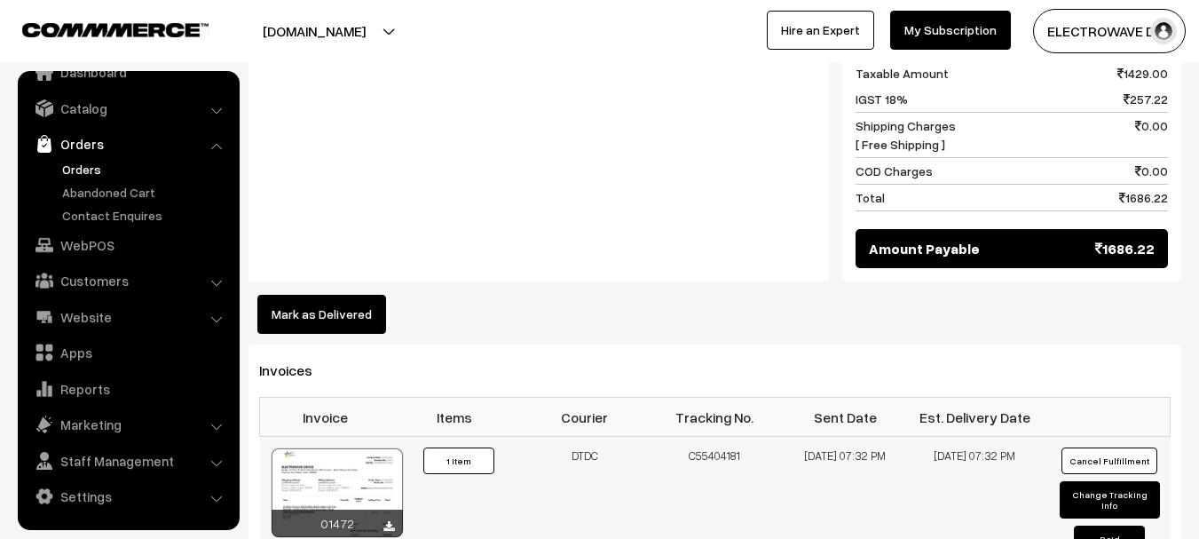
click at [703, 437] on td "C55404181" at bounding box center [715, 504] width 131 height 134
click at [704, 437] on td "C55404181" at bounding box center [715, 504] width 131 height 134
copy td "C55404181"
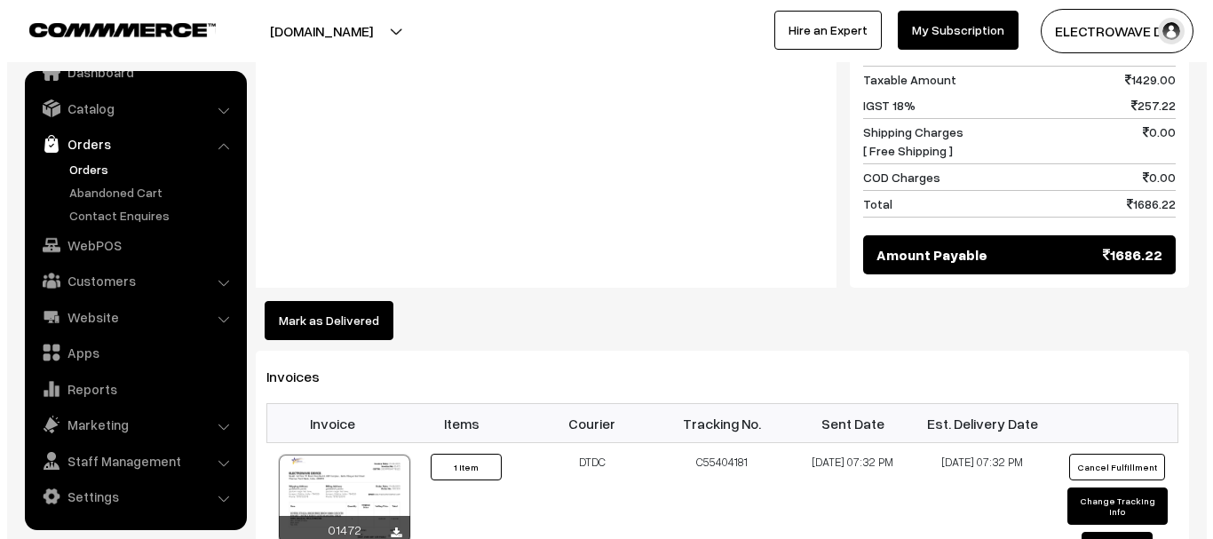
scroll to position [1065, 0]
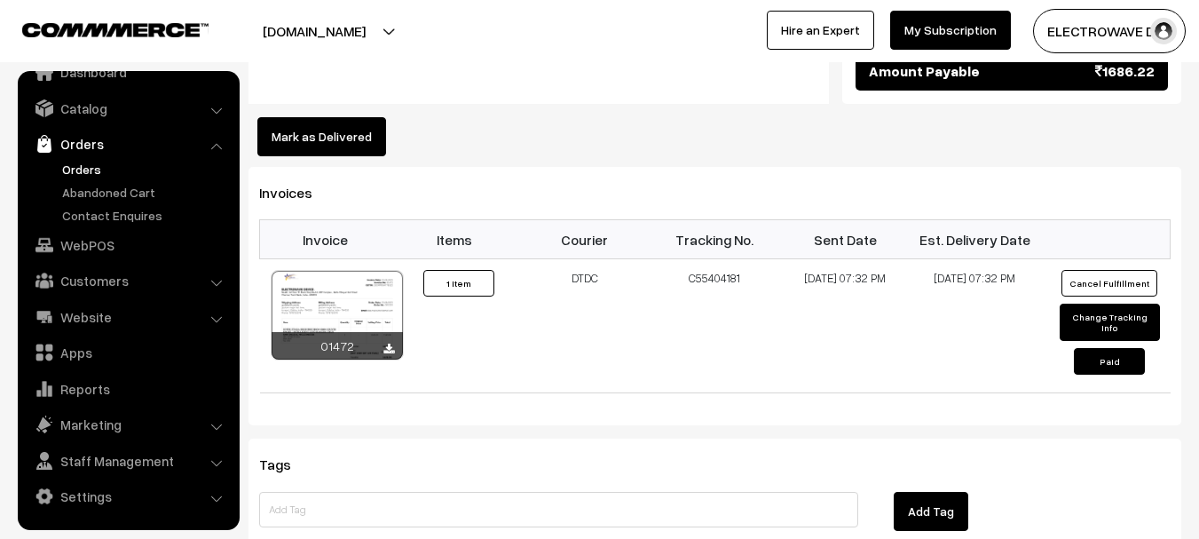
click at [360, 117] on button "Mark as Delivered" at bounding box center [321, 136] width 129 height 39
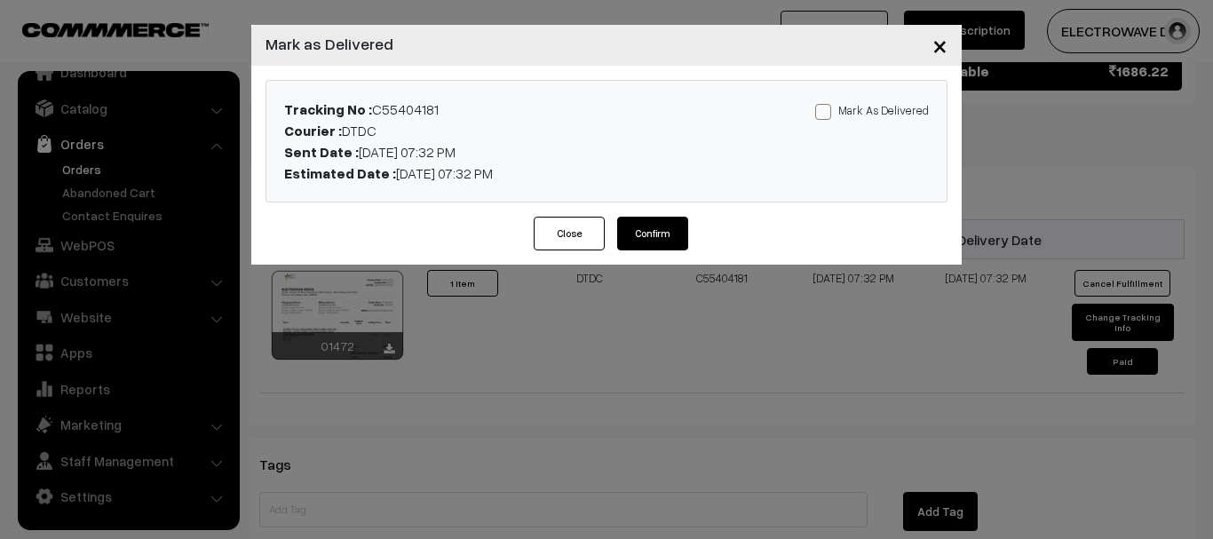
click at [843, 121] on div "Mark As Delivered Mark As Paid" at bounding box center [830, 141] width 224 height 85
click at [838, 115] on label "Mark As Delivered" at bounding box center [872, 110] width 114 height 20
click at [827, 115] on input "Mark As Delivered" at bounding box center [821, 109] width 12 height 12
checkbox input "true"
click at [699, 226] on div "Close Confirm" at bounding box center [606, 241] width 710 height 48
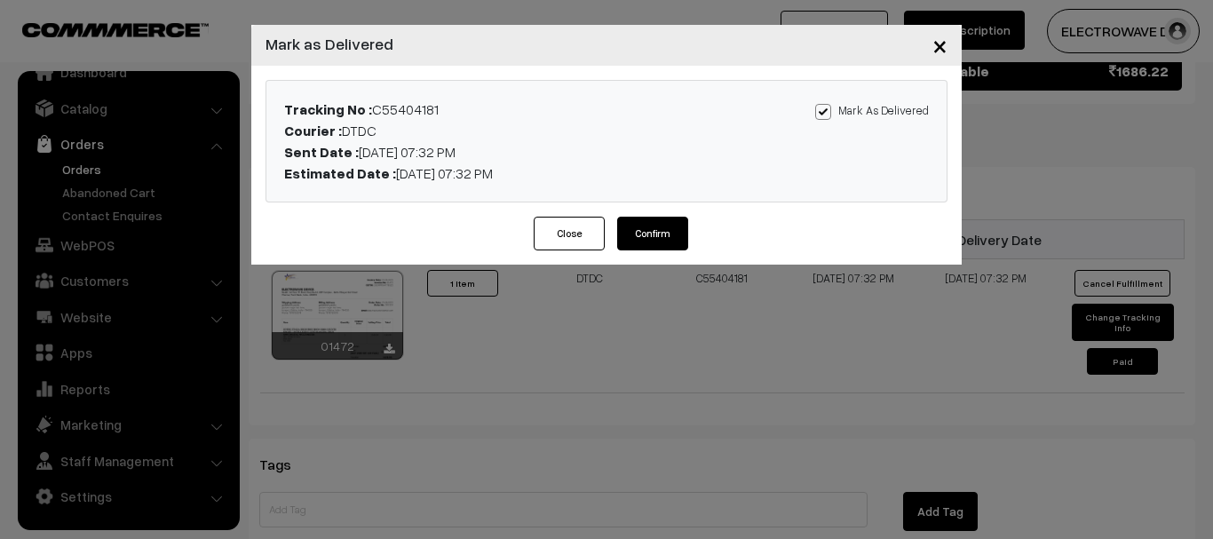
click at [666, 239] on button "Confirm" at bounding box center [652, 234] width 71 height 34
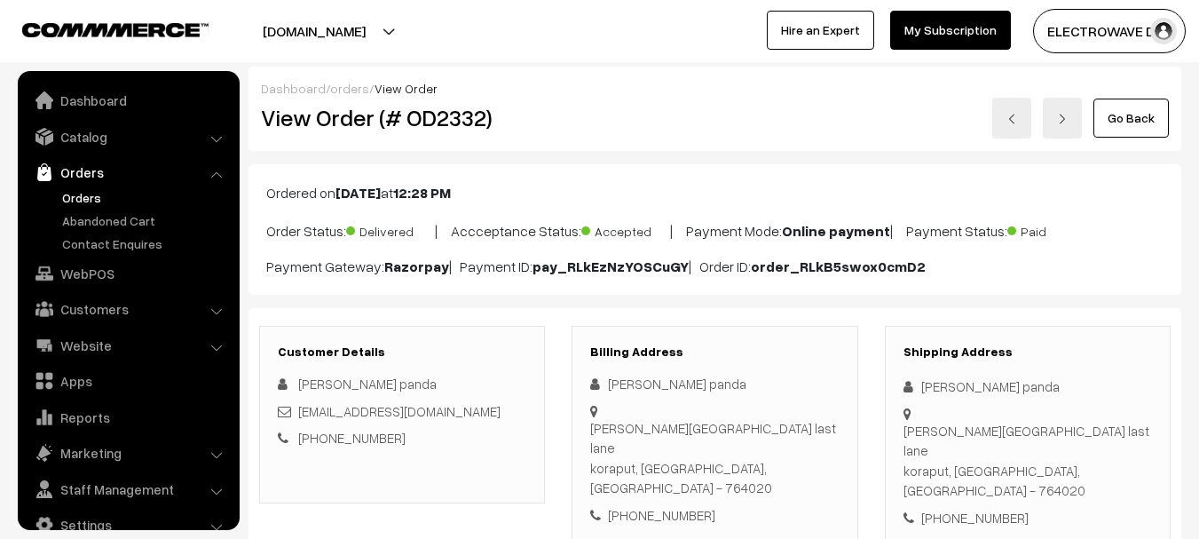
click at [438, 114] on h2 "View Order (# OD2332)" at bounding box center [403, 118] width 285 height 28
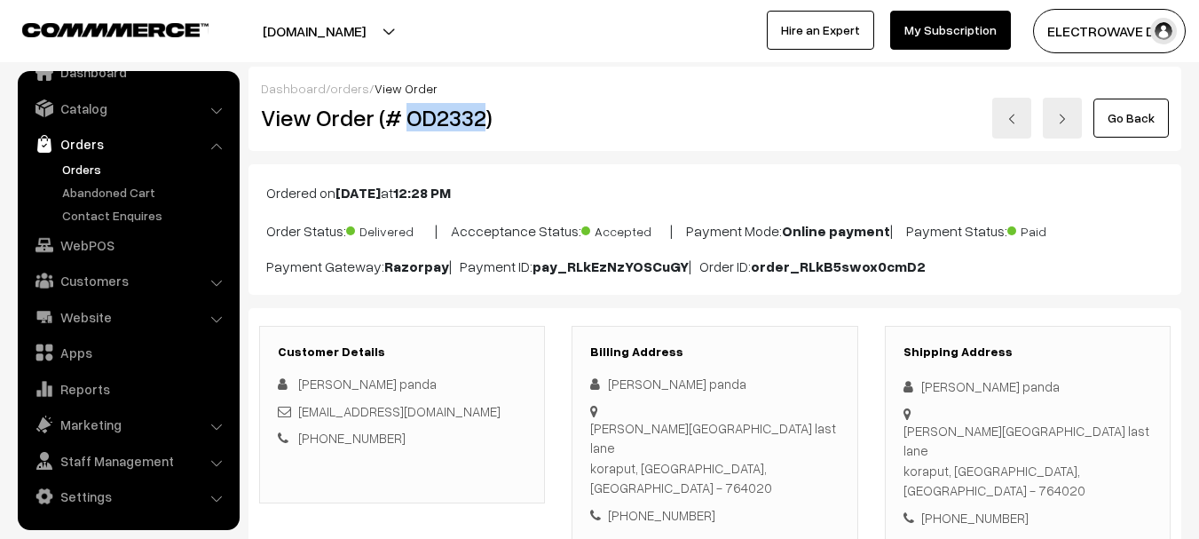
click at [438, 114] on h2 "View Order (# OD2332)" at bounding box center [403, 118] width 285 height 28
copy h2 "OD2332"
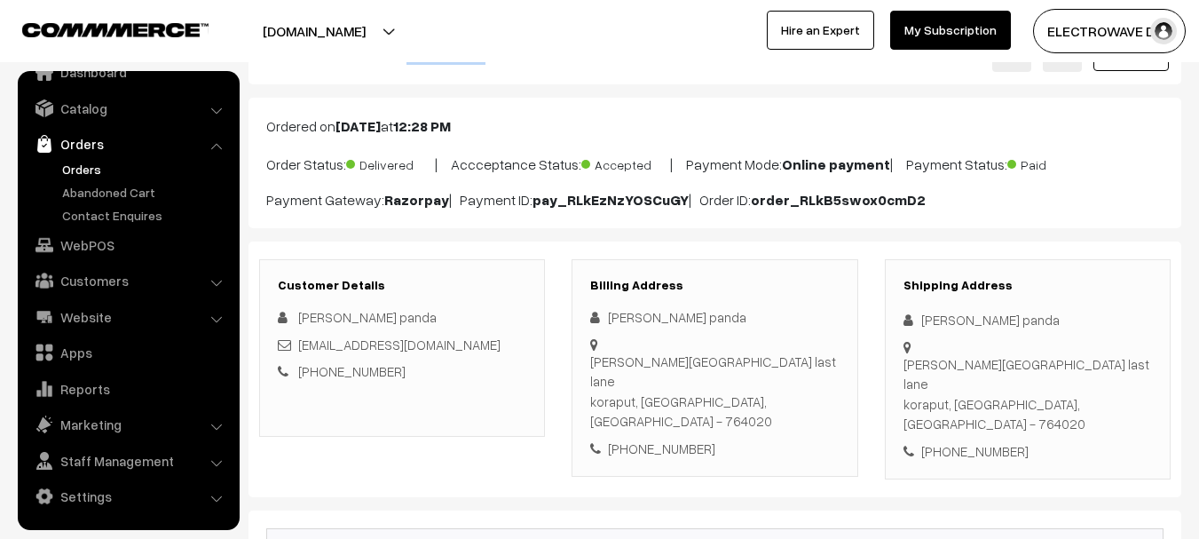
scroll to position [0, 0]
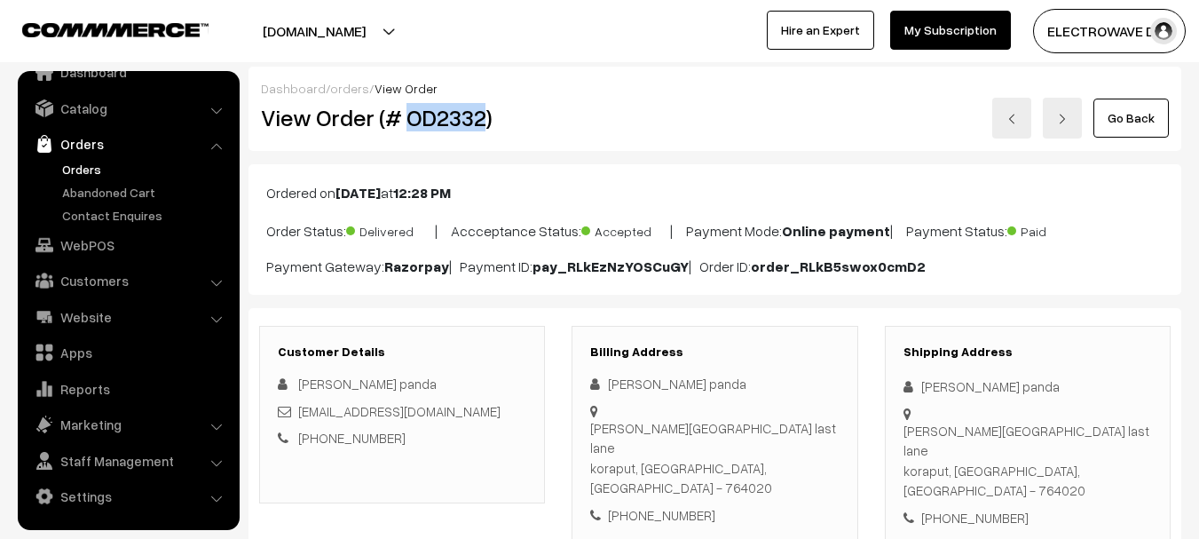
click at [1016, 114] on img at bounding box center [1012, 119] width 11 height 11
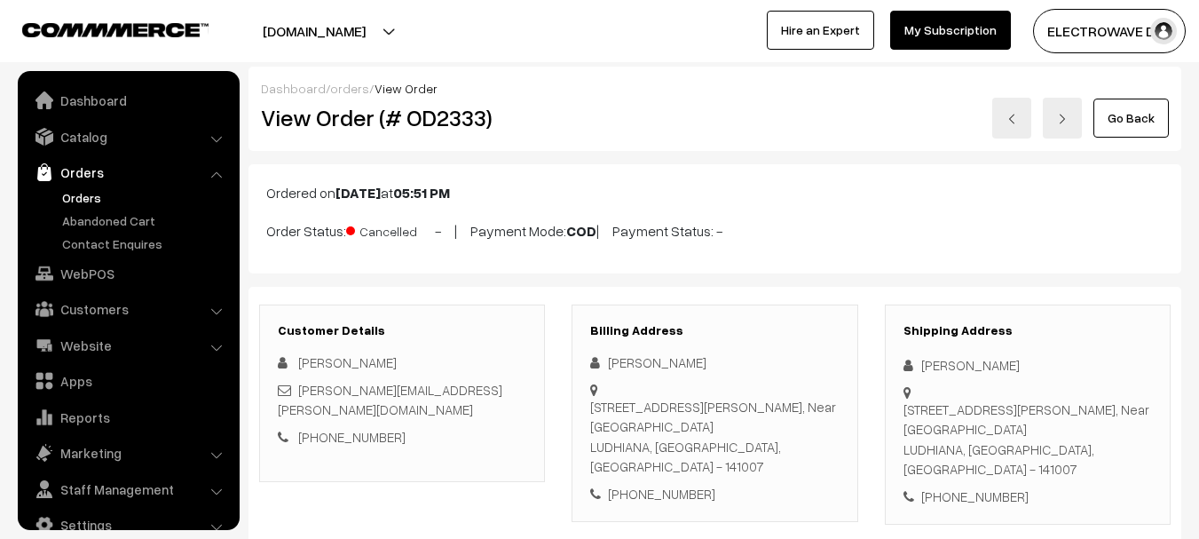
scroll to position [28, 0]
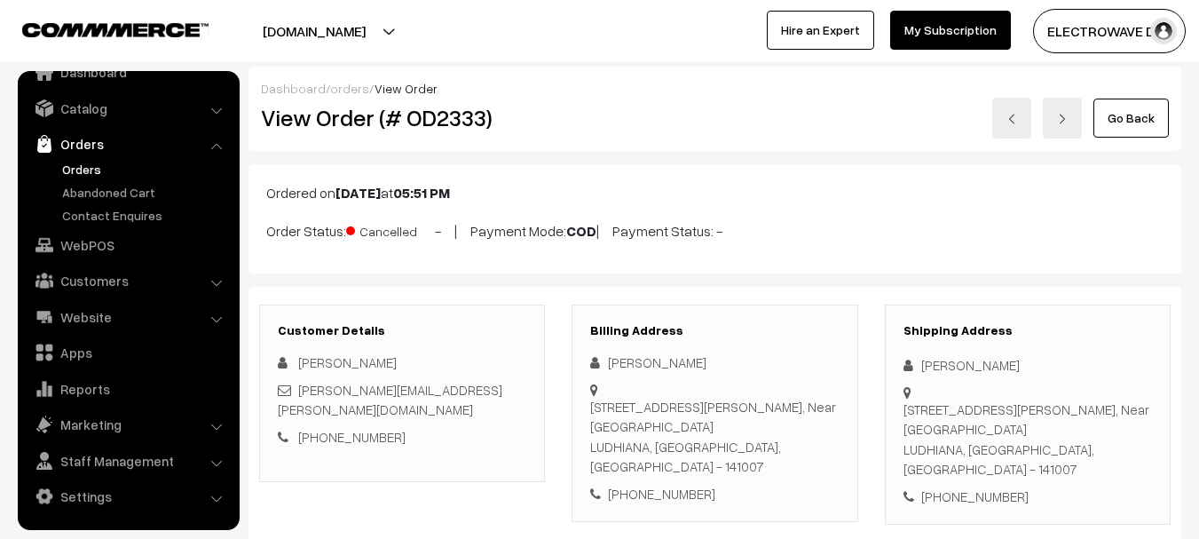
click at [1024, 116] on link at bounding box center [1012, 118] width 39 height 41
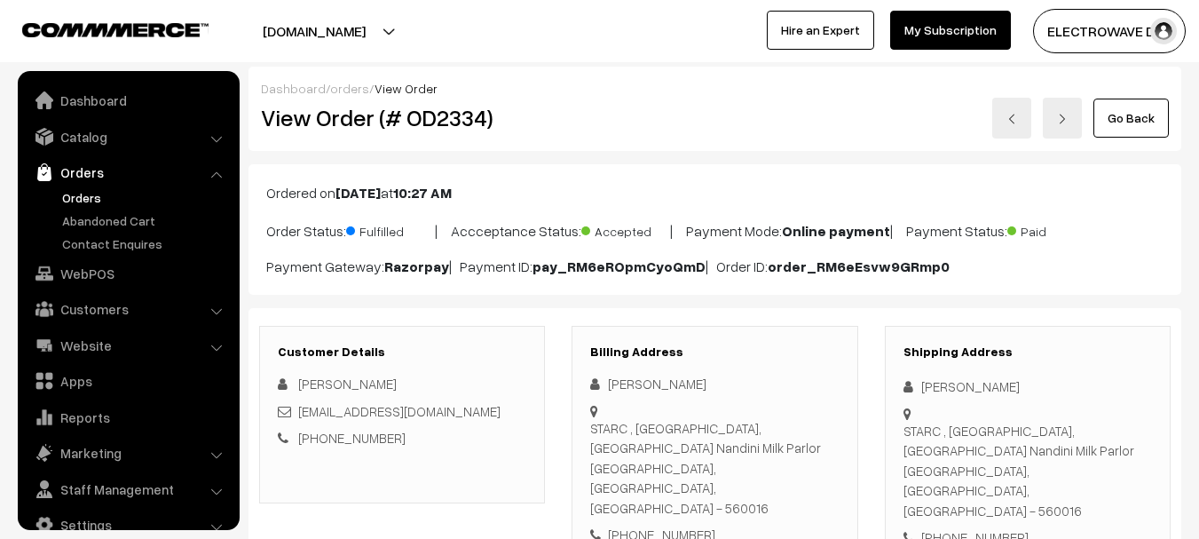
scroll to position [28, 0]
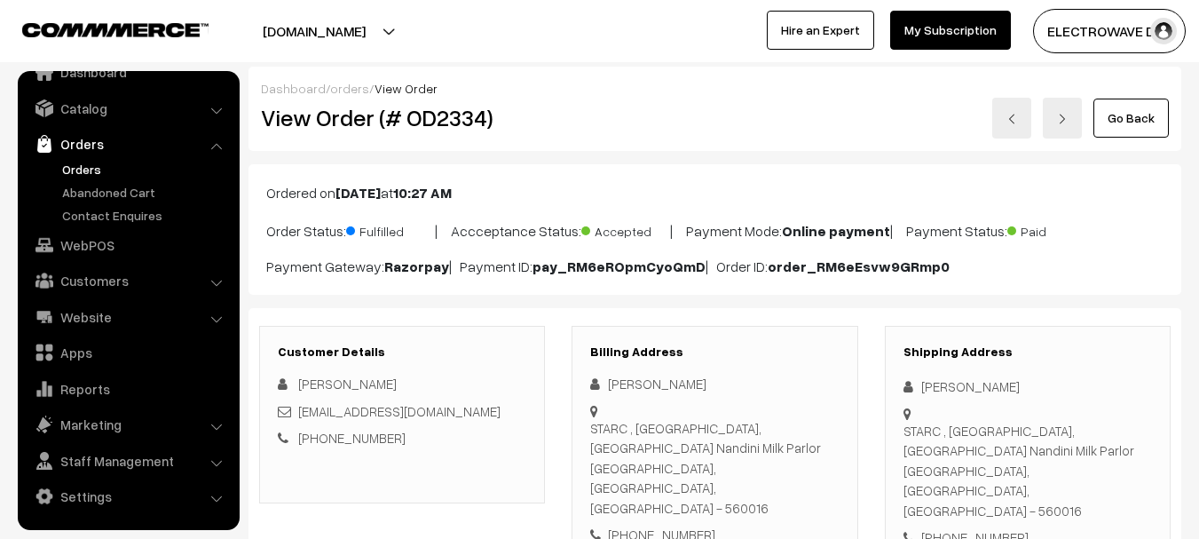
click at [440, 122] on h2 "View Order (# OD2334)" at bounding box center [403, 118] width 285 height 28
copy h2 "OD2334"
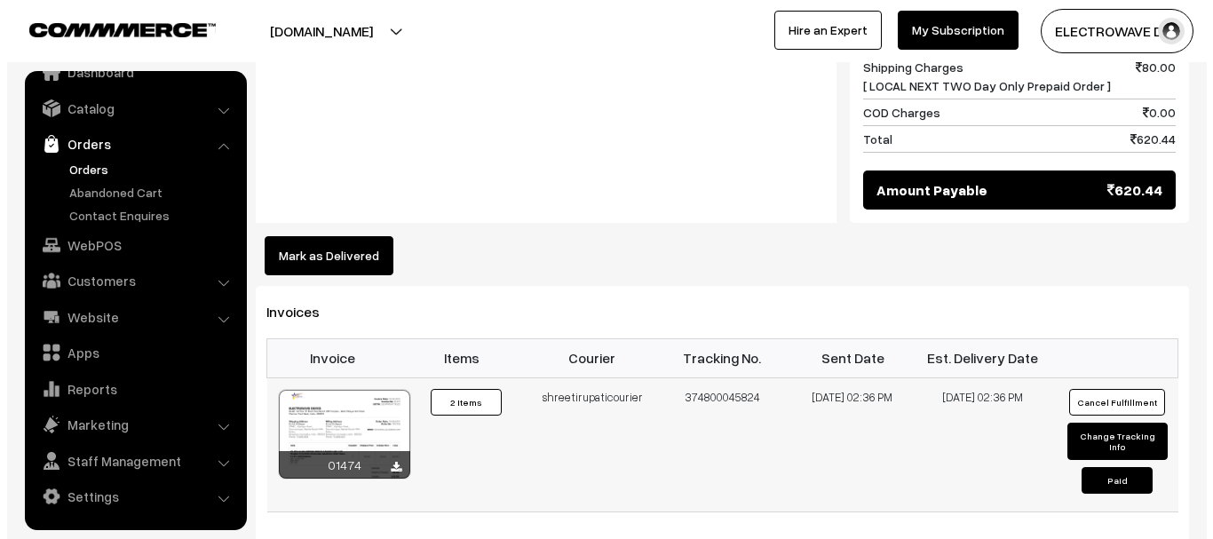
scroll to position [977, 0]
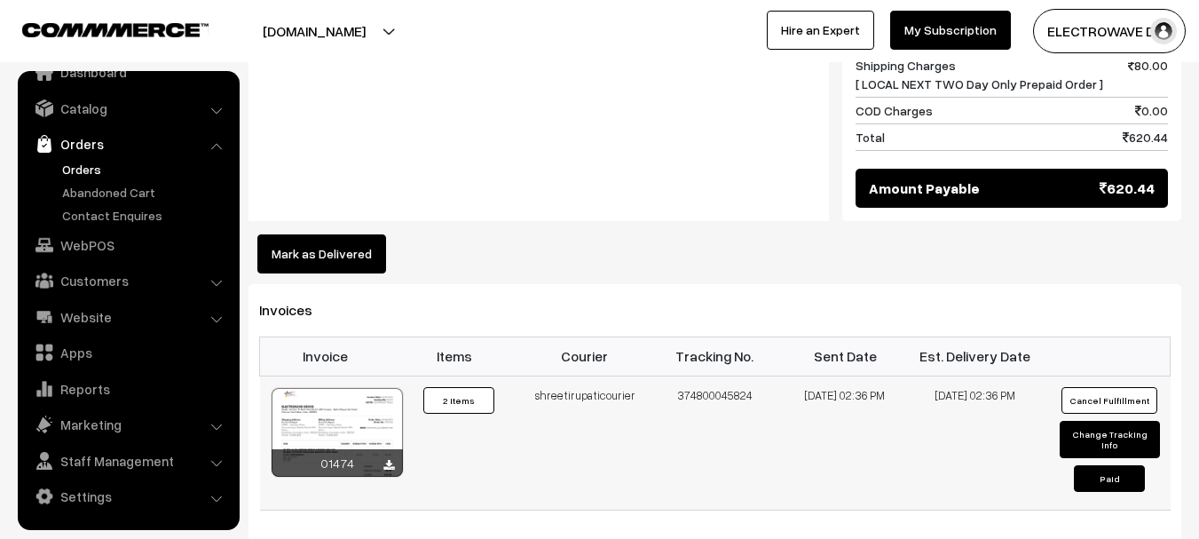
click at [701, 376] on td "374800045824" at bounding box center [715, 443] width 131 height 134
click at [703, 376] on td "374800045824" at bounding box center [715, 443] width 131 height 134
copy td "374800045824"
click at [321, 234] on button "Mark as Delivered" at bounding box center [321, 253] width 129 height 39
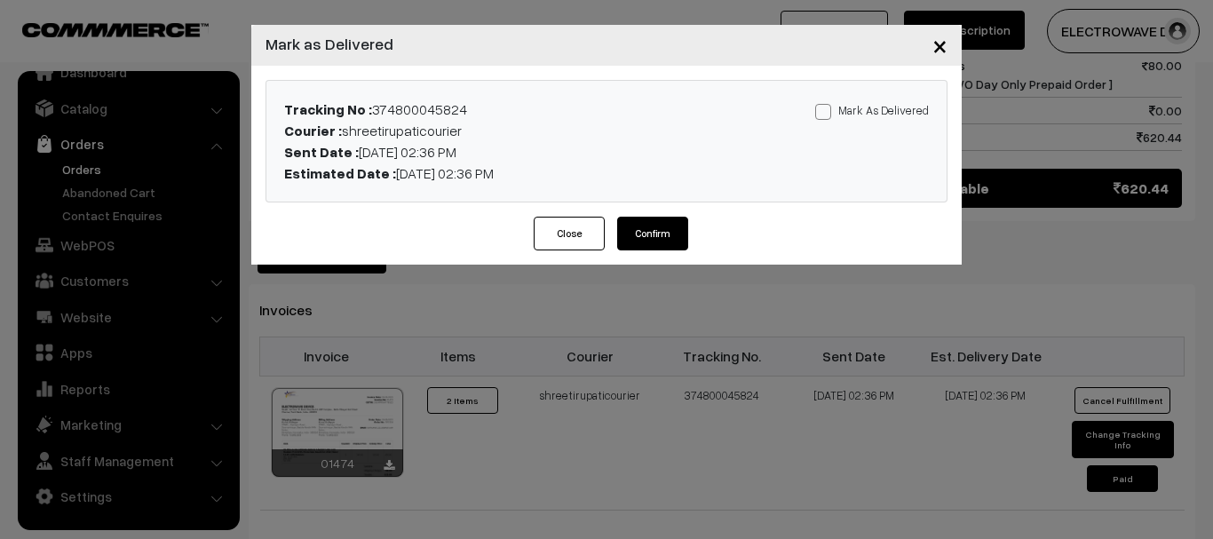
click at [847, 103] on label "Mark As Delivered" at bounding box center [872, 110] width 114 height 20
click at [827, 103] on input "Mark As Delivered" at bounding box center [821, 109] width 12 height 12
checkbox input "true"
click at [653, 251] on div "Close Confirm" at bounding box center [606, 241] width 710 height 48
drag, startPoint x: 660, startPoint y: 230, endPoint x: 658, endPoint y: 249, distance: 19.6
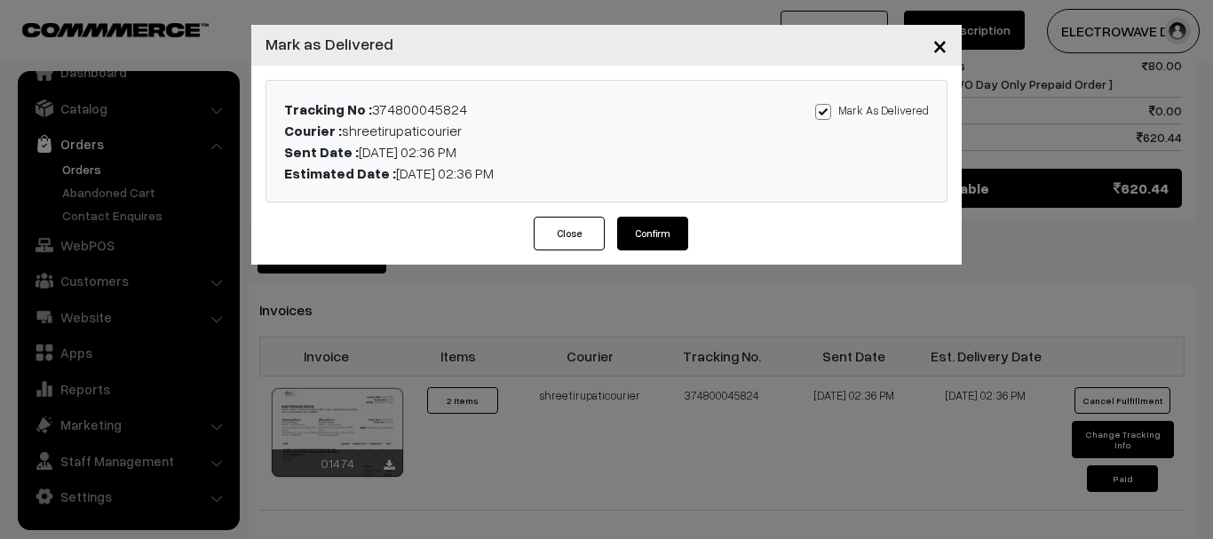
click at [660, 230] on button "Confirm" at bounding box center [652, 234] width 71 height 34
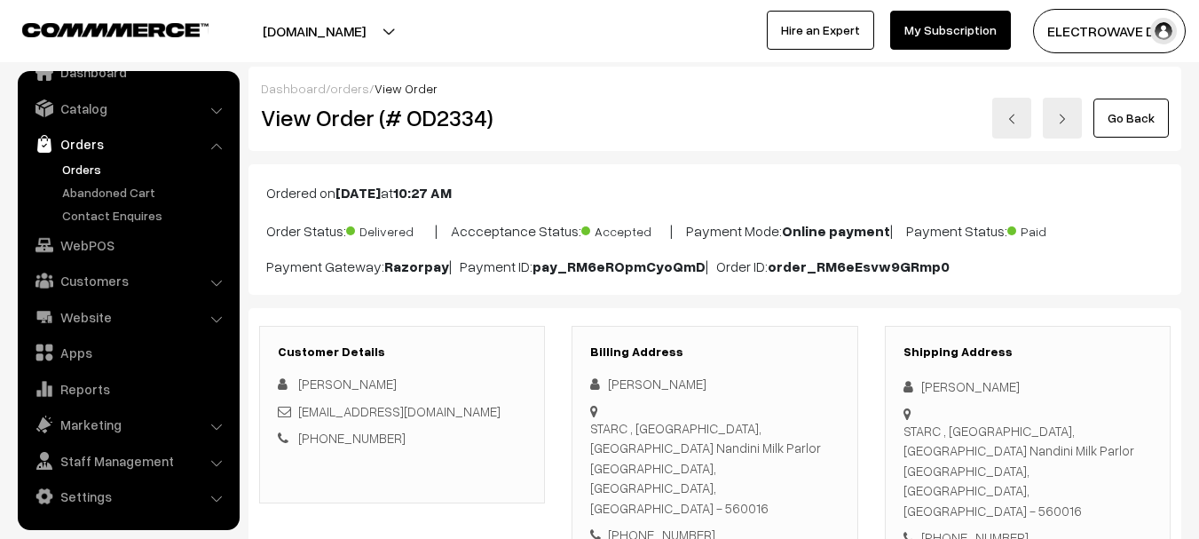
click at [1014, 112] on link at bounding box center [1012, 118] width 39 height 41
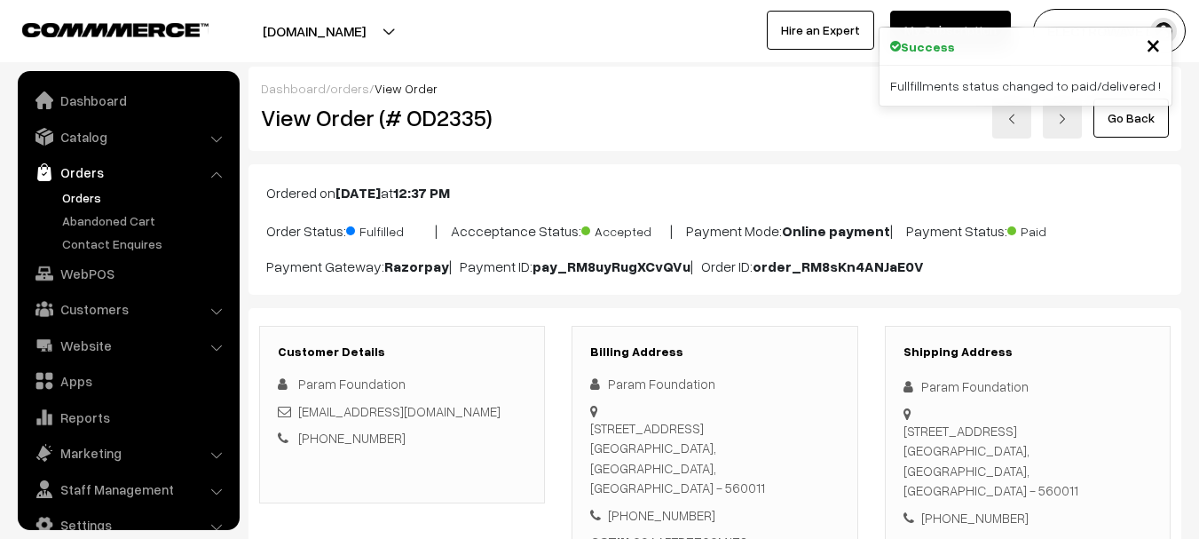
click at [462, 128] on h2 "View Order (# OD2335)" at bounding box center [403, 118] width 285 height 28
click at [463, 128] on h2 "View Order (# OD2335)" at bounding box center [403, 118] width 285 height 28
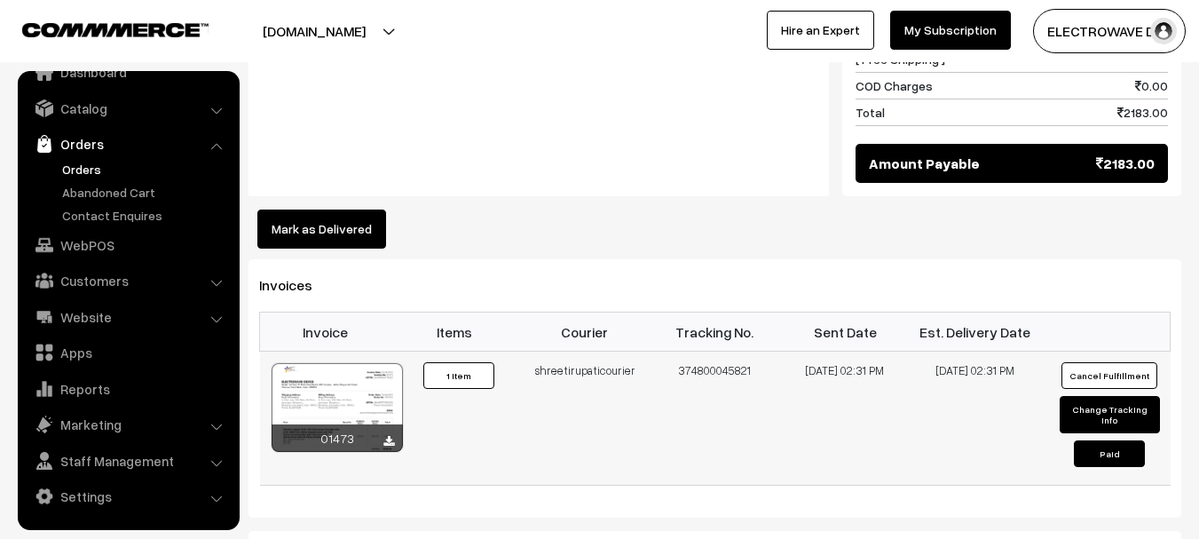
scroll to position [1243, 0]
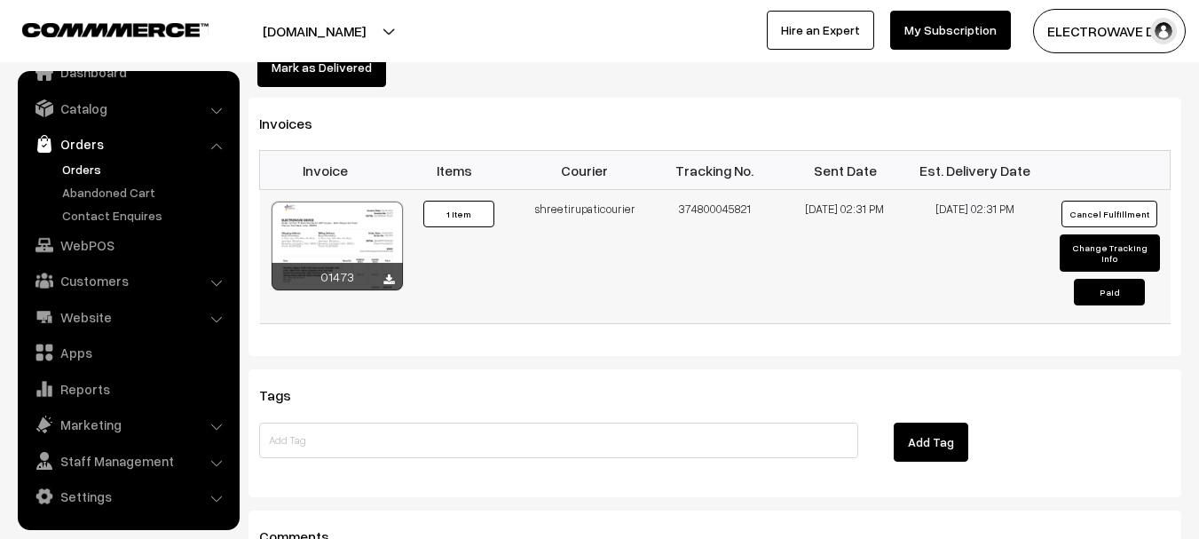
click at [719, 190] on td "374800045821" at bounding box center [715, 257] width 131 height 134
click at [721, 190] on td "374800045821" at bounding box center [715, 257] width 131 height 134
copy td "374800045821"
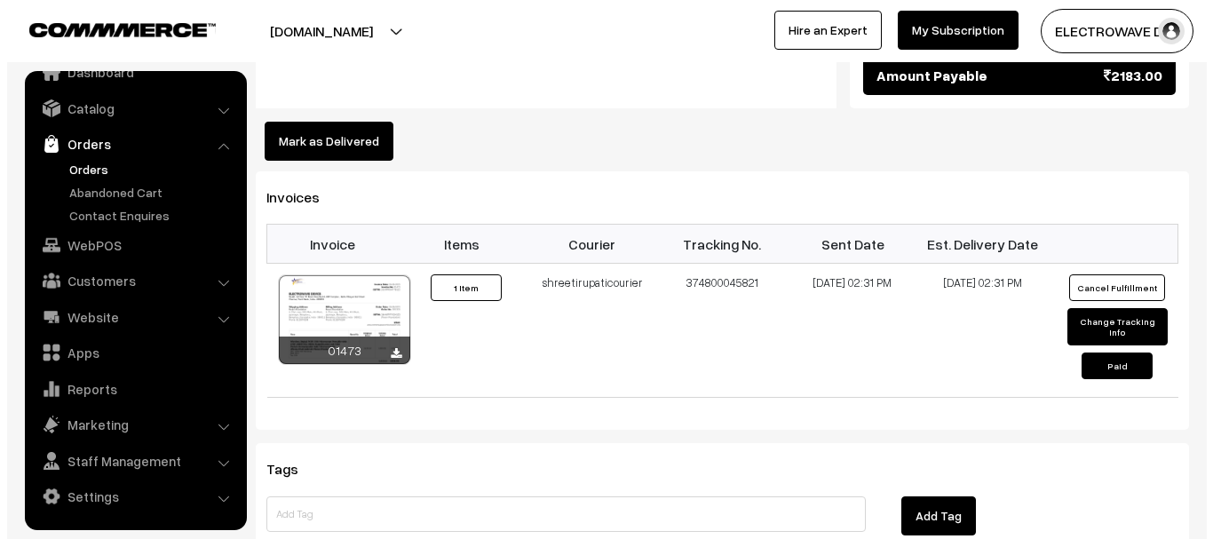
scroll to position [1065, 0]
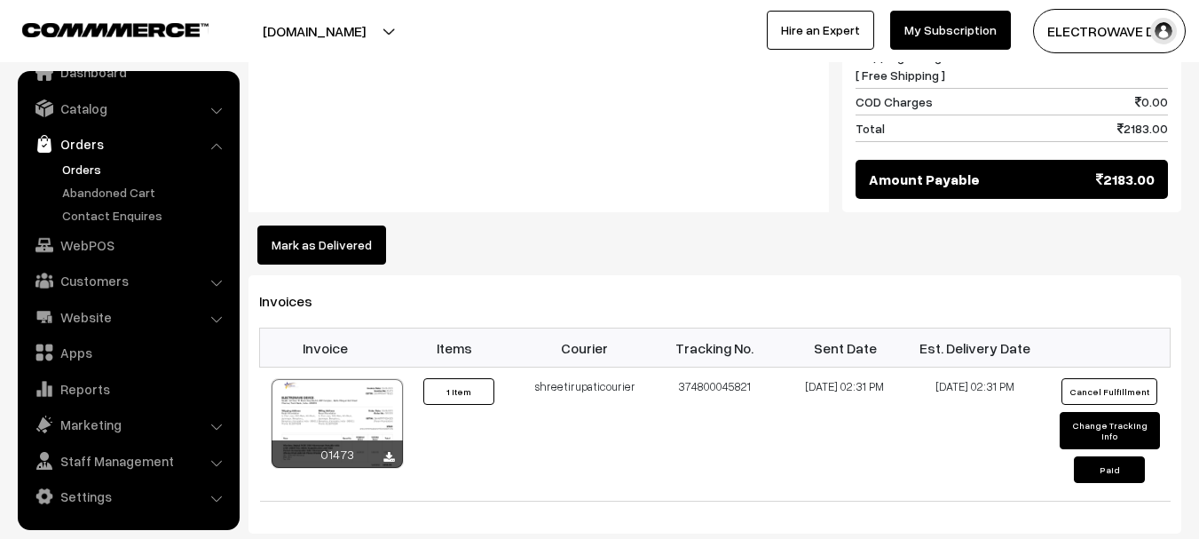
click at [355, 225] on button "Mark as Delivered" at bounding box center [321, 244] width 129 height 39
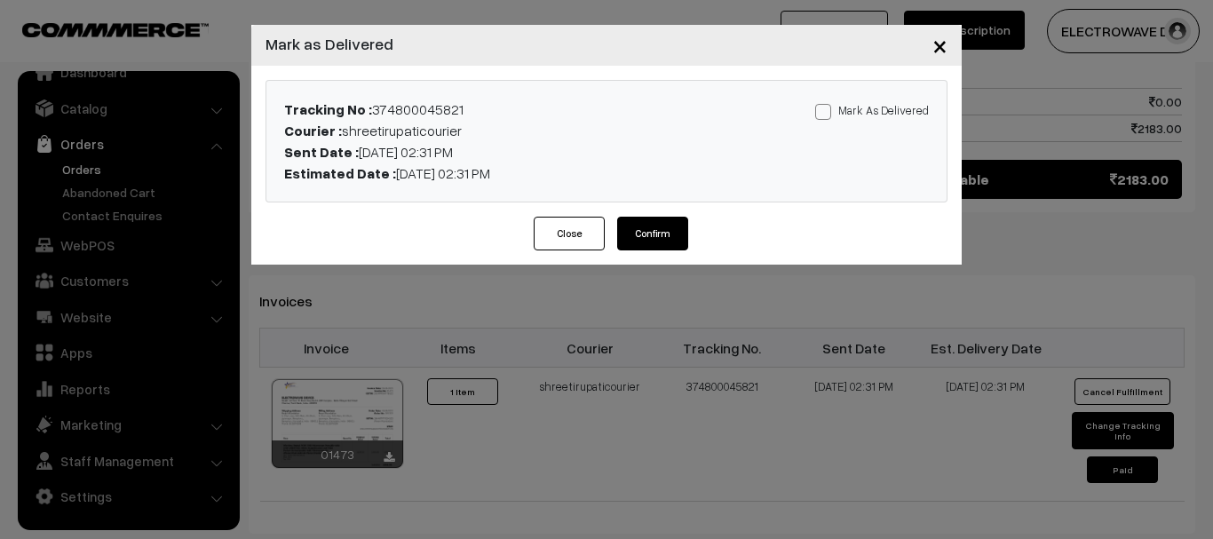
click at [872, 111] on label "Mark As Delivered" at bounding box center [872, 110] width 114 height 20
click at [827, 111] on input "Mark As Delivered" at bounding box center [821, 109] width 12 height 12
checkbox input "true"
click at [673, 222] on button "Confirm" at bounding box center [652, 234] width 71 height 34
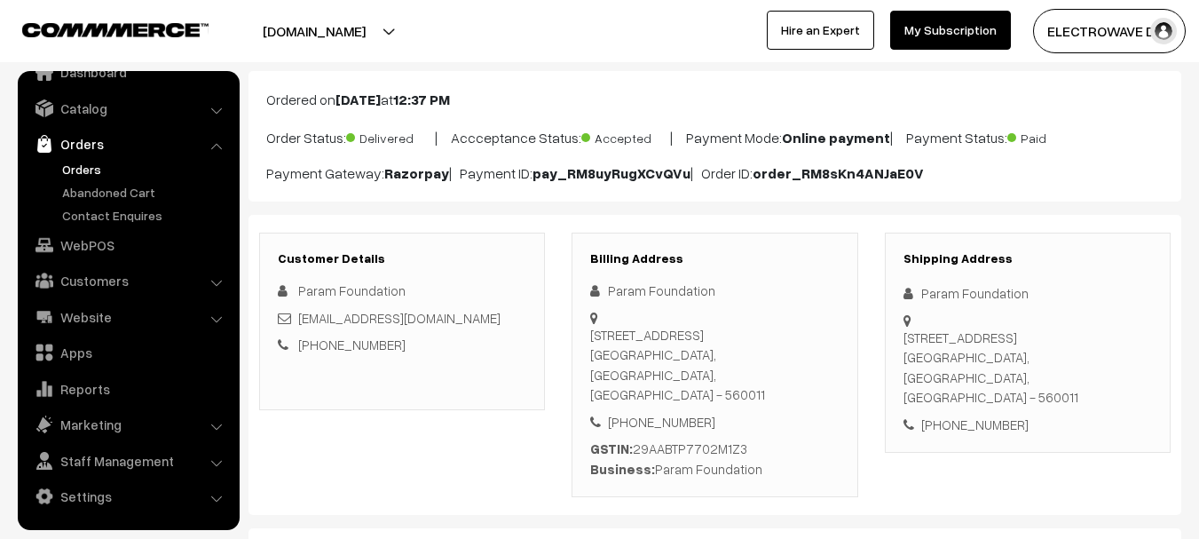
scroll to position [178, 0]
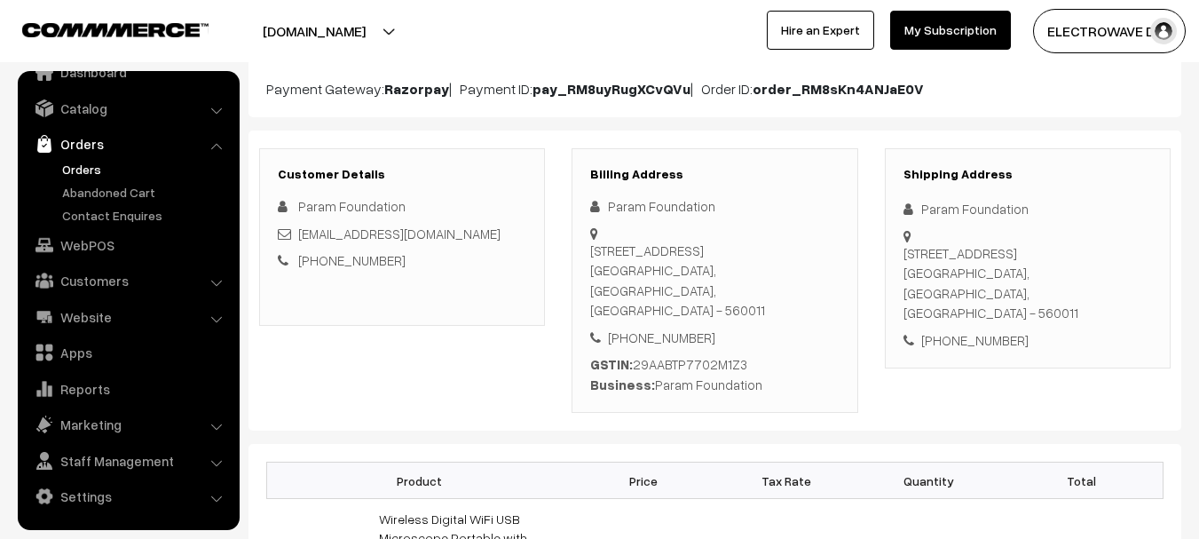
copy div "Param Foundation"
drag, startPoint x: 708, startPoint y: 372, endPoint x: 824, endPoint y: 346, distance: 118.2
click at [815, 369] on div "GSTIN: 29AABTP7702M1Z3 Business: Param Foundation" at bounding box center [714, 374] width 249 height 40
click at [673, 354] on div "GSTIN: 29AABTP7702M1Z3 Business: Param Foundation" at bounding box center [714, 374] width 249 height 40
click at [674, 354] on div "GSTIN: 29AABTP7702M1Z3 Business: Param Foundation" at bounding box center [714, 374] width 249 height 40
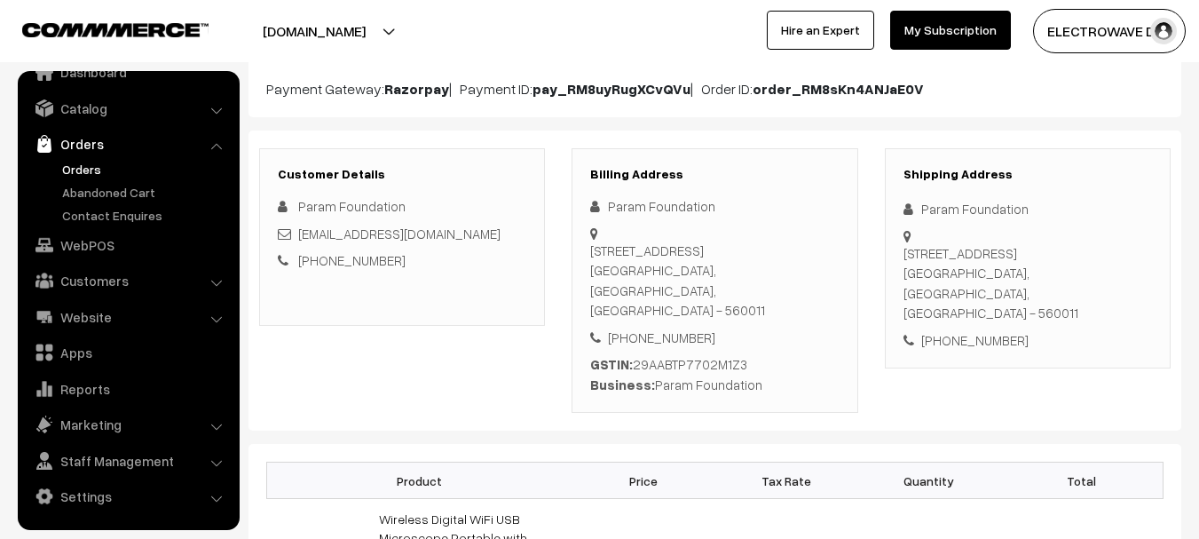
copy div "29AABTP7702M1Z3"
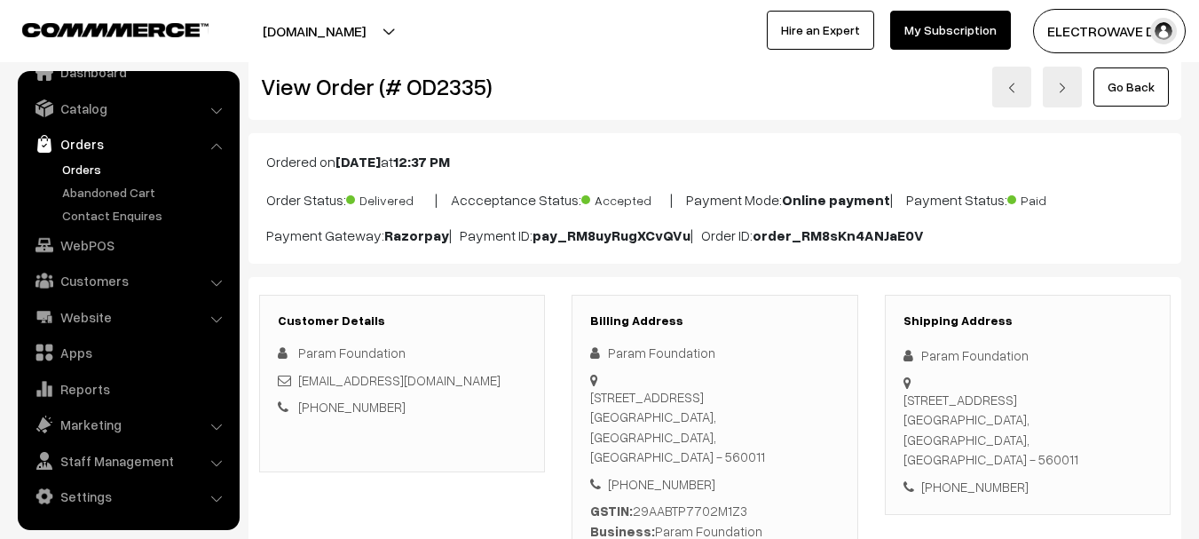
scroll to position [0, 0]
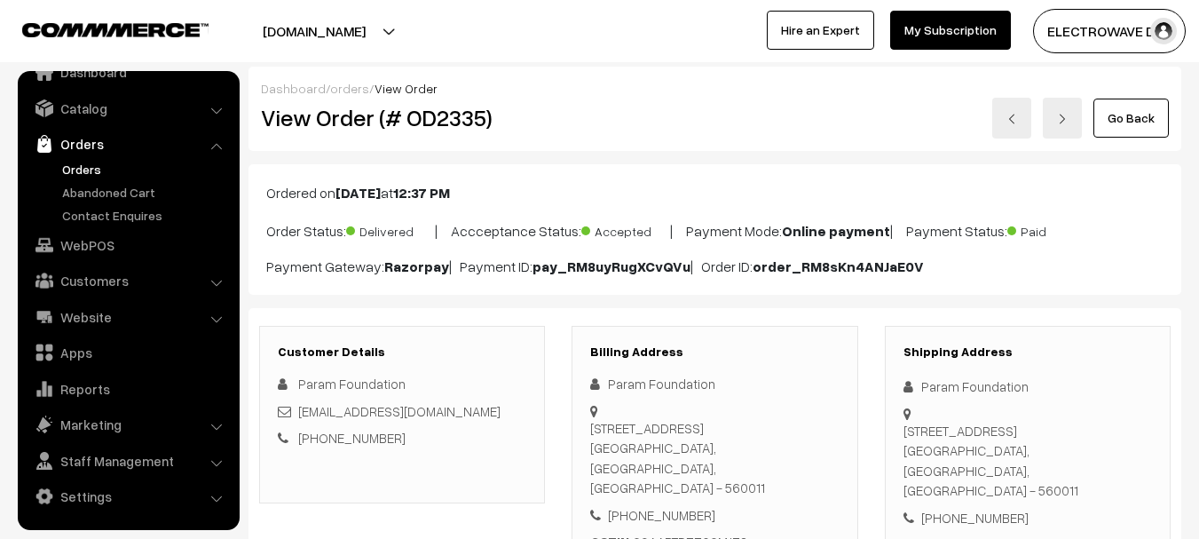
click at [1012, 125] on link at bounding box center [1012, 118] width 39 height 41
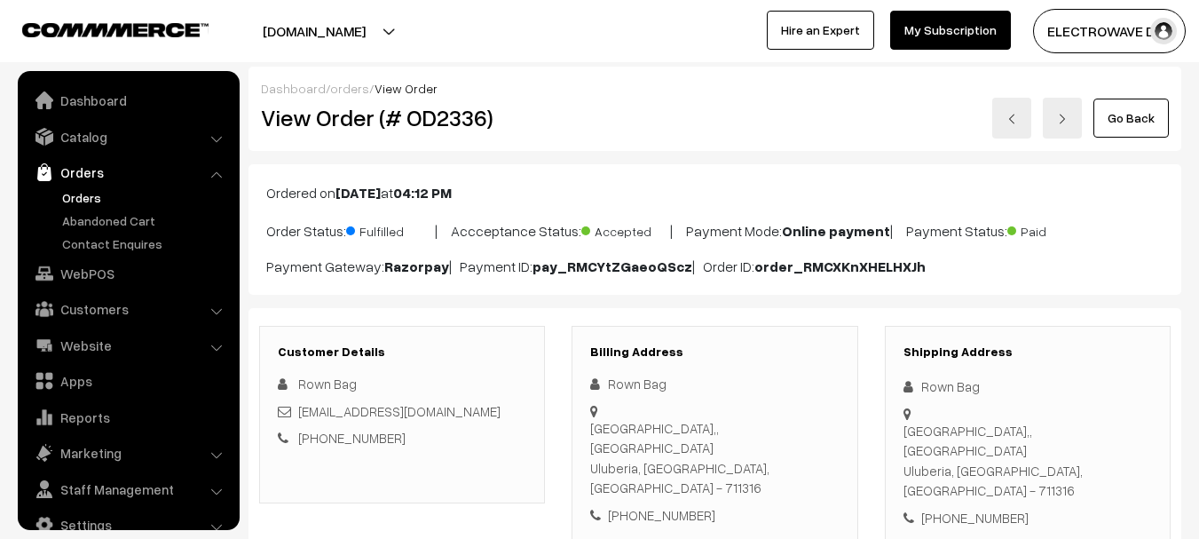
scroll to position [28, 0]
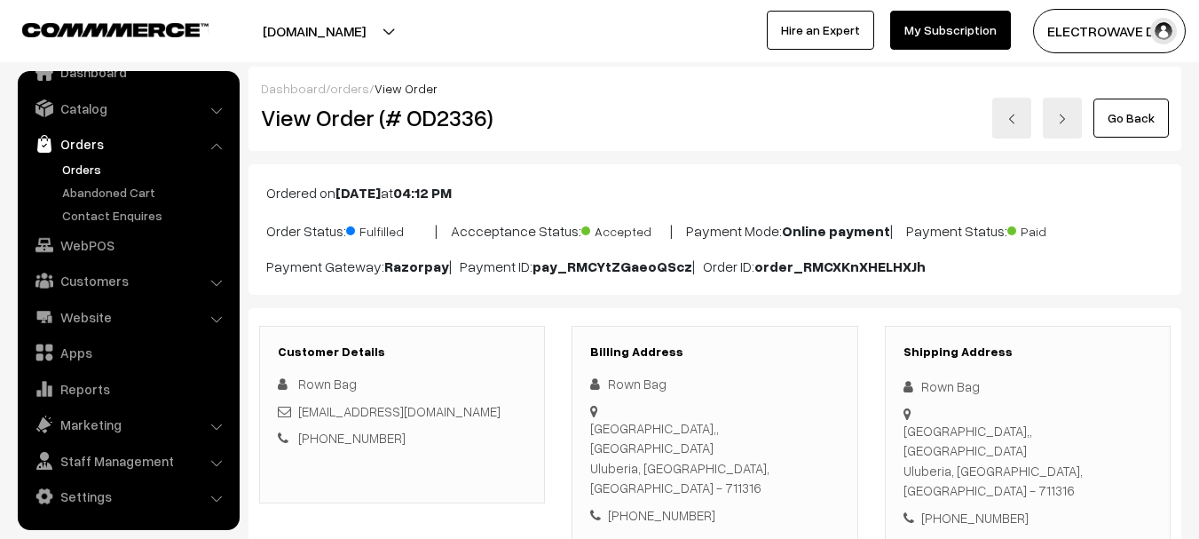
click at [462, 123] on h2 "View Order (# OD2336)" at bounding box center [403, 118] width 285 height 28
click at [463, 123] on h2 "View Order (# OD2336)" at bounding box center [403, 118] width 285 height 28
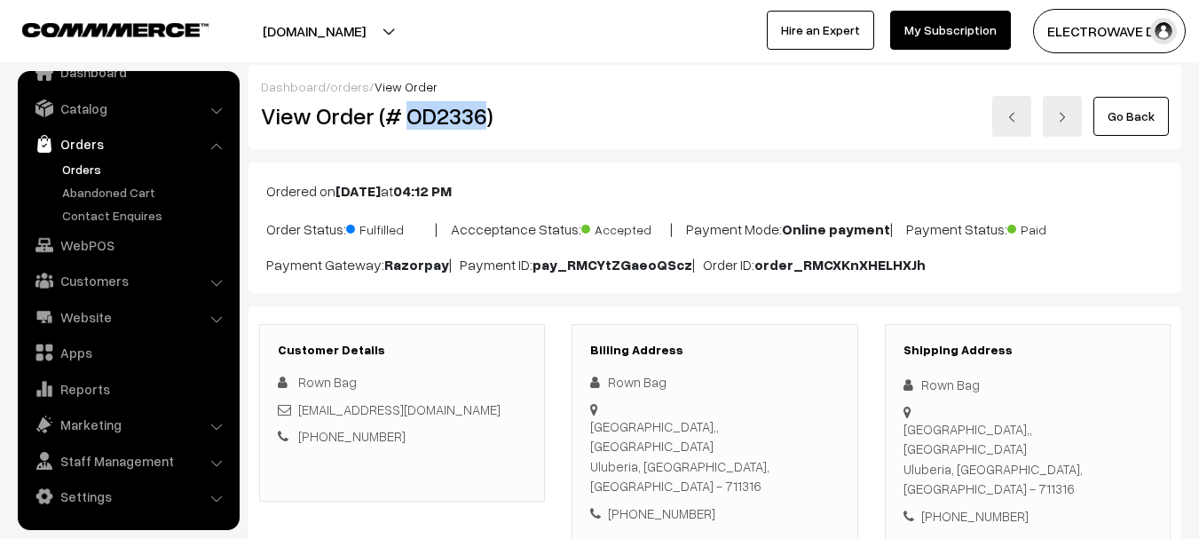
scroll to position [0, 0]
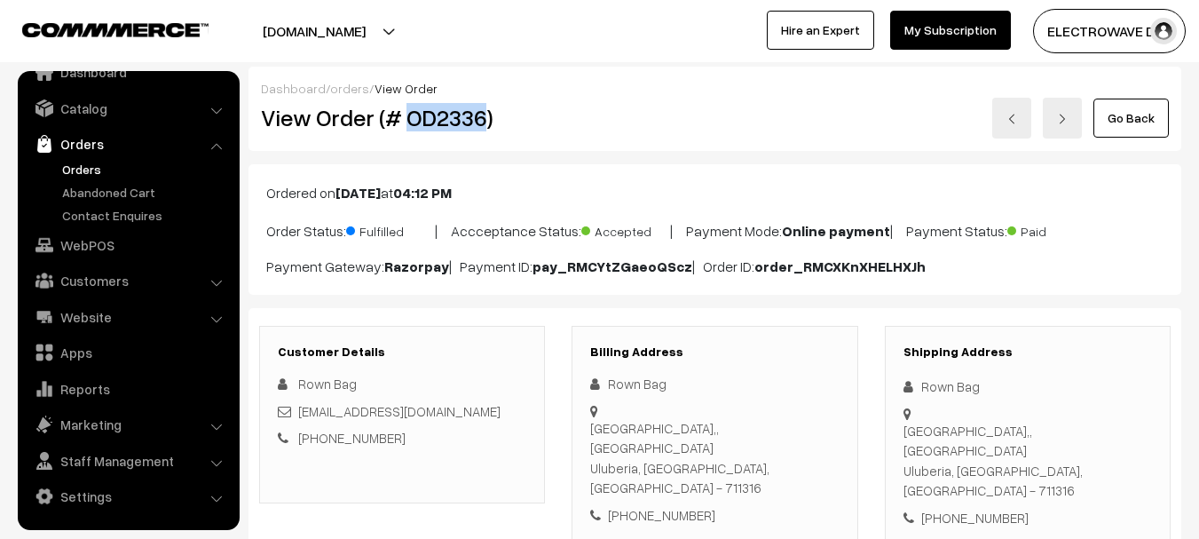
click at [84, 172] on link "Orders" at bounding box center [146, 169] width 176 height 19
